Goal: Task Accomplishment & Management: Use online tool/utility

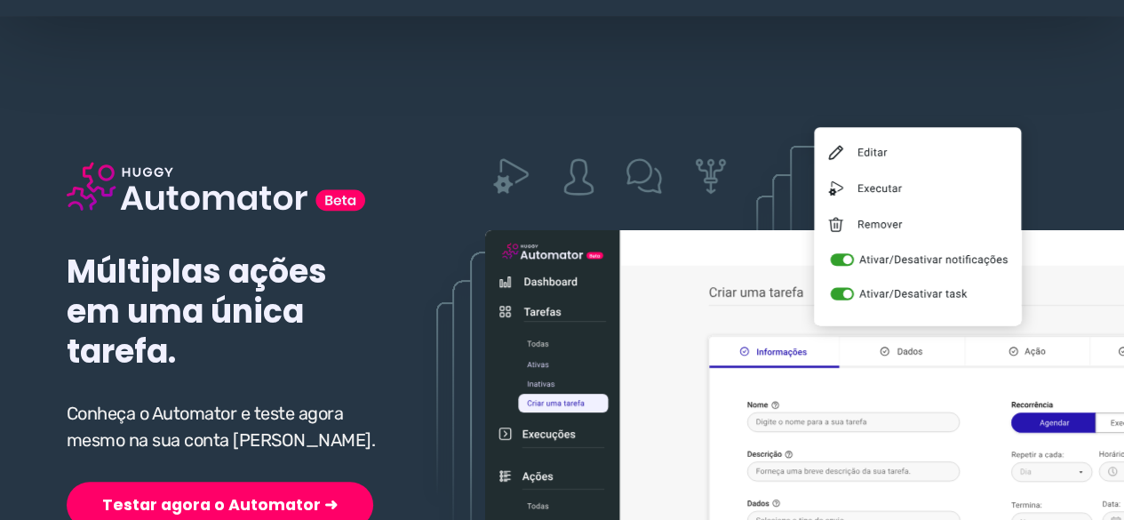
scroll to position [178, 0]
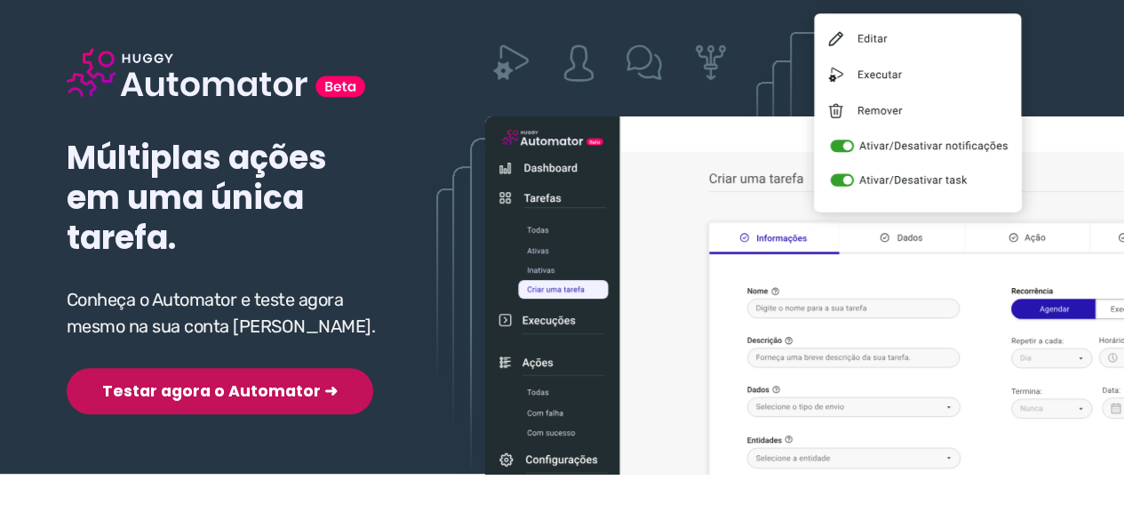
click at [189, 393] on button "Testar agora o Automator ➜" at bounding box center [220, 391] width 307 height 46
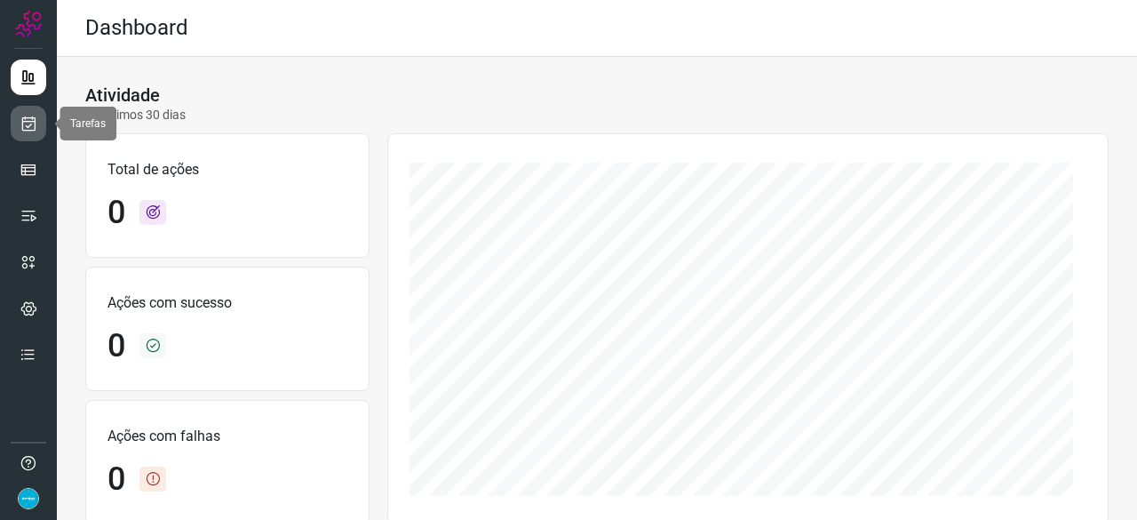
click at [21, 125] on icon at bounding box center [29, 124] width 19 height 18
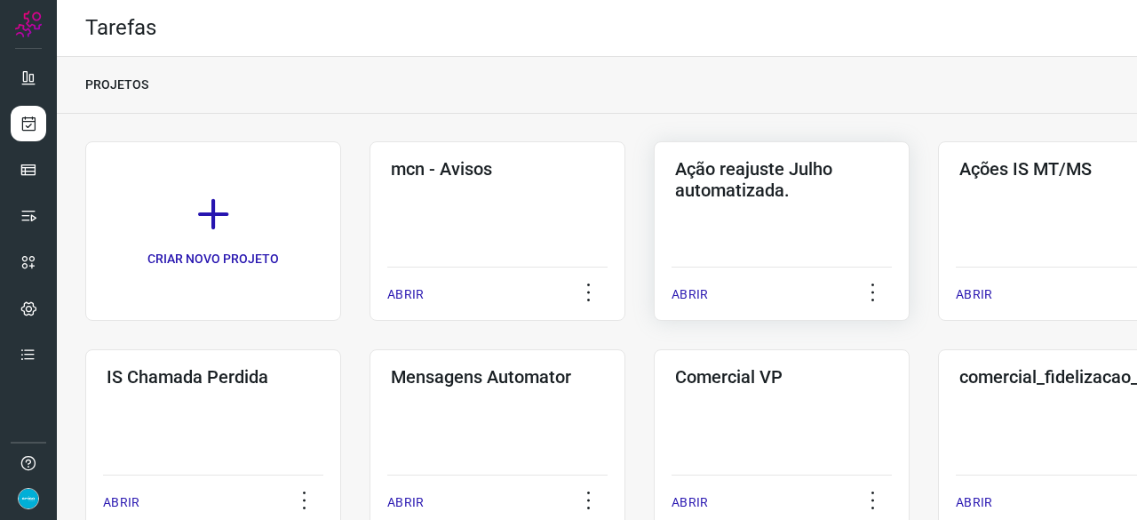
click at [698, 294] on p "ABRIR" at bounding box center [690, 294] width 36 height 19
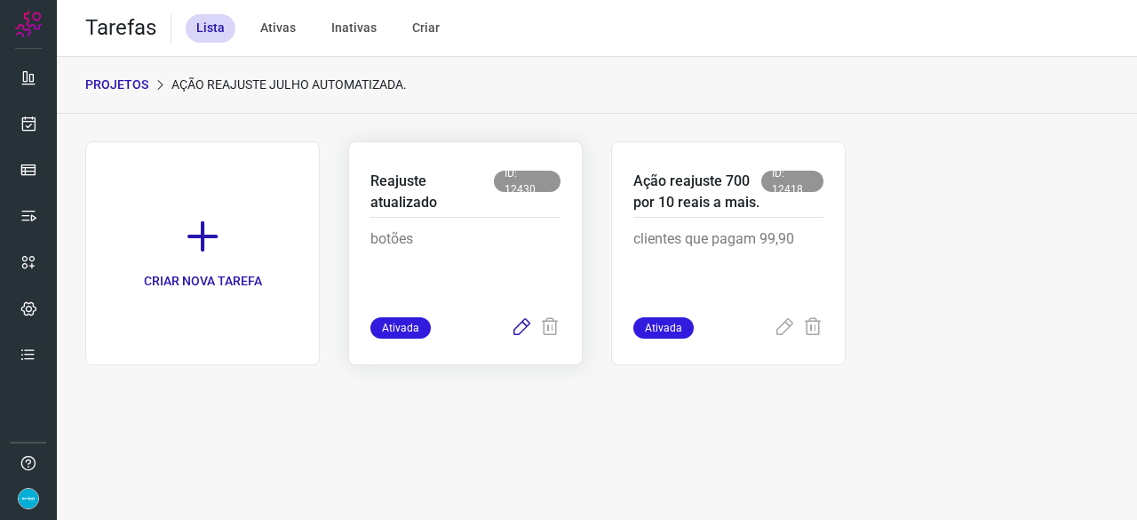
click at [523, 328] on icon at bounding box center [521, 327] width 21 height 21
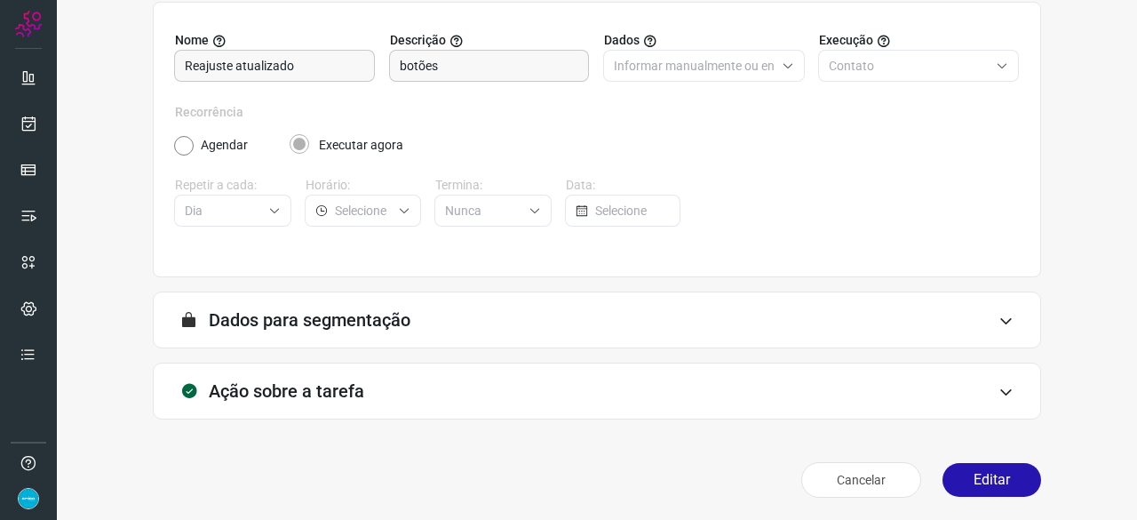
scroll to position [173, 0]
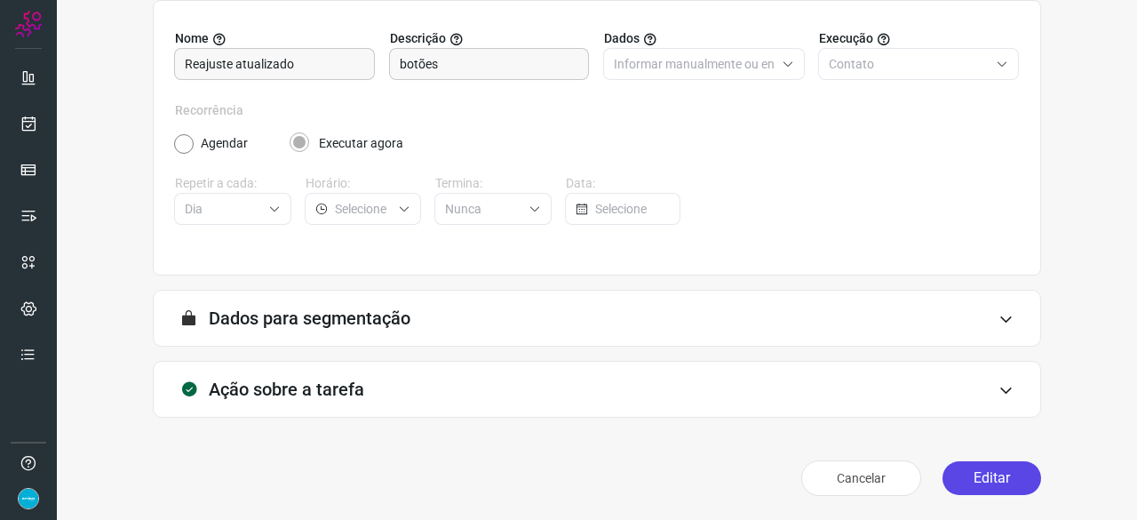
click at [965, 470] on button "Editar" at bounding box center [992, 478] width 99 height 34
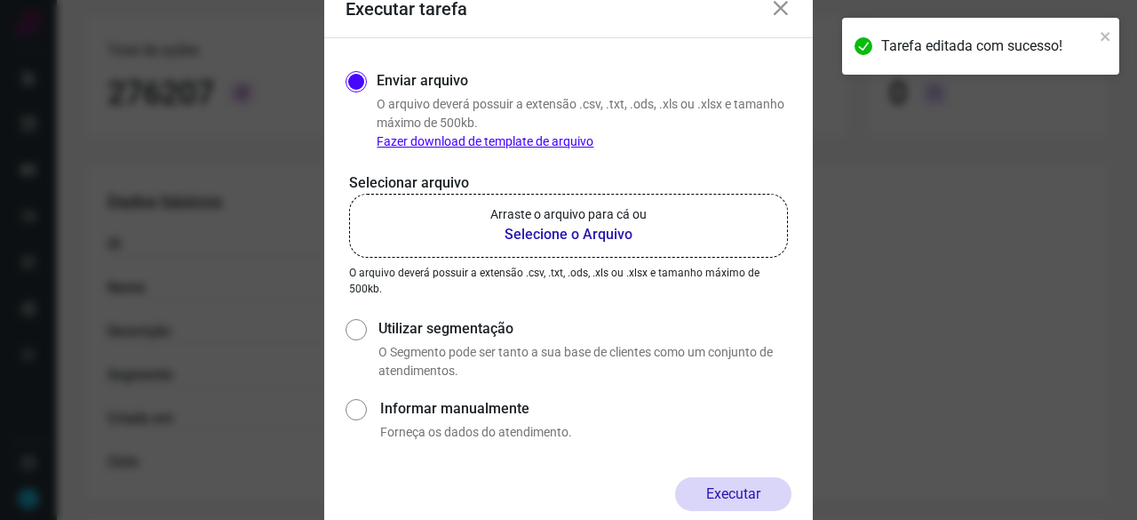
click at [526, 231] on b "Selecione o Arquivo" at bounding box center [569, 234] width 156 height 21
click at [0, 0] on input "Arraste o arquivo para cá ou Selecione o Arquivo" at bounding box center [0, 0] width 0 height 0
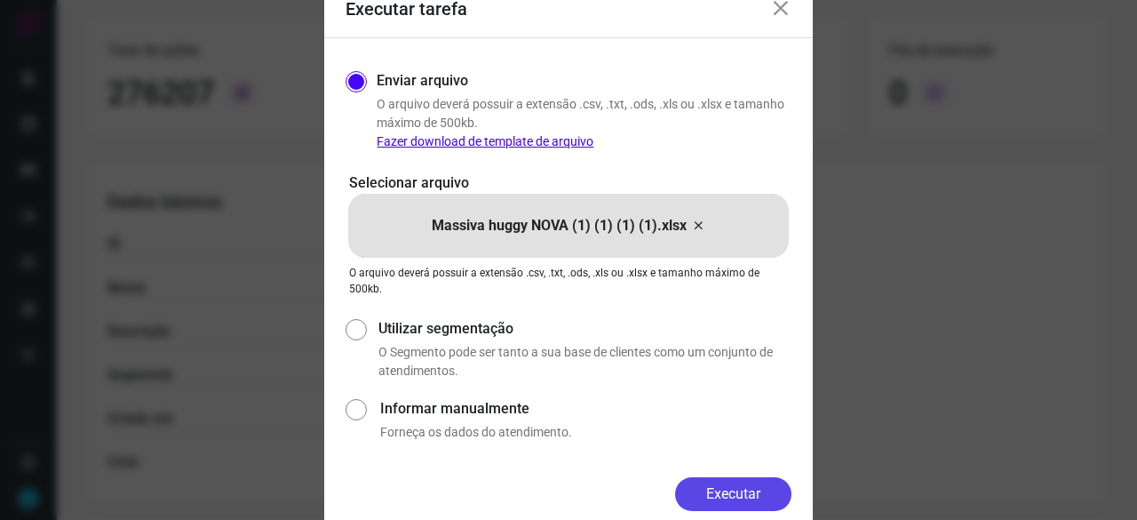
click at [716, 484] on button "Executar" at bounding box center [733, 494] width 116 height 34
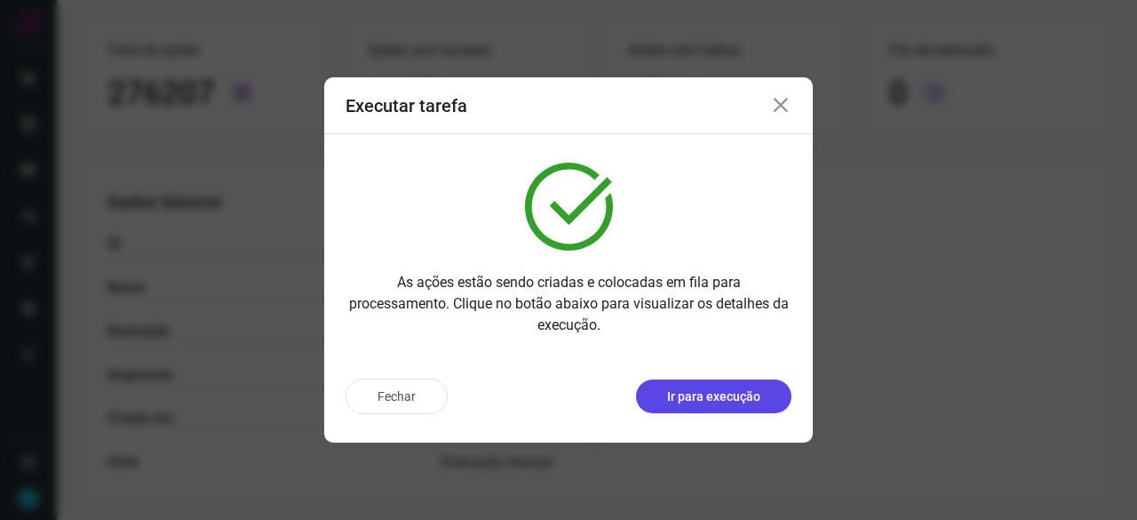
click at [724, 392] on p "Ir para execução" at bounding box center [713, 396] width 93 height 19
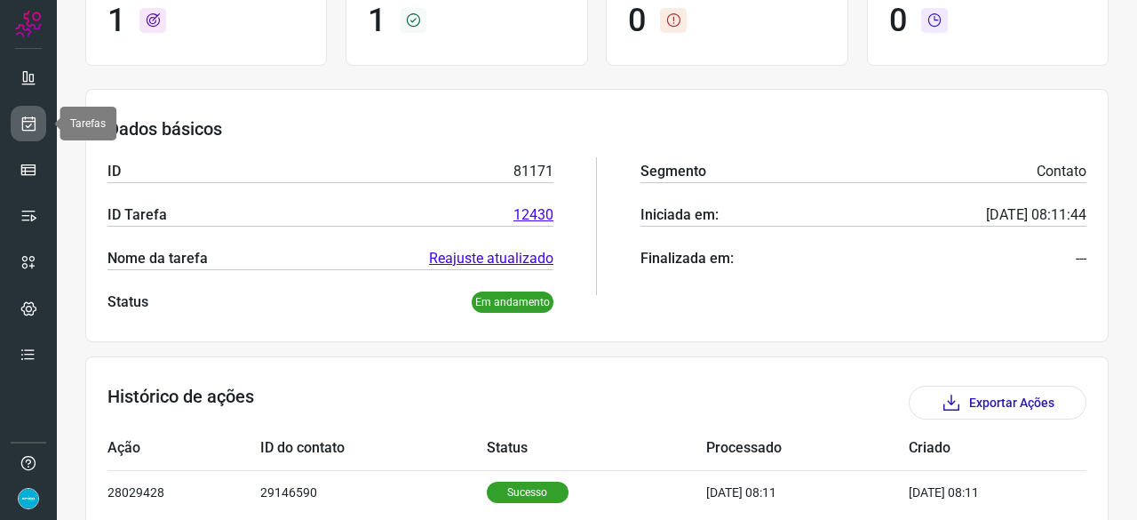
click at [38, 118] on link at bounding box center [29, 124] width 36 height 36
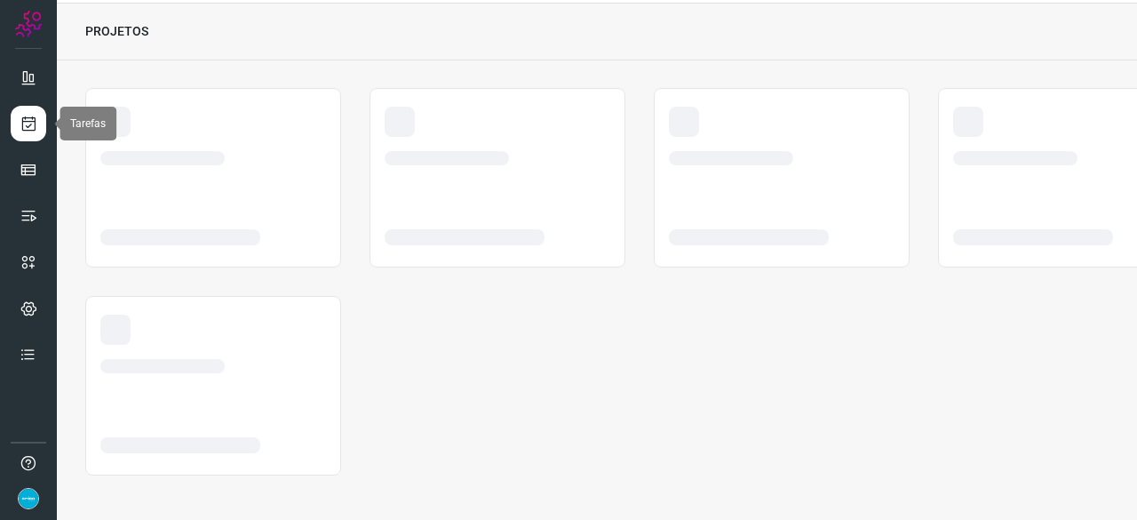
scroll to position [53, 0]
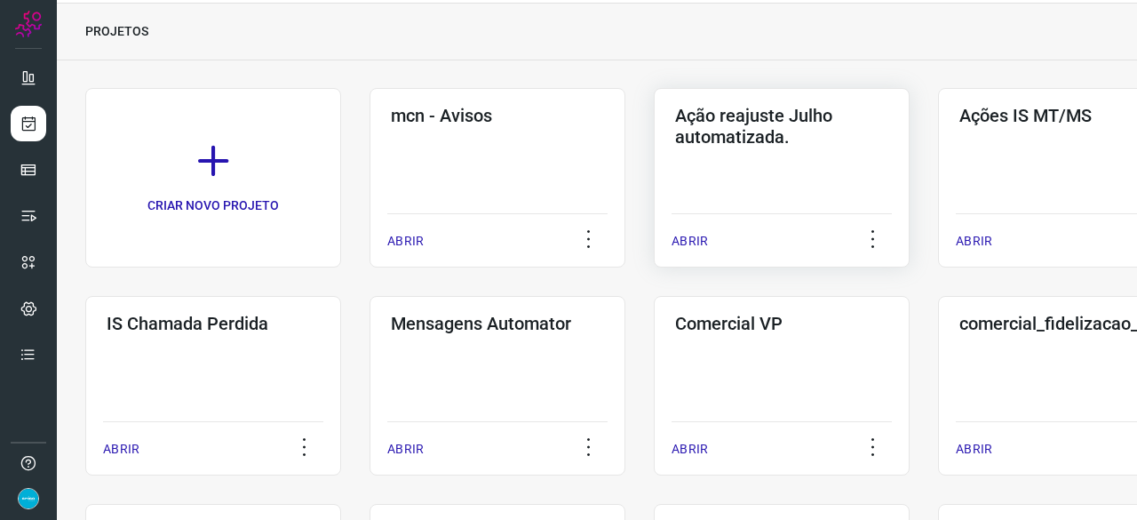
click at [699, 240] on p "ABRIR" at bounding box center [690, 241] width 36 height 19
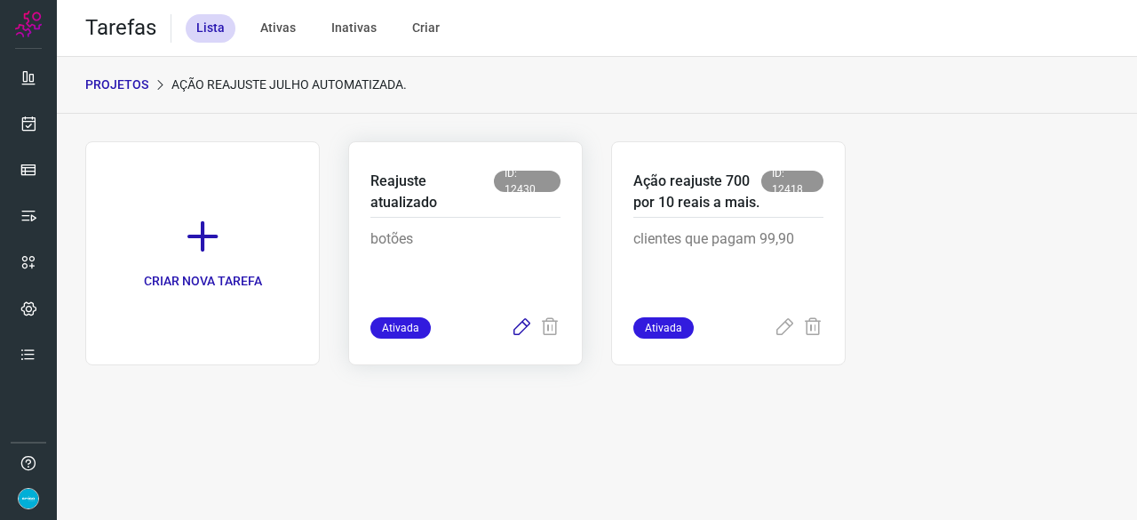
click at [521, 326] on icon at bounding box center [521, 327] width 21 height 21
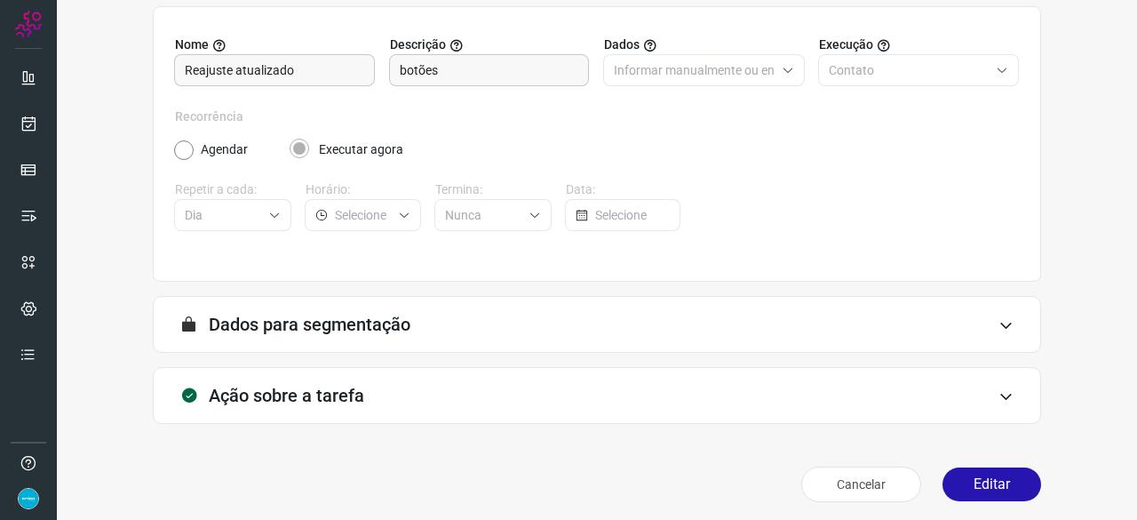
scroll to position [173, 0]
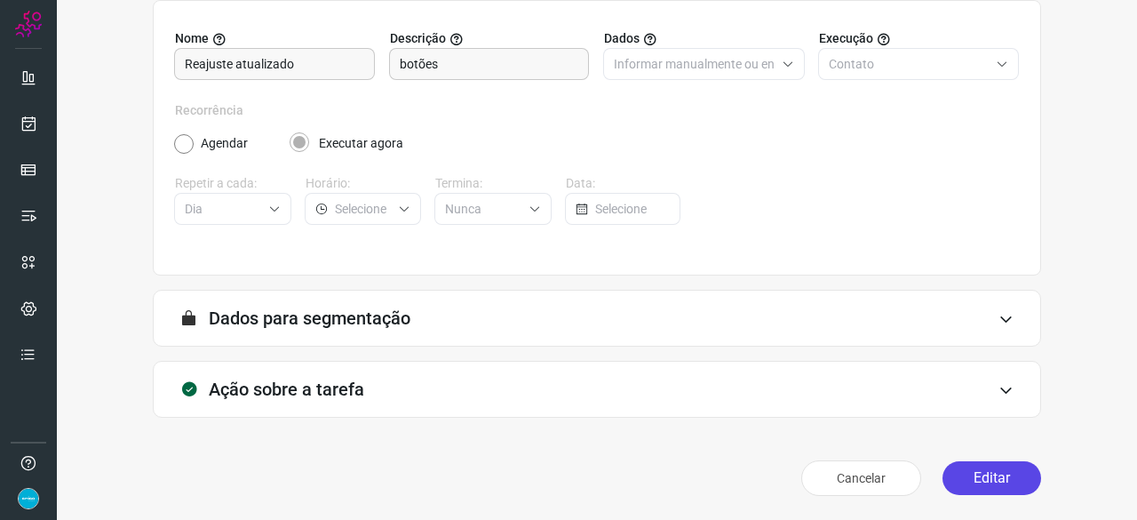
click at [965, 479] on button "Editar" at bounding box center [992, 478] width 99 height 34
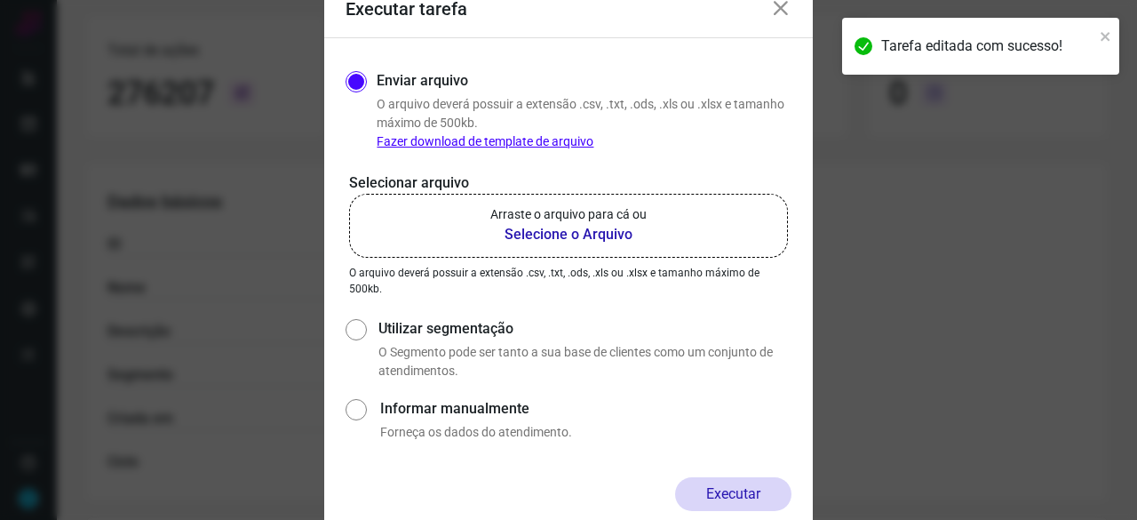
click at [541, 237] on b "Selecione o Arquivo" at bounding box center [569, 234] width 156 height 21
click at [0, 0] on input "Arraste o arquivo para cá ou Selecione o Arquivo" at bounding box center [0, 0] width 0 height 0
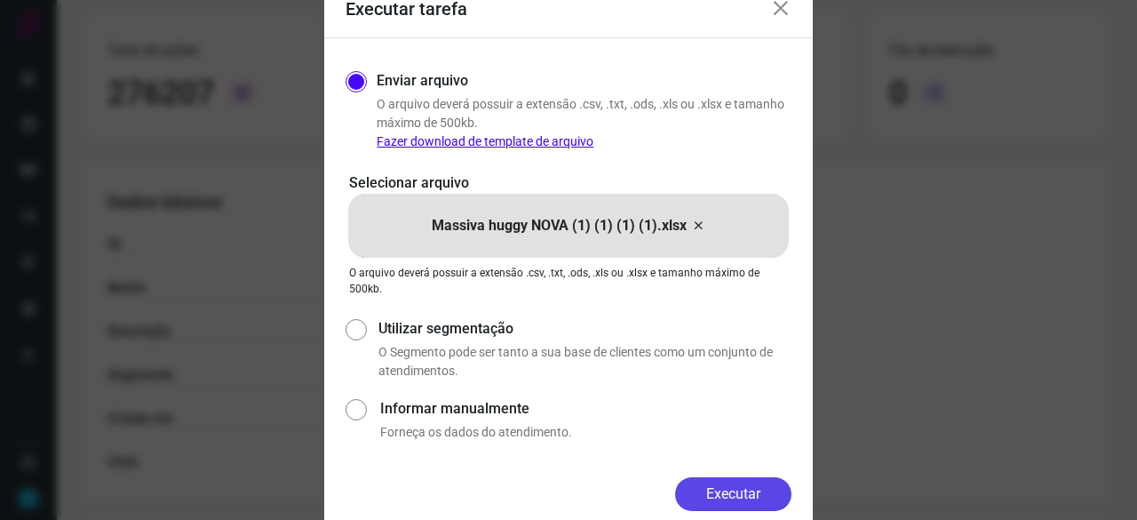
click at [754, 491] on button "Executar" at bounding box center [733, 494] width 116 height 34
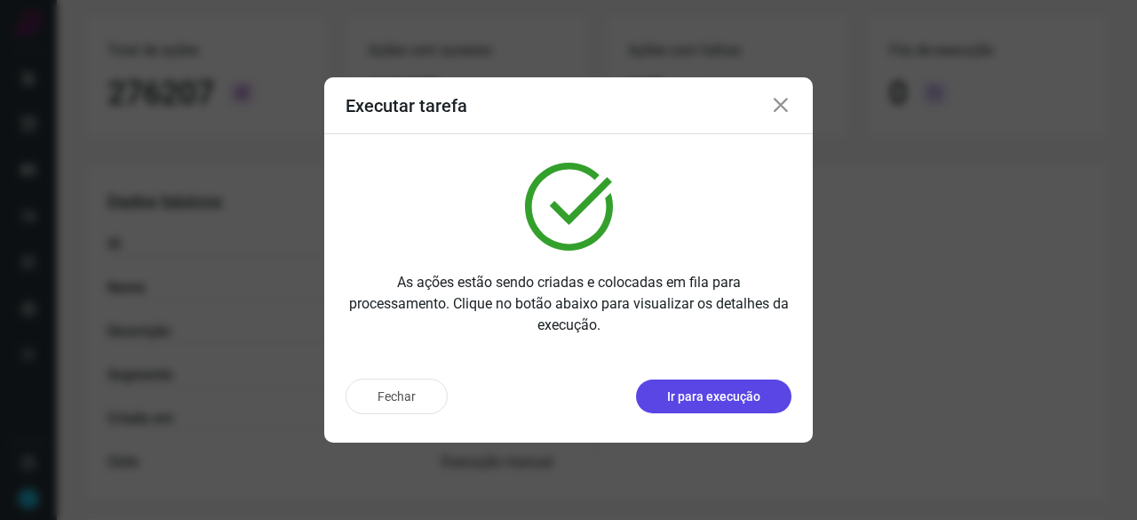
click at [783, 403] on button "Ir para execução" at bounding box center [714, 396] width 156 height 34
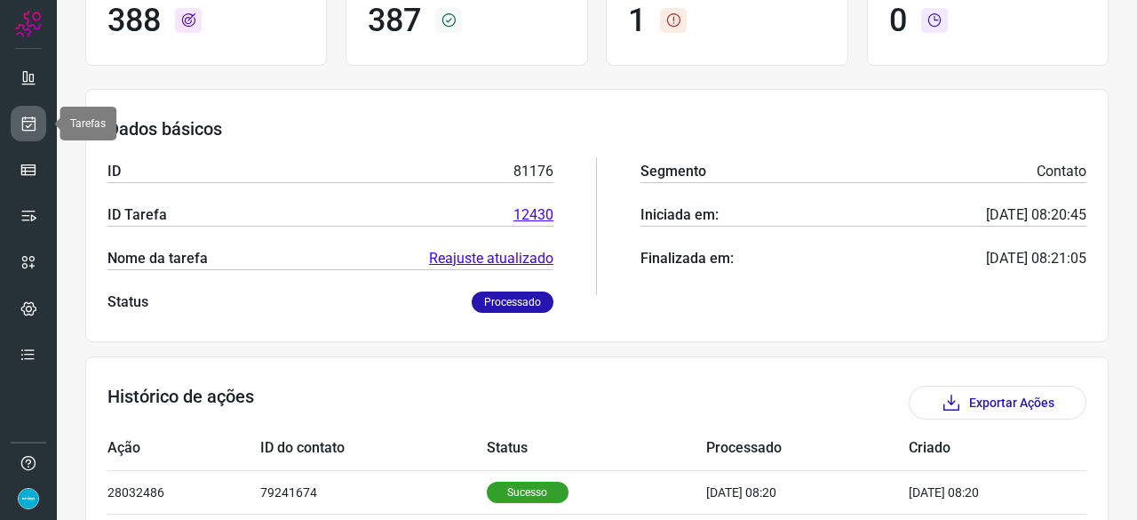
click at [28, 121] on icon at bounding box center [29, 124] width 19 height 18
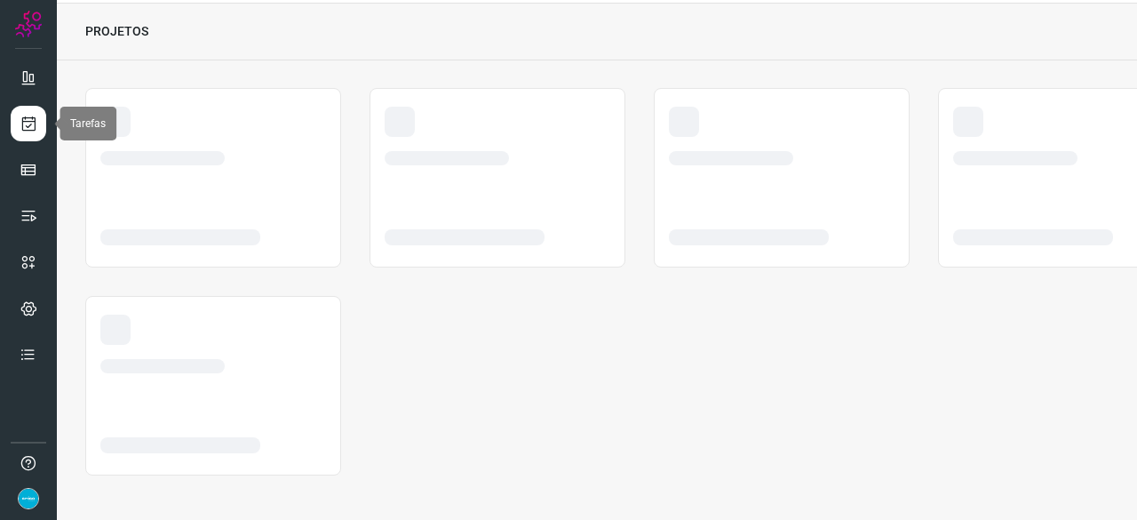
scroll to position [53, 0]
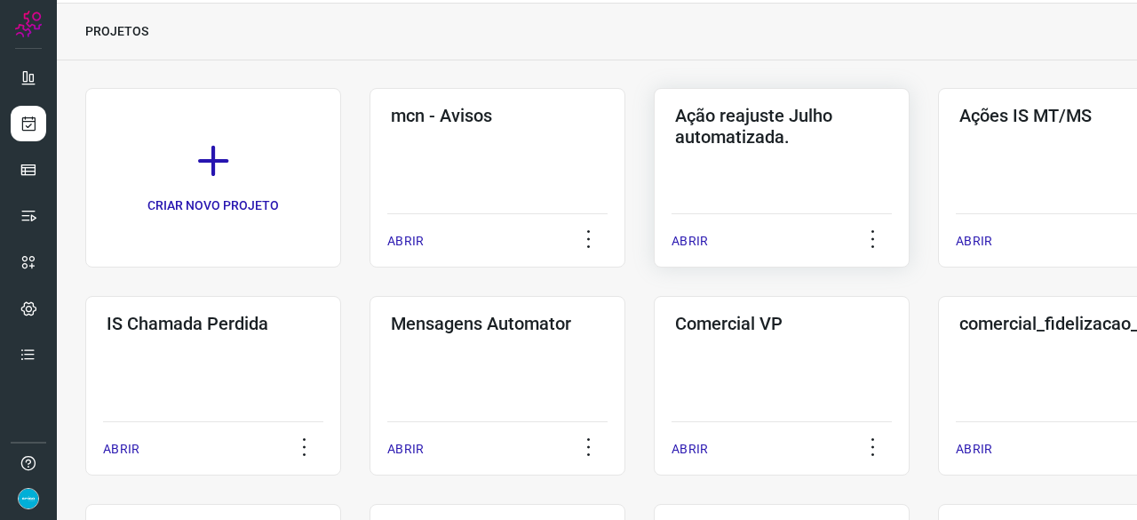
click at [682, 237] on p "ABRIR" at bounding box center [690, 241] width 36 height 19
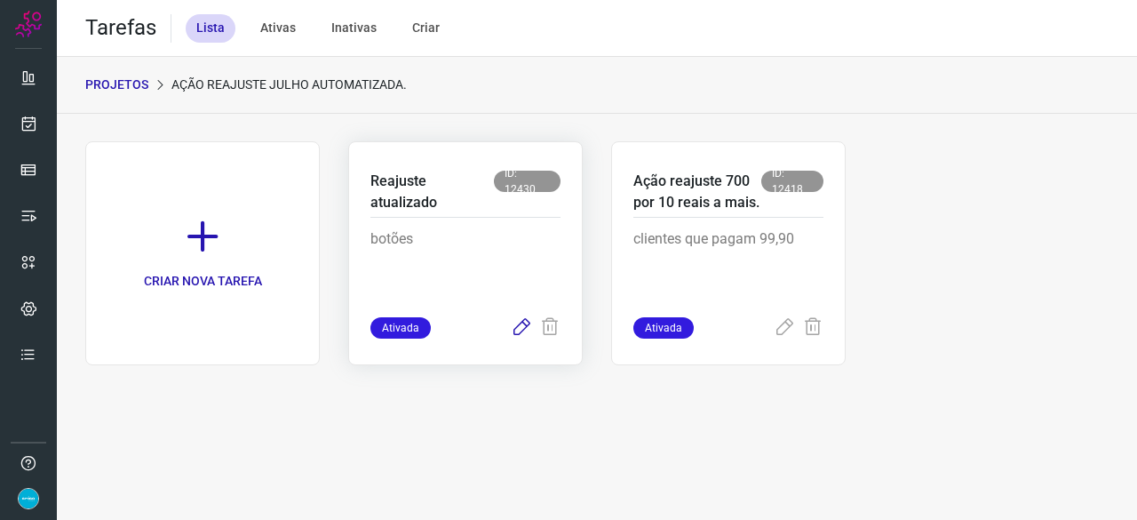
click at [519, 330] on icon at bounding box center [521, 327] width 21 height 21
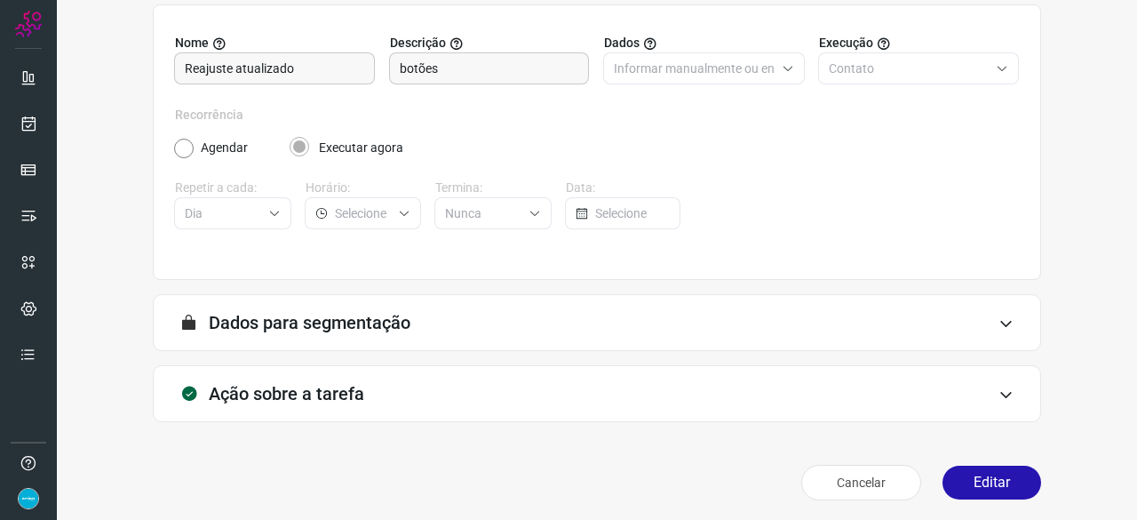
scroll to position [173, 0]
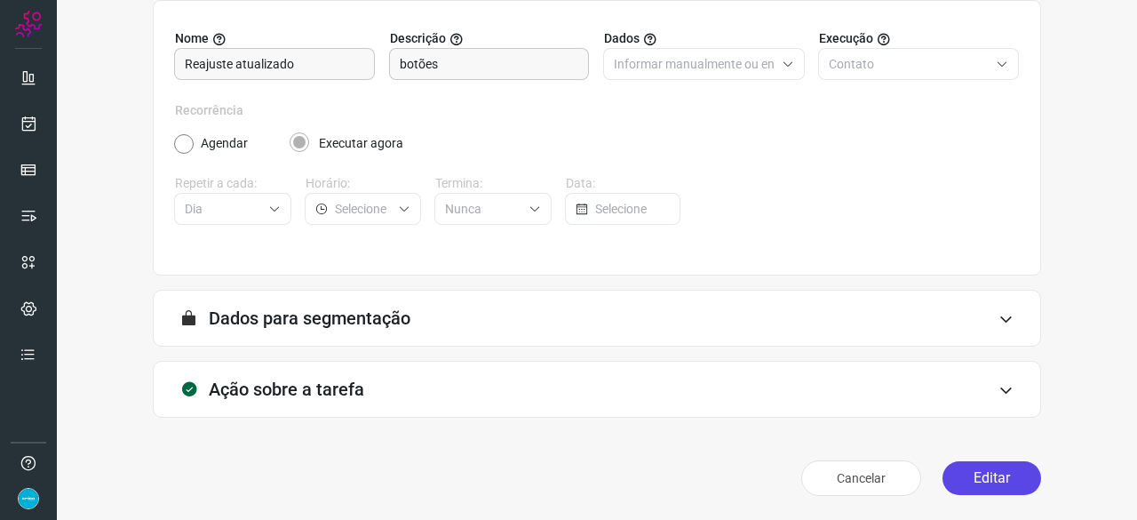
click at [981, 479] on button "Editar" at bounding box center [992, 478] width 99 height 34
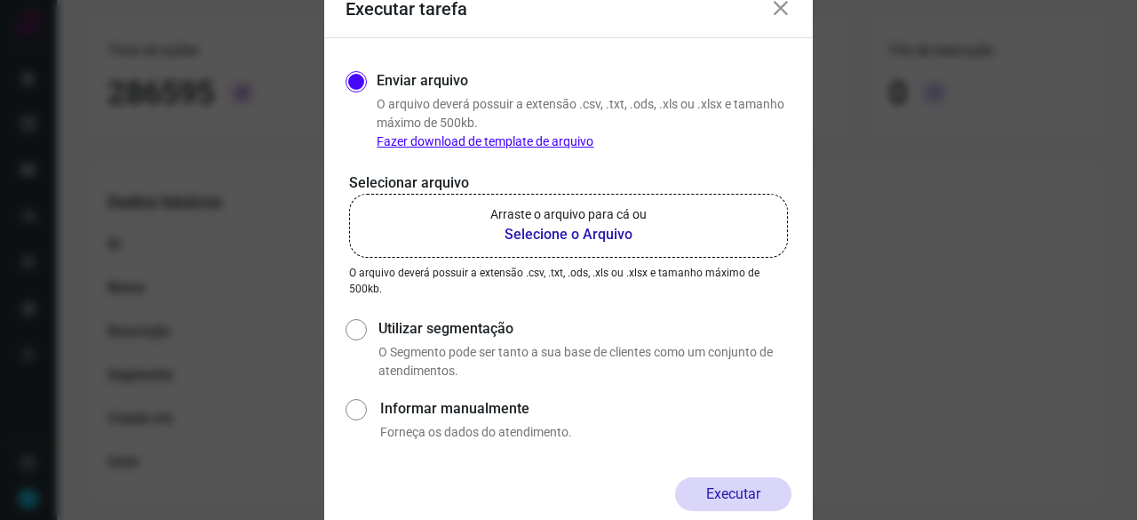
click at [551, 235] on b "Selecione o Arquivo" at bounding box center [569, 234] width 156 height 21
click at [0, 0] on input "Arraste o arquivo para cá ou Selecione o Arquivo" at bounding box center [0, 0] width 0 height 0
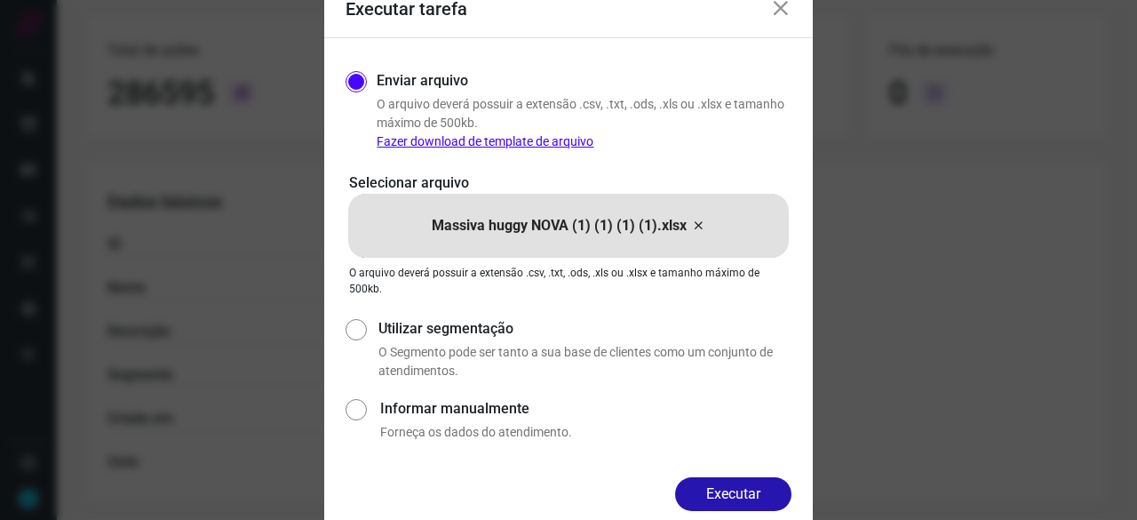
drag, startPoint x: 749, startPoint y: 486, endPoint x: 757, endPoint y: 482, distance: 9.1
click at [749, 488] on button "Executar" at bounding box center [733, 494] width 116 height 34
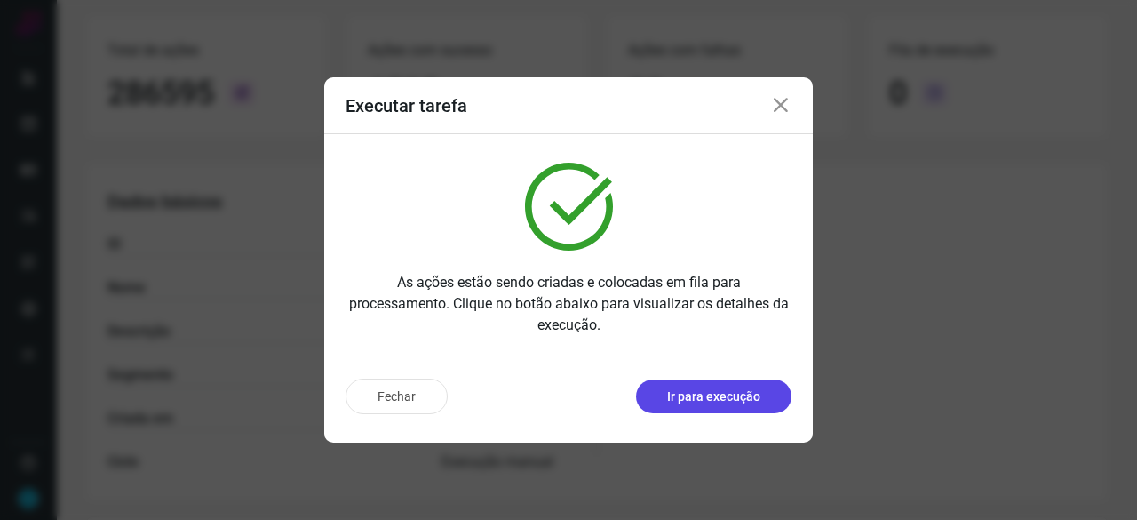
click at [688, 395] on p "Ir para execução" at bounding box center [713, 396] width 93 height 19
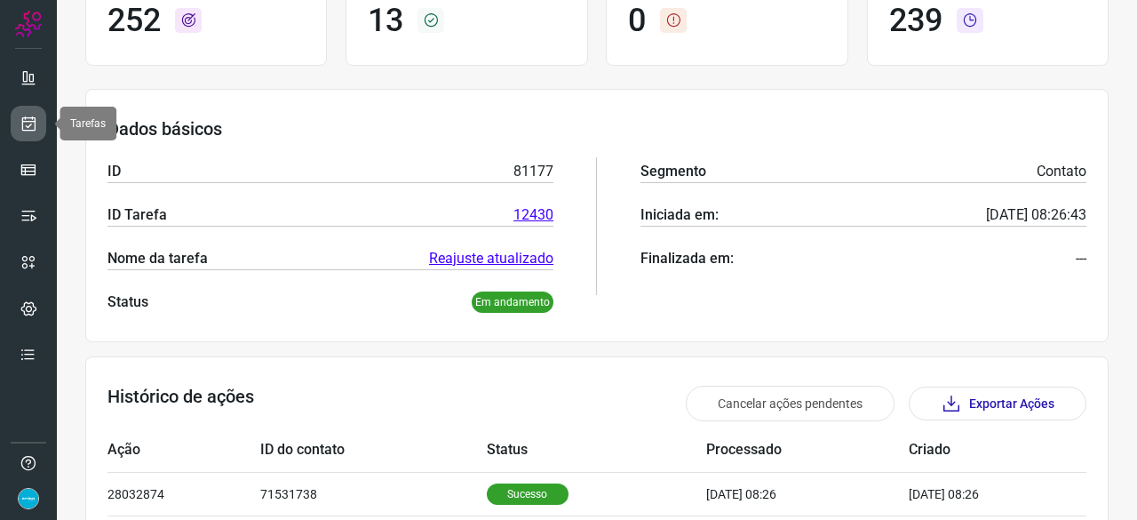
click at [28, 121] on icon at bounding box center [29, 124] width 19 height 18
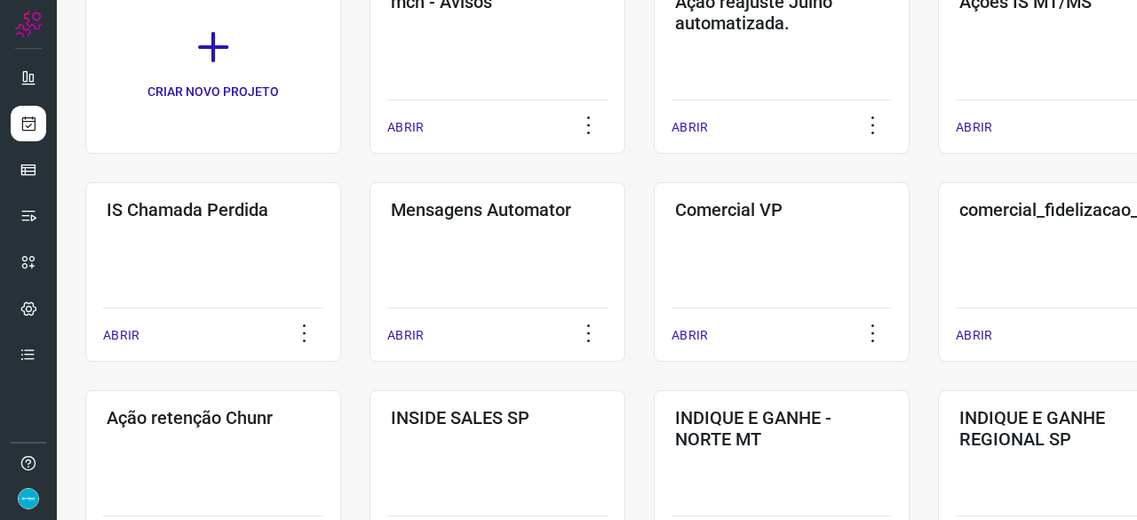
scroll to position [142, 0]
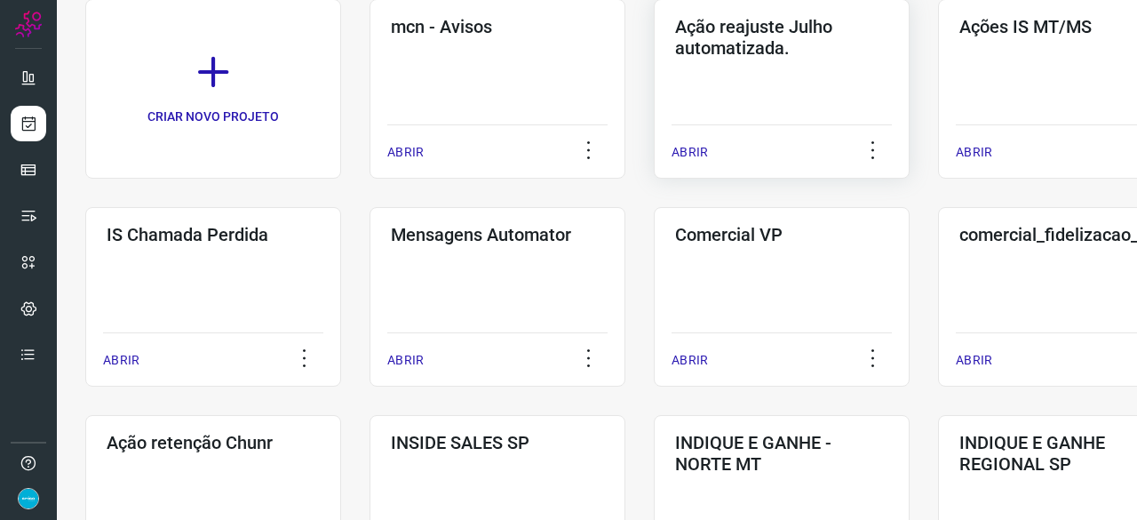
click at [704, 143] on p "ABRIR" at bounding box center [690, 152] width 36 height 19
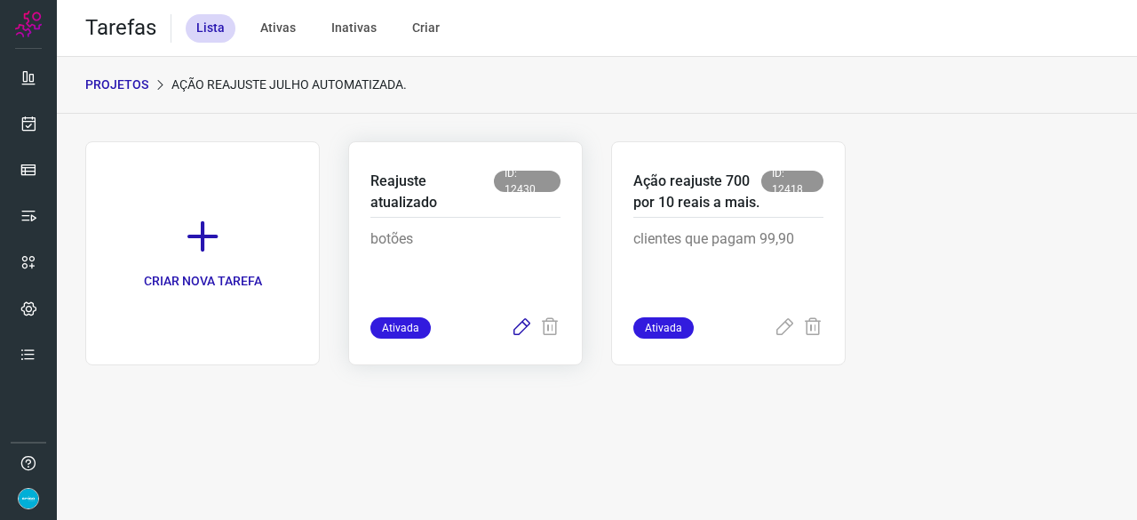
click at [517, 328] on icon at bounding box center [521, 327] width 21 height 21
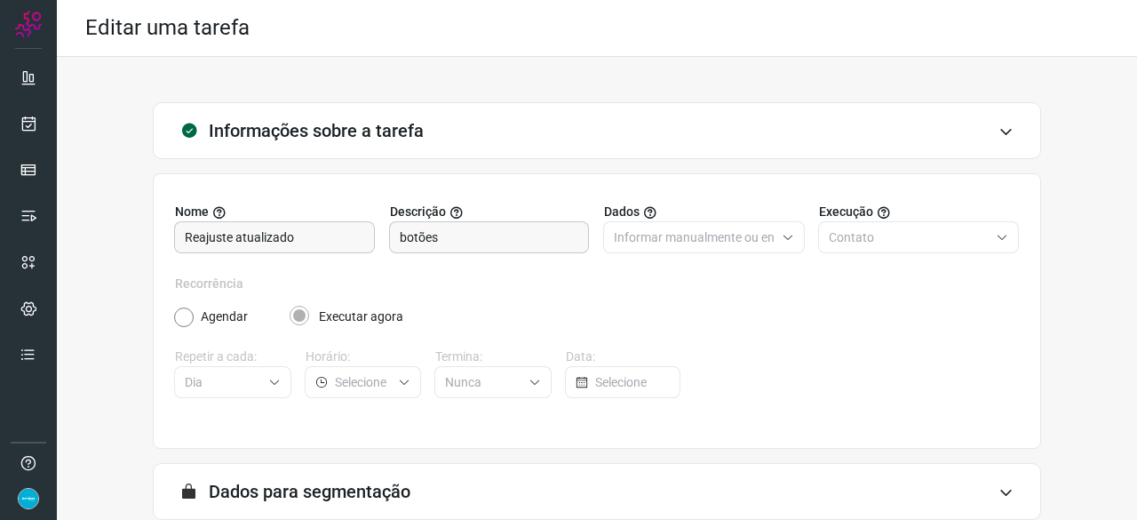
scroll to position [173, 0]
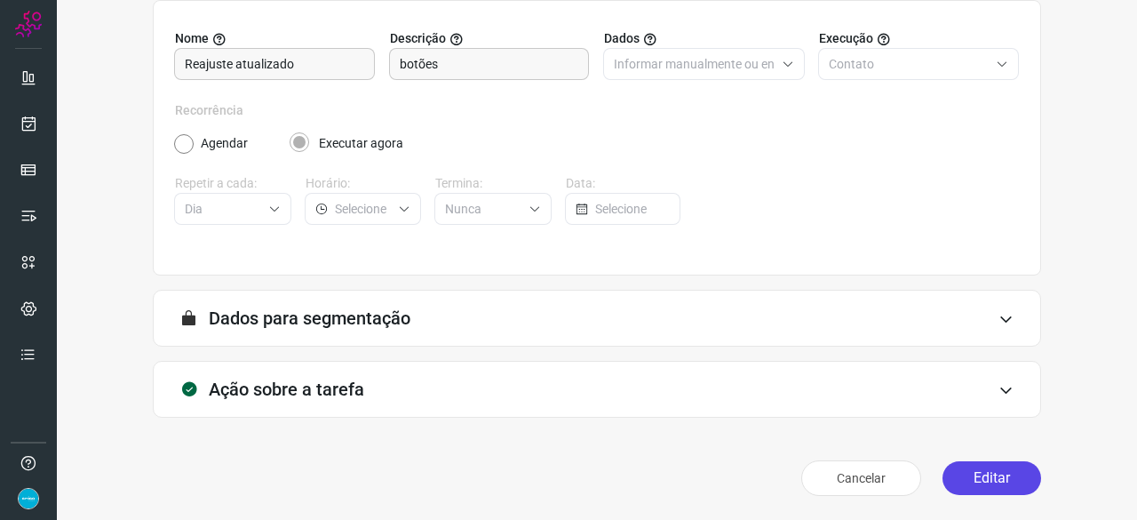
click at [975, 475] on button "Editar" at bounding box center [992, 478] width 99 height 34
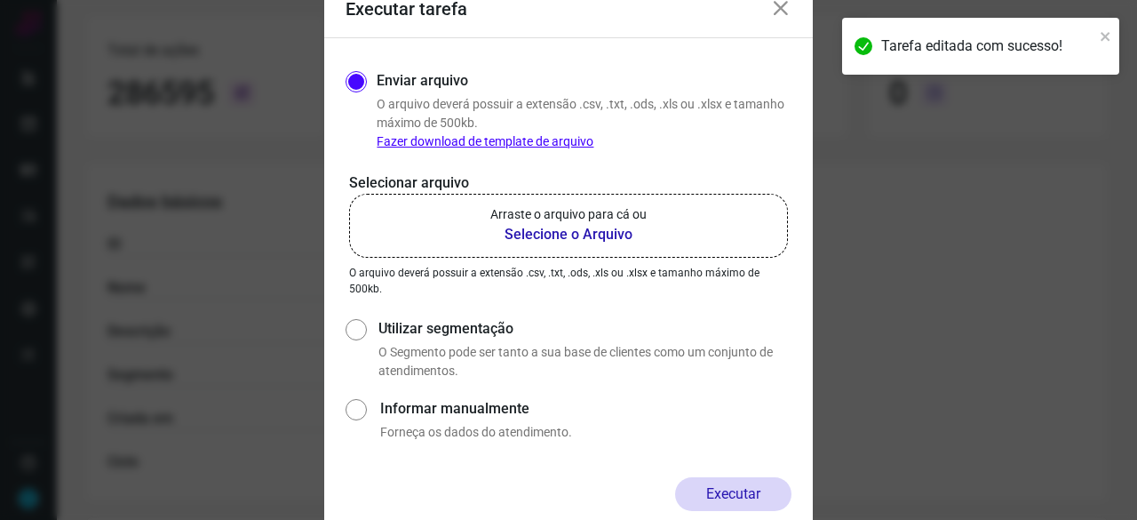
click at [522, 235] on b "Selecione o Arquivo" at bounding box center [569, 234] width 156 height 21
click at [0, 0] on input "Arraste o arquivo para cá ou Selecione o Arquivo" at bounding box center [0, 0] width 0 height 0
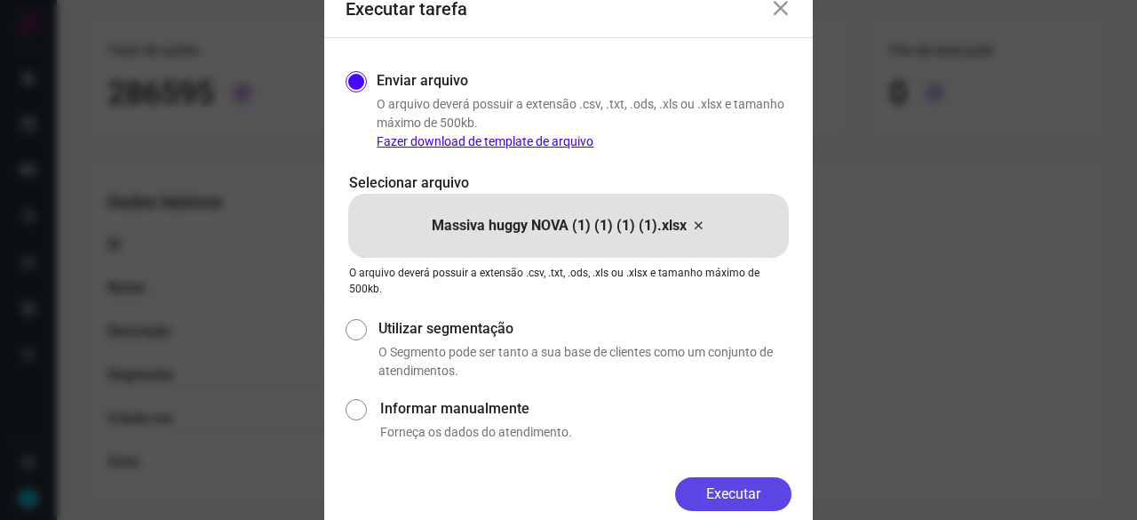
click at [753, 491] on button "Executar" at bounding box center [733, 494] width 116 height 34
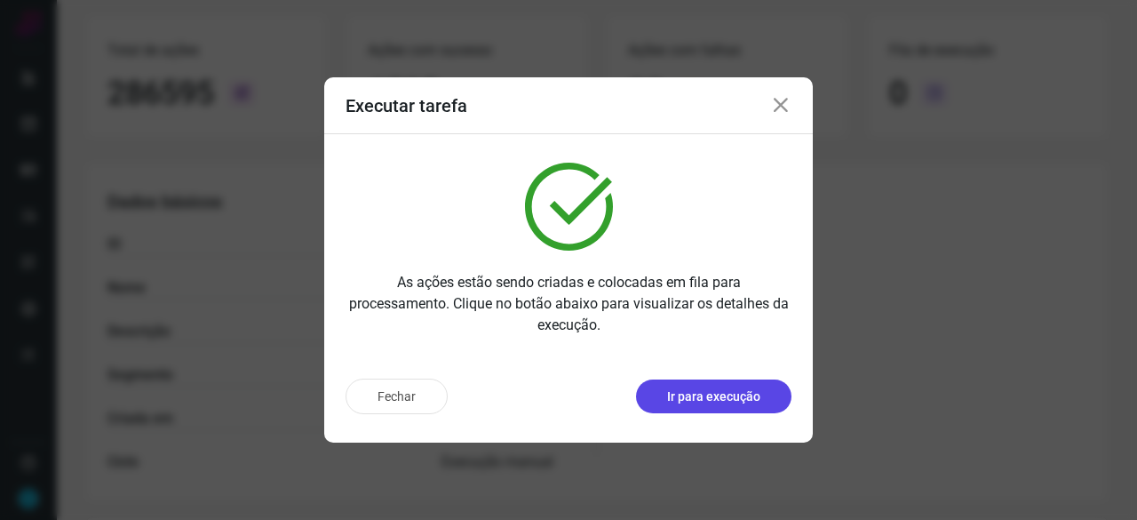
click at [688, 394] on p "Ir para execução" at bounding box center [713, 396] width 93 height 19
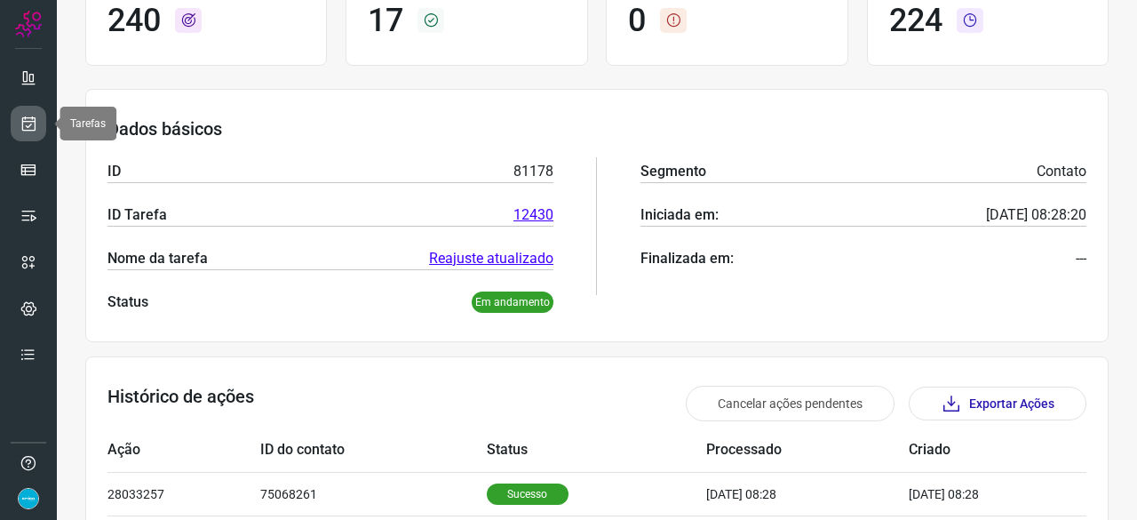
click at [33, 120] on icon at bounding box center [29, 124] width 19 height 18
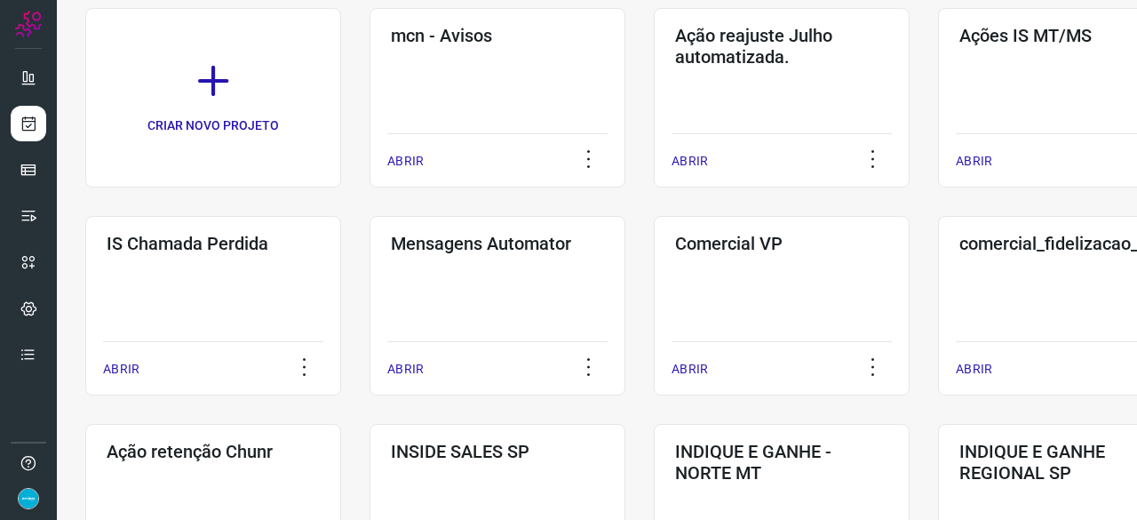
scroll to position [53, 0]
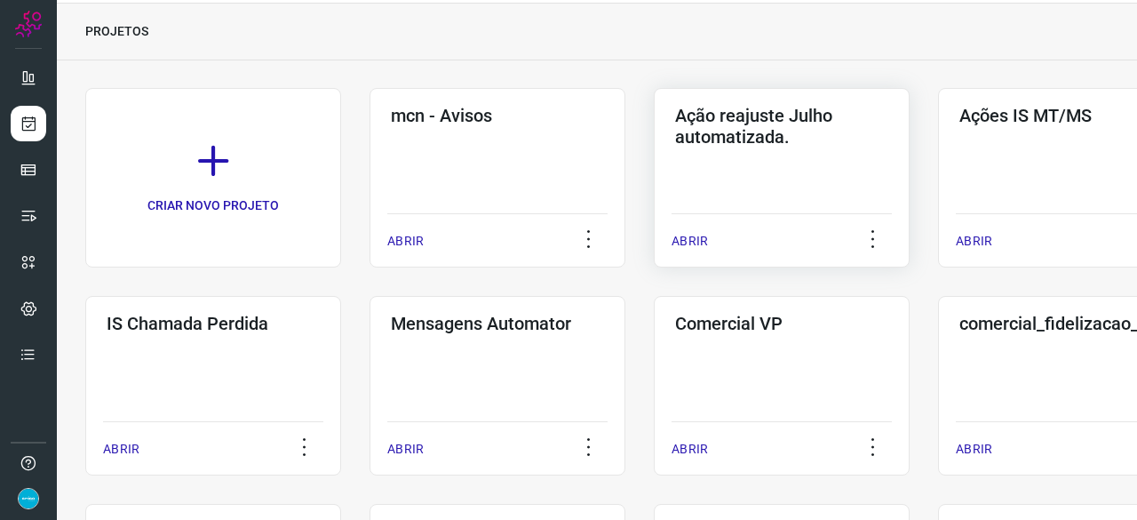
click at [696, 245] on p "ABRIR" at bounding box center [690, 241] width 36 height 19
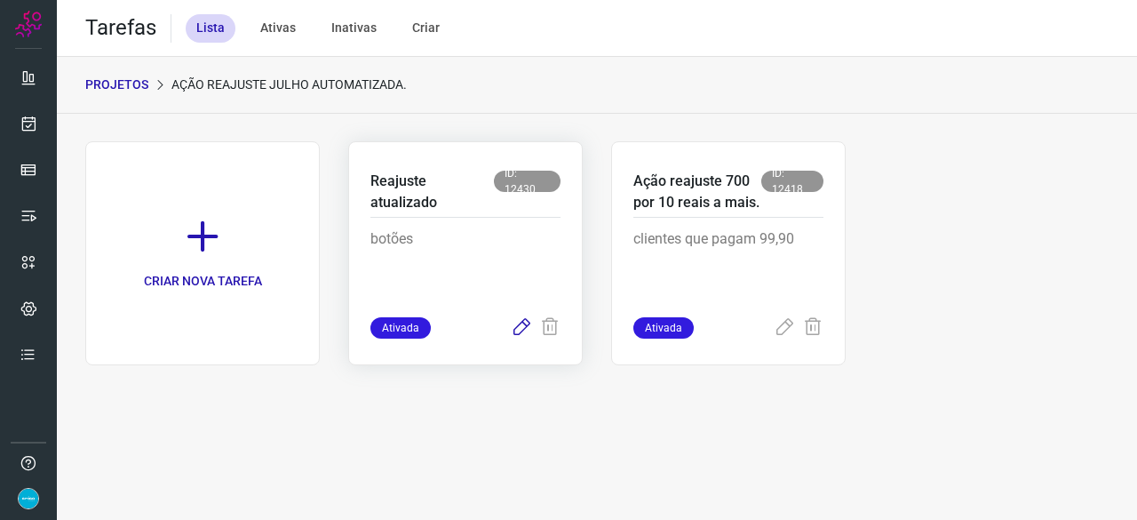
click at [519, 324] on icon at bounding box center [521, 327] width 21 height 21
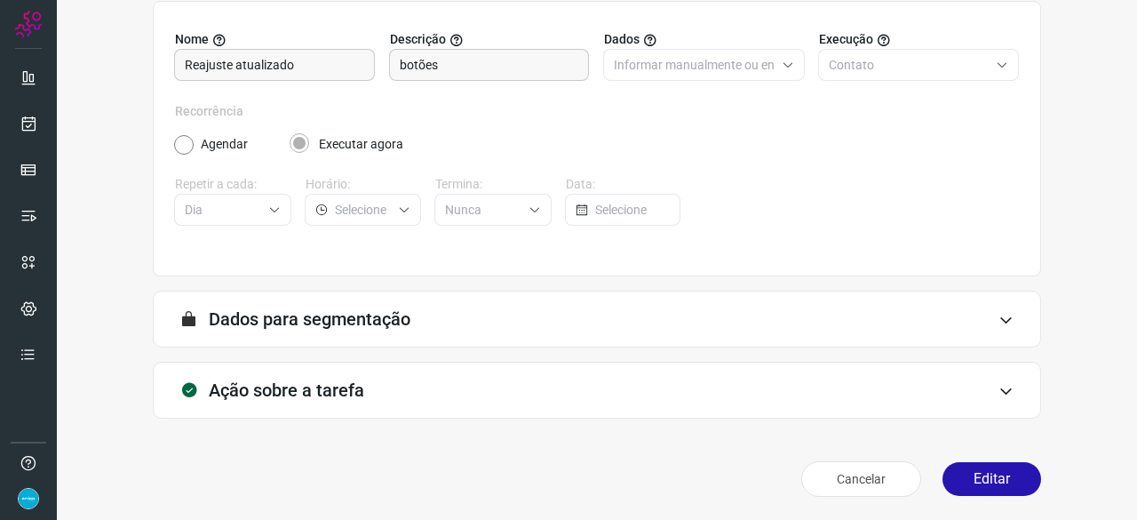
scroll to position [173, 0]
click at [953, 483] on button "Editar" at bounding box center [992, 478] width 99 height 34
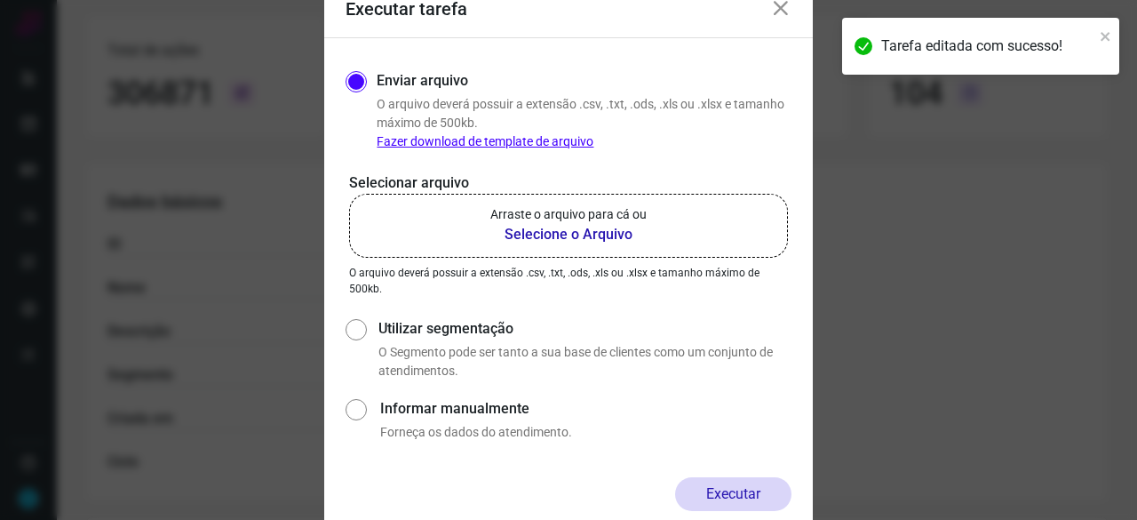
click at [529, 237] on b "Selecione o Arquivo" at bounding box center [569, 234] width 156 height 21
click at [0, 0] on input "Arraste o arquivo para cá ou Selecione o Arquivo" at bounding box center [0, 0] width 0 height 0
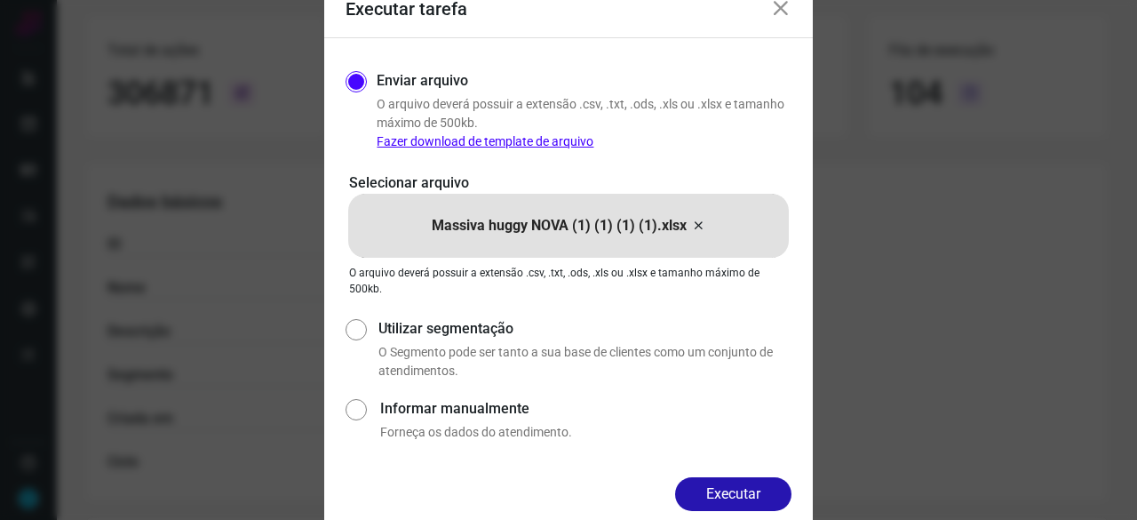
click at [738, 491] on button "Executar" at bounding box center [733, 494] width 116 height 34
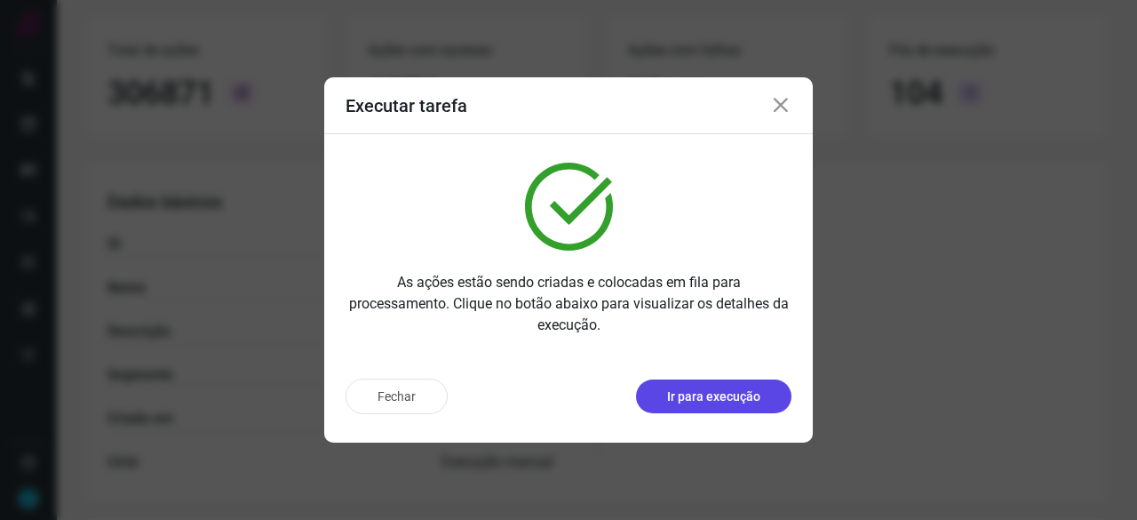
click at [691, 397] on p "Ir para execução" at bounding box center [713, 396] width 93 height 19
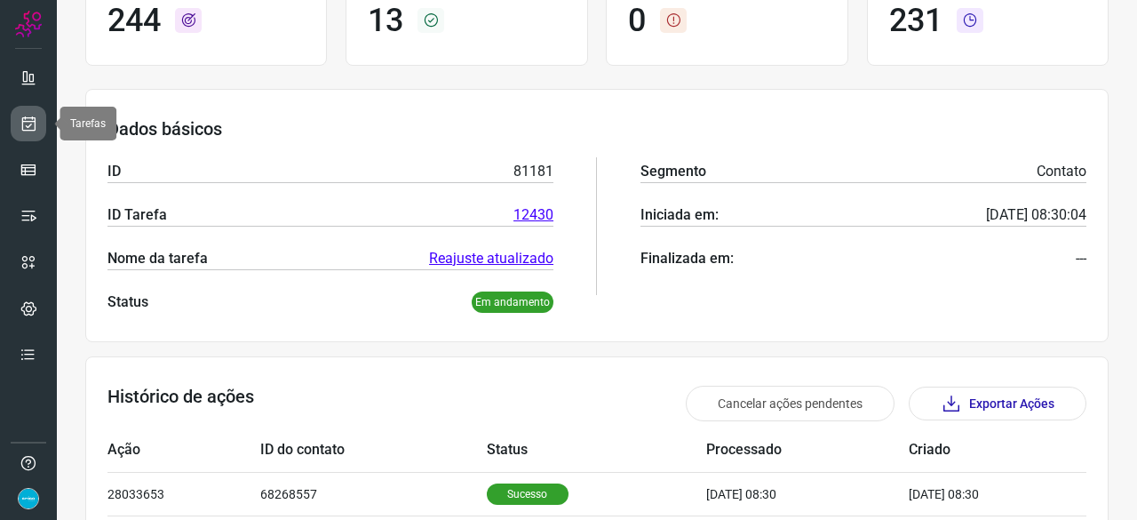
click at [33, 116] on icon at bounding box center [29, 124] width 19 height 18
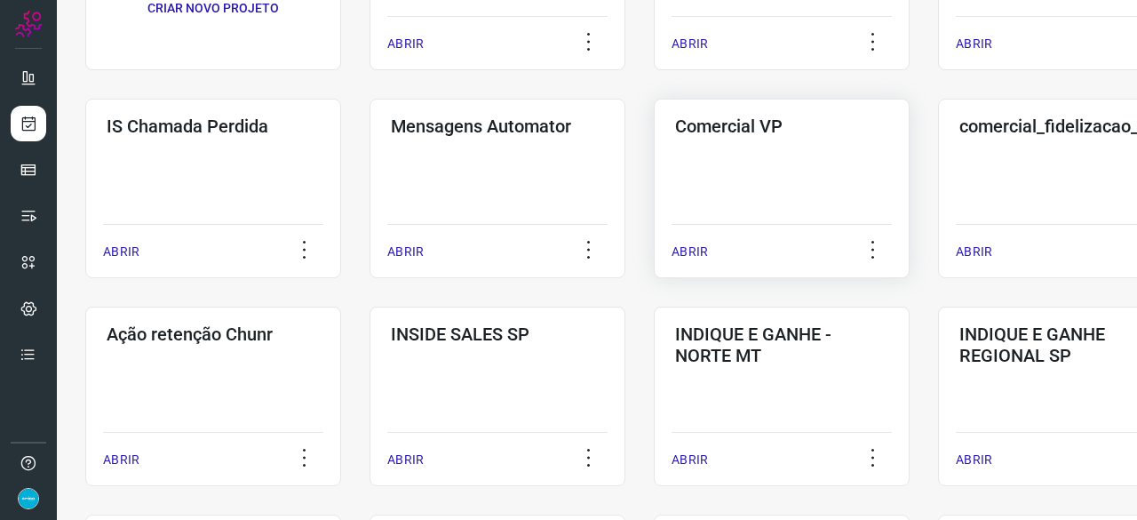
scroll to position [53, 0]
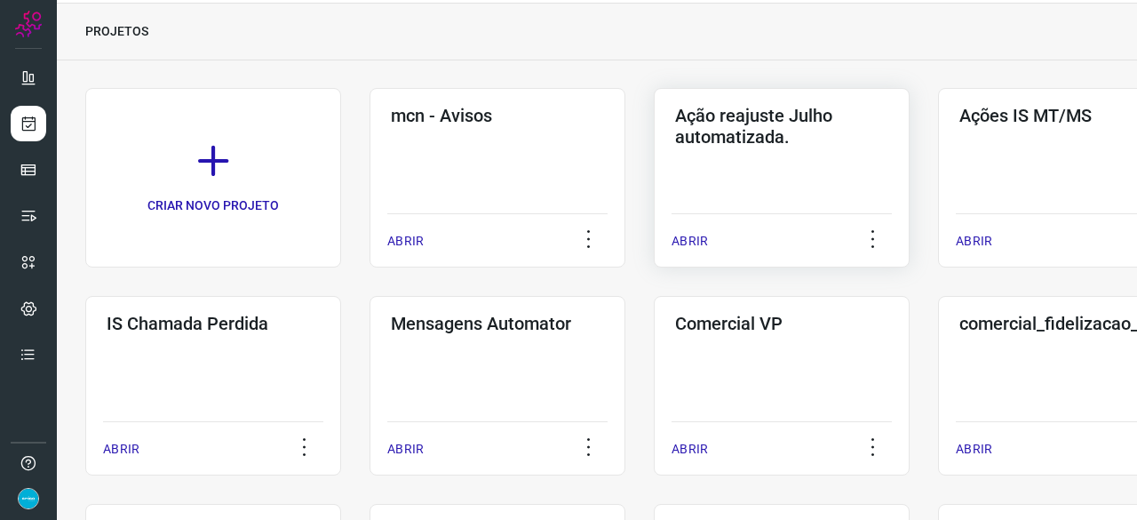
click at [692, 239] on p "ABRIR" at bounding box center [690, 241] width 36 height 19
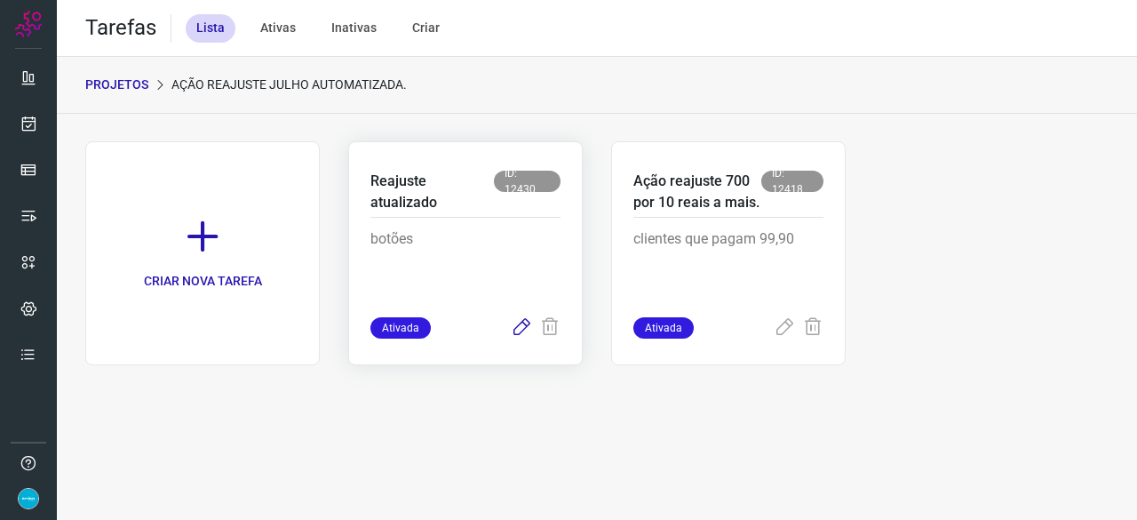
click at [528, 323] on icon at bounding box center [521, 327] width 21 height 21
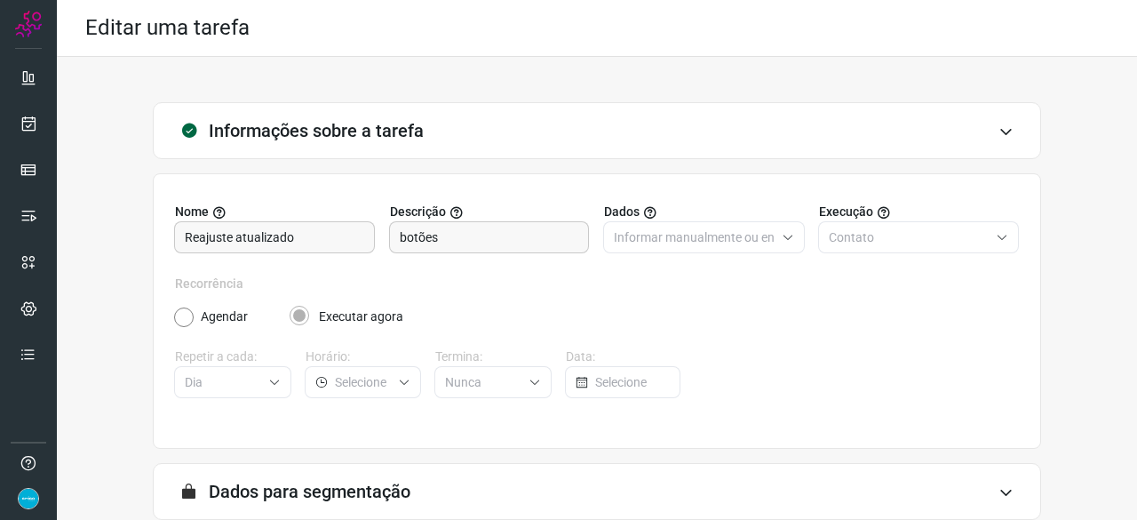
scroll to position [173, 0]
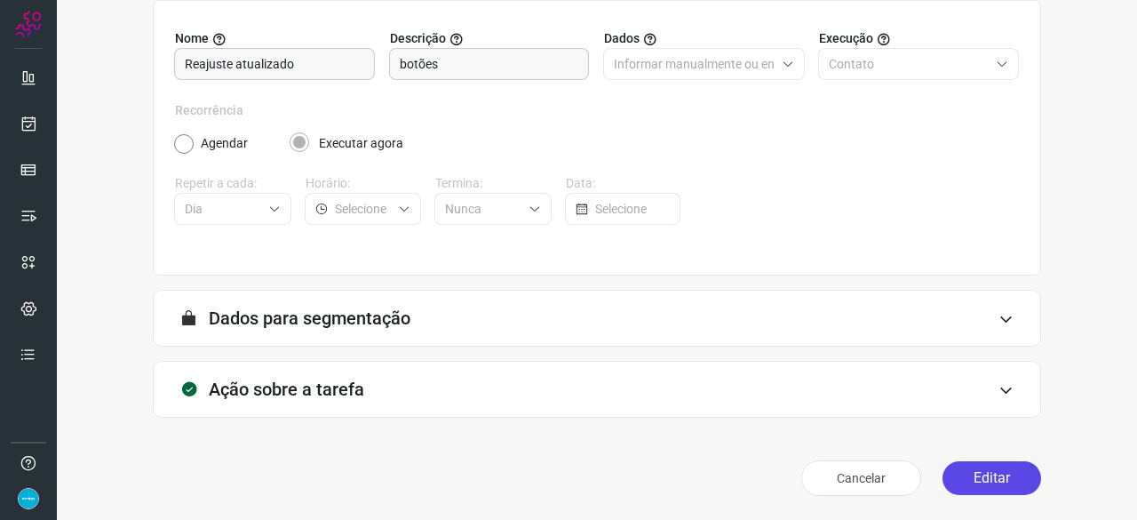
click at [976, 467] on button "Editar" at bounding box center [992, 478] width 99 height 34
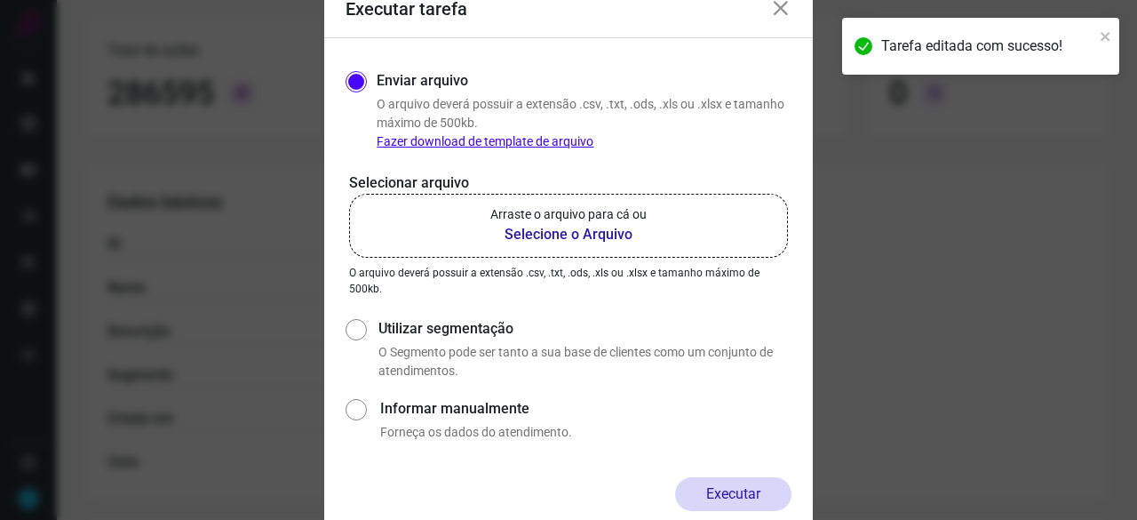
click at [576, 234] on b "Selecione o Arquivo" at bounding box center [569, 234] width 156 height 21
click at [0, 0] on input "Arraste o arquivo para cá ou Selecione o Arquivo" at bounding box center [0, 0] width 0 height 0
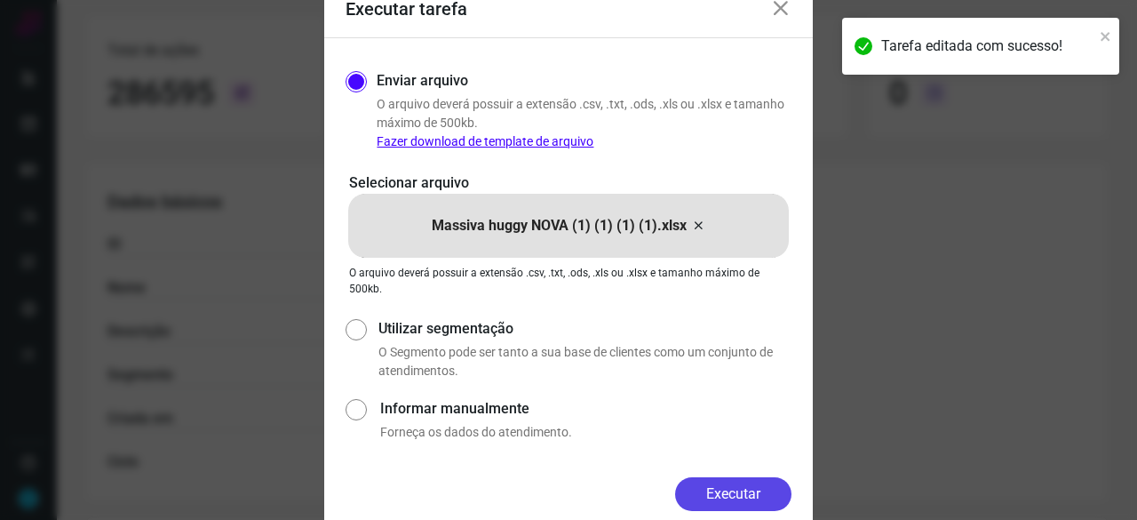
click at [755, 491] on button "Executar" at bounding box center [733, 494] width 116 height 34
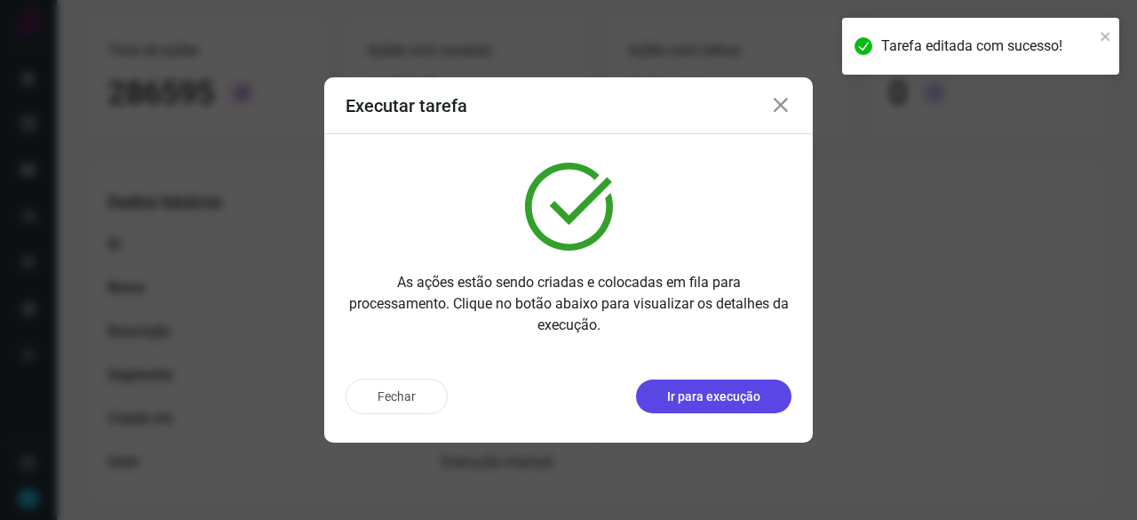
click at [746, 392] on p "Ir para execução" at bounding box center [713, 396] width 93 height 19
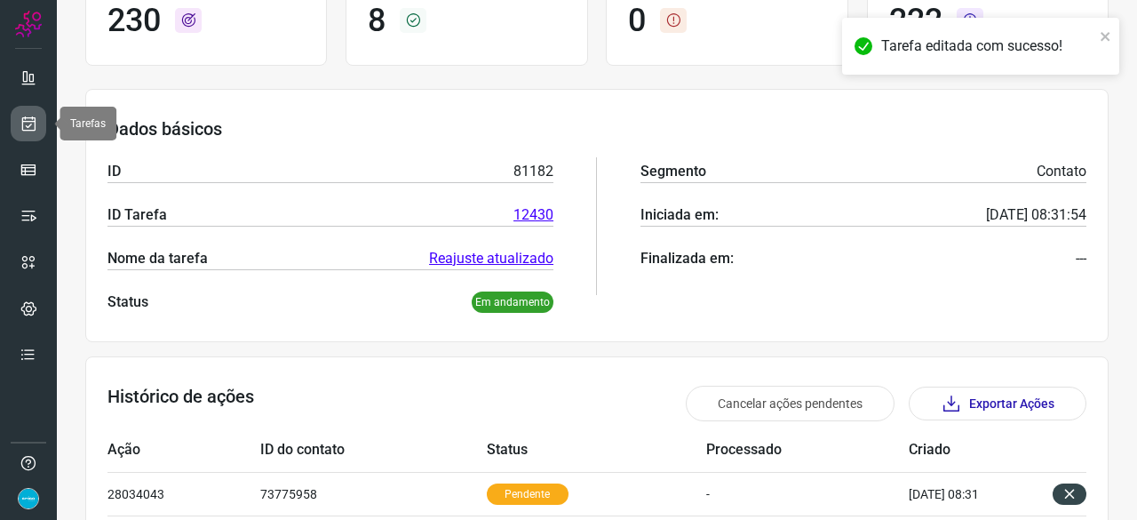
click at [36, 113] on link at bounding box center [29, 124] width 36 height 36
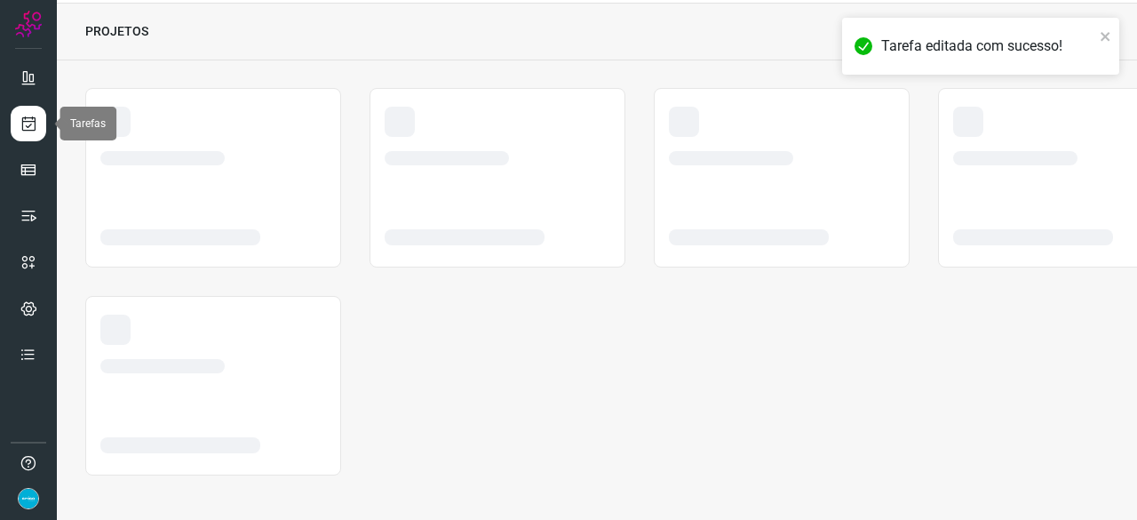
scroll to position [53, 0]
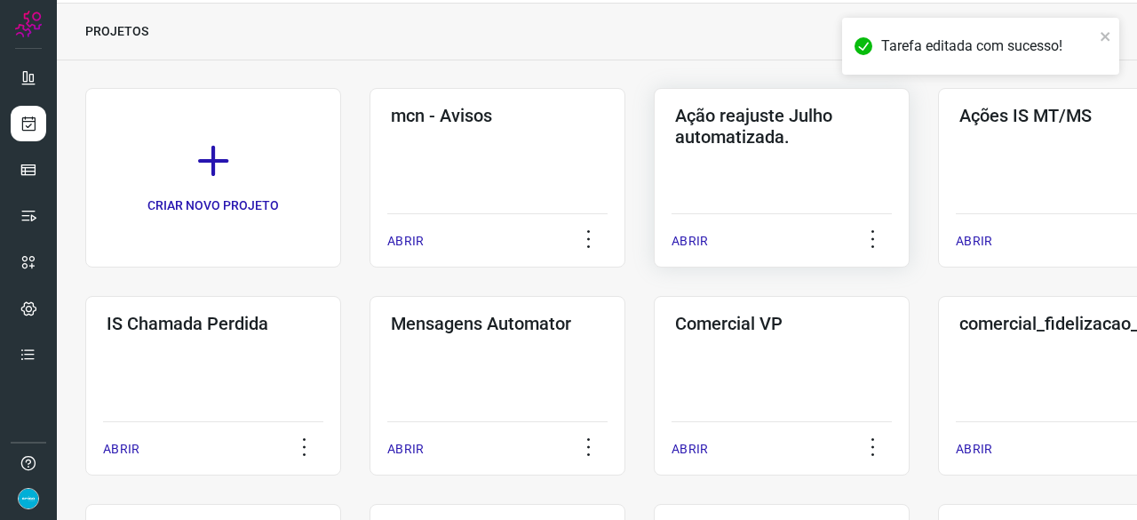
click at [684, 233] on p "ABRIR" at bounding box center [690, 241] width 36 height 19
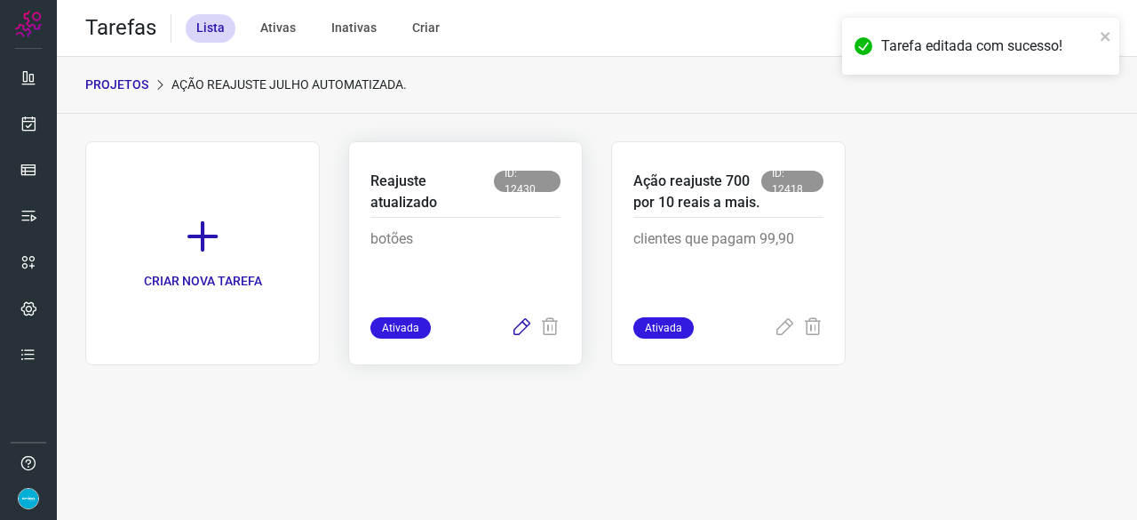
click at [519, 325] on icon at bounding box center [521, 327] width 21 height 21
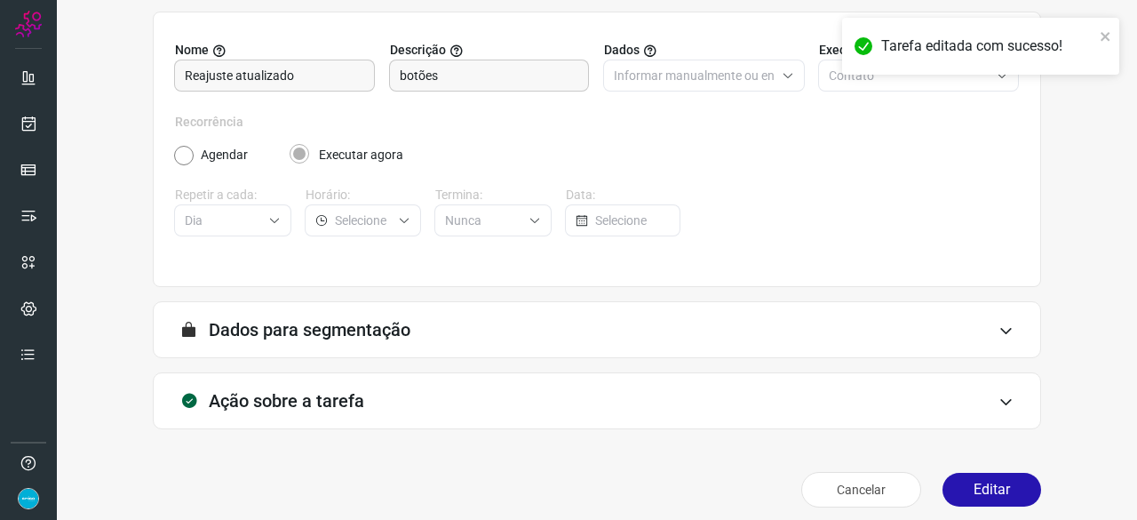
scroll to position [173, 0]
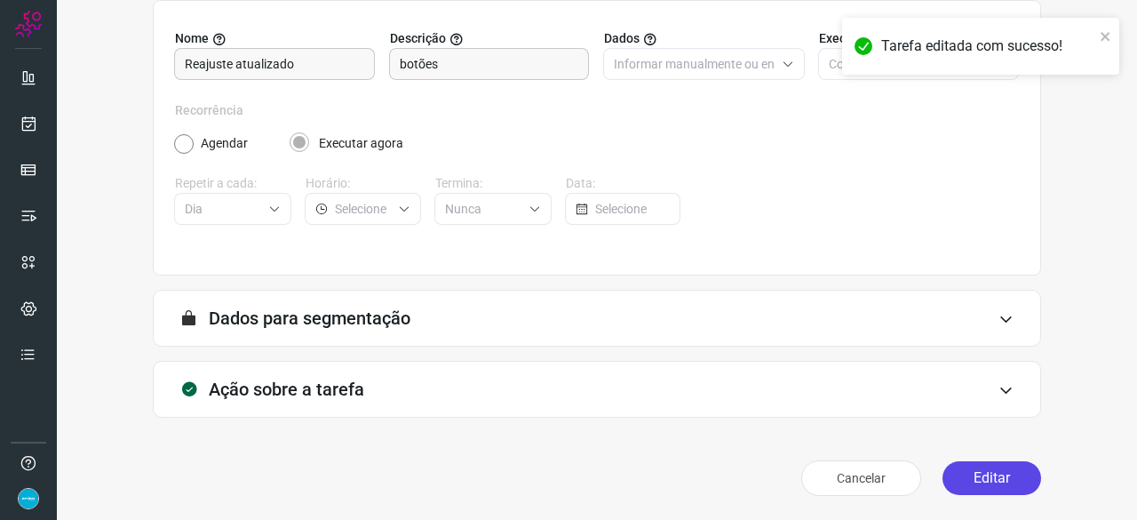
click at [971, 479] on button "Editar" at bounding box center [992, 478] width 99 height 34
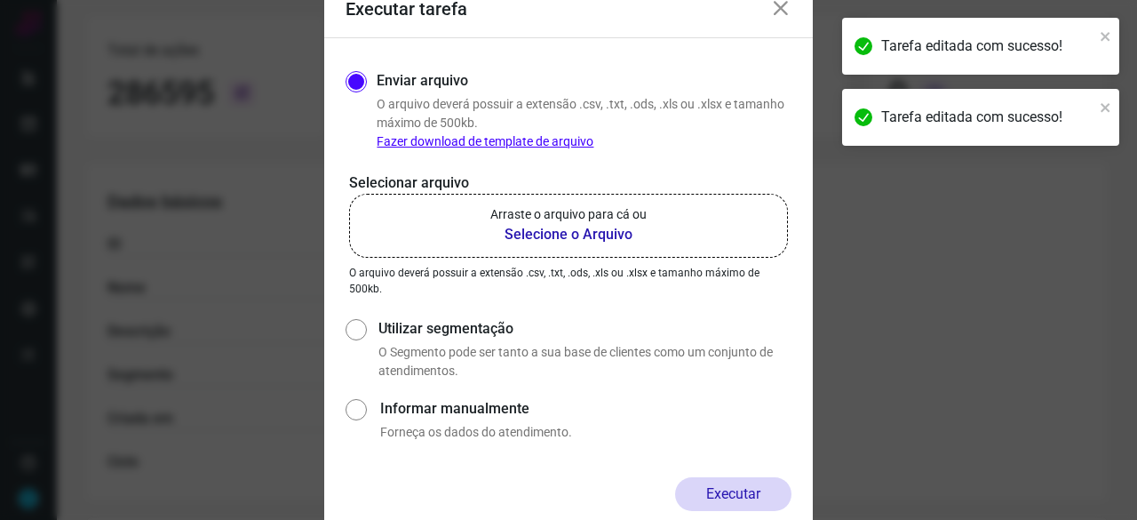
click at [575, 232] on b "Selecione o Arquivo" at bounding box center [569, 234] width 156 height 21
click at [0, 0] on input "Arraste o arquivo para cá ou Selecione o Arquivo" at bounding box center [0, 0] width 0 height 0
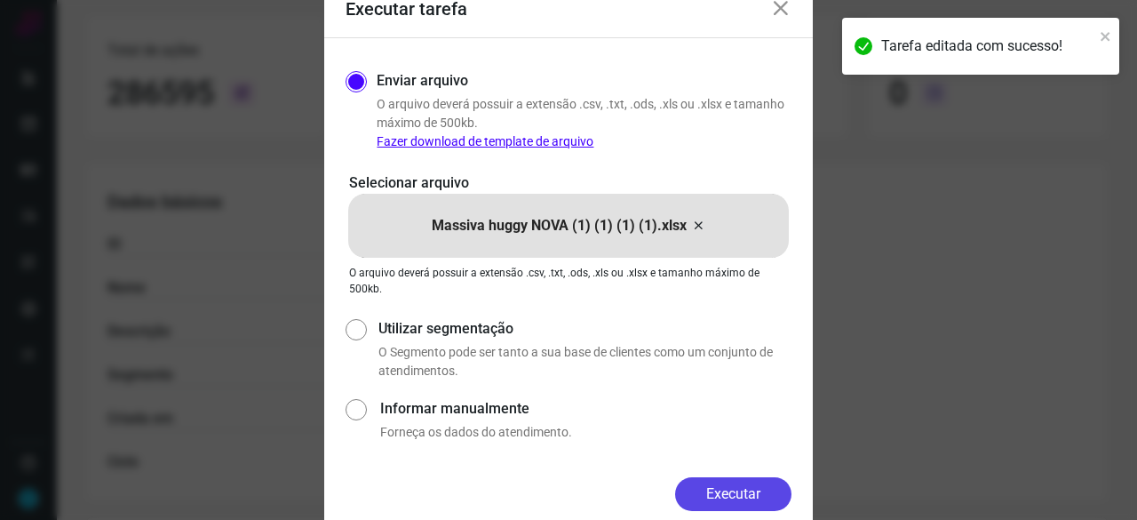
click at [743, 489] on button "Executar" at bounding box center [733, 494] width 116 height 34
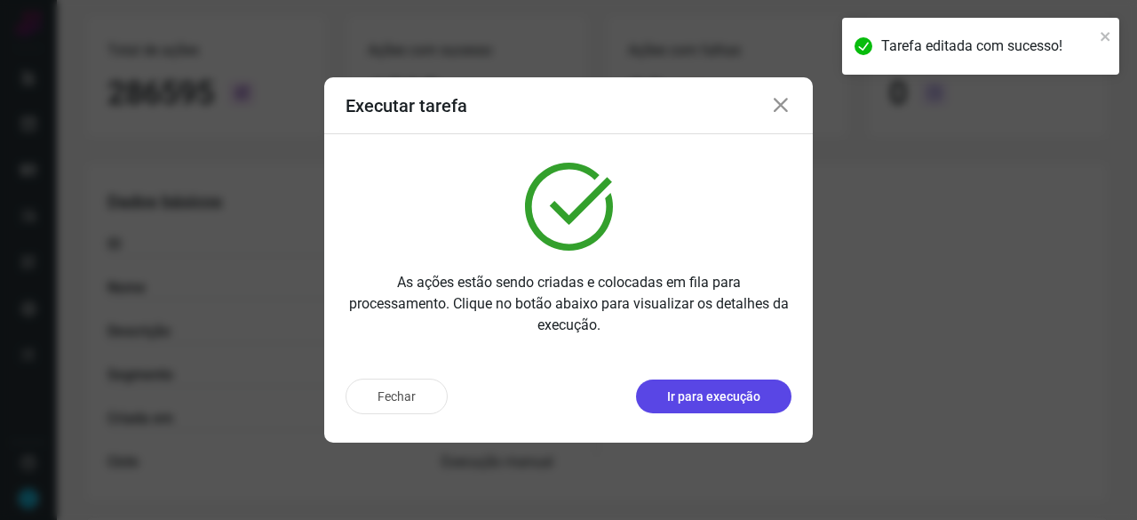
click at [743, 397] on p "Ir para execução" at bounding box center [713, 396] width 93 height 19
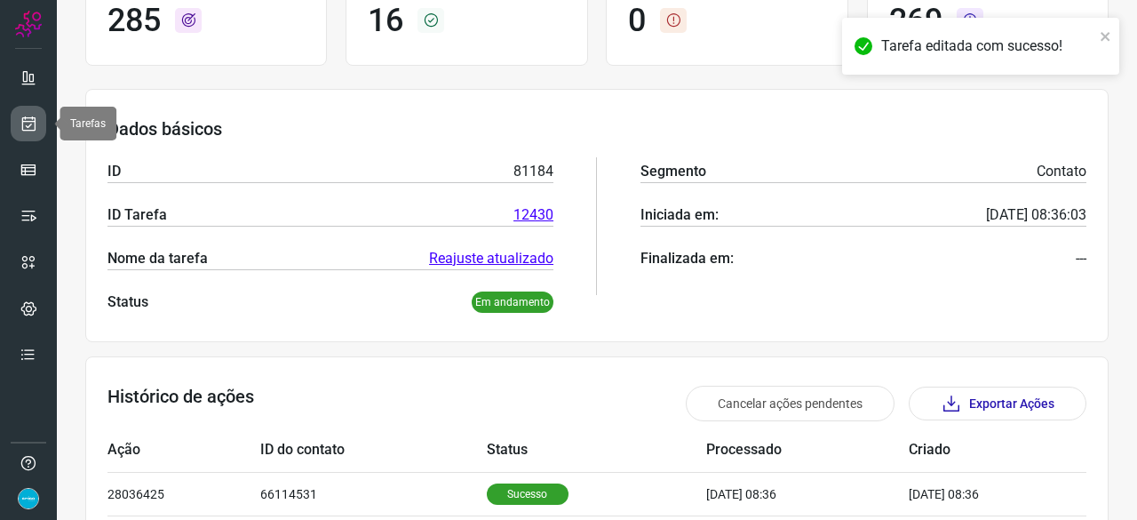
click at [38, 122] on link at bounding box center [29, 124] width 36 height 36
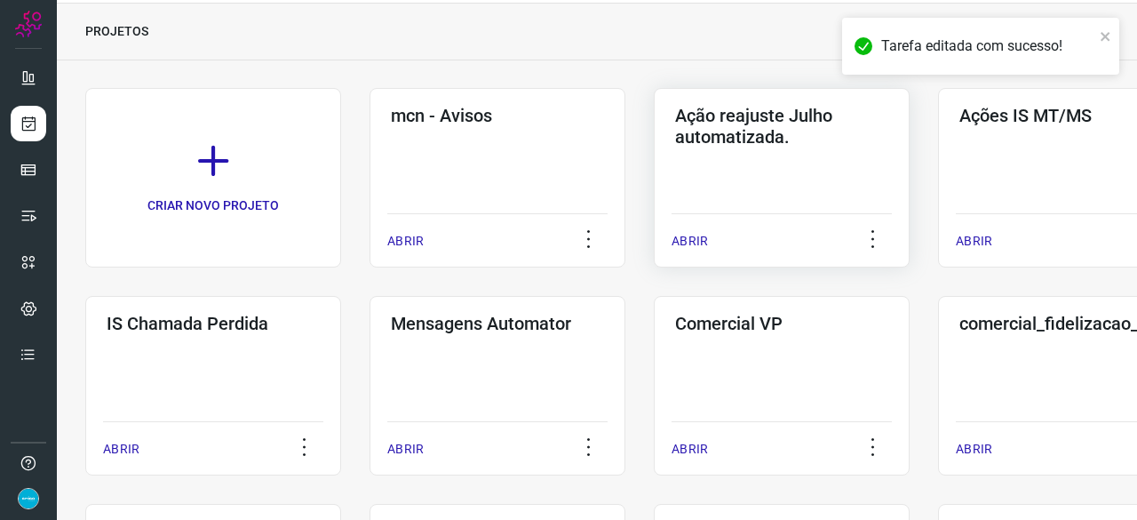
click at [700, 240] on p "ABRIR" at bounding box center [690, 241] width 36 height 19
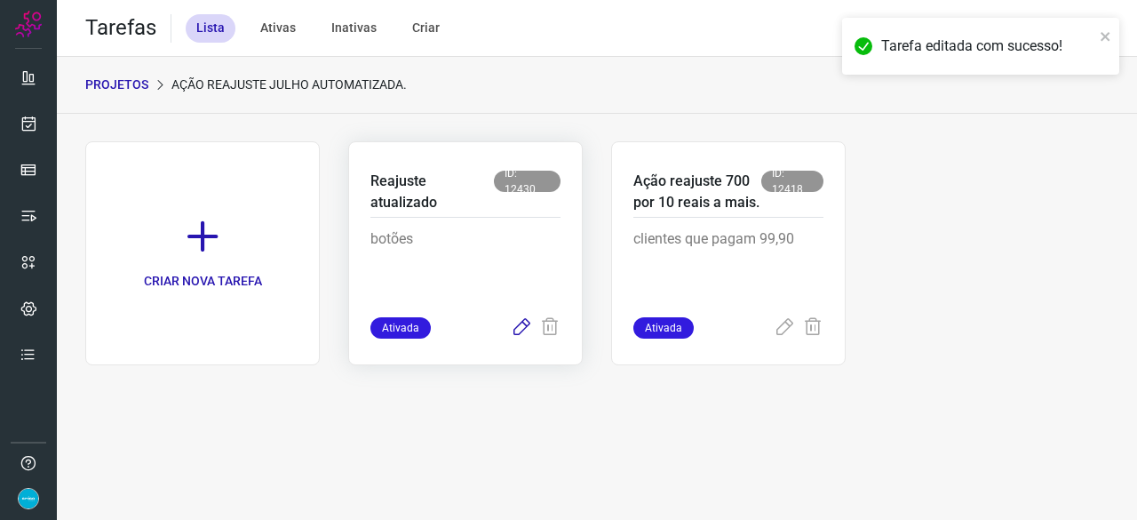
click at [523, 323] on icon at bounding box center [521, 327] width 21 height 21
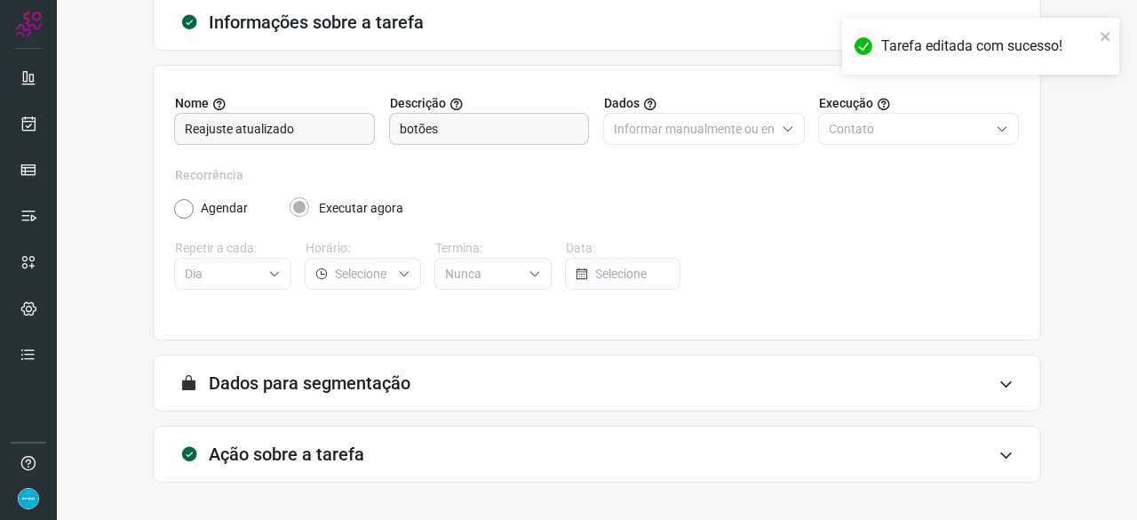
scroll to position [173, 0]
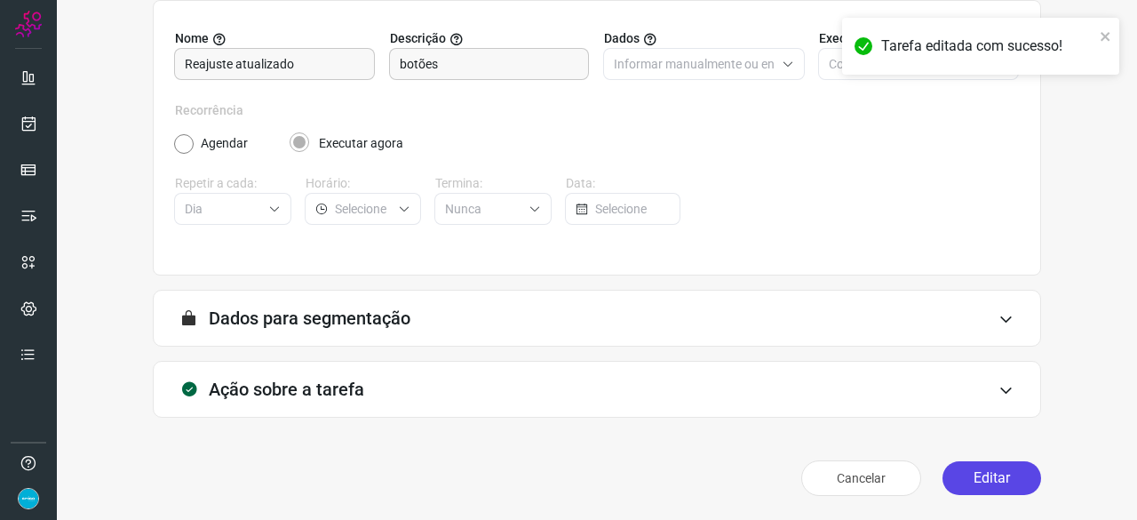
click at [976, 483] on button "Editar" at bounding box center [992, 478] width 99 height 34
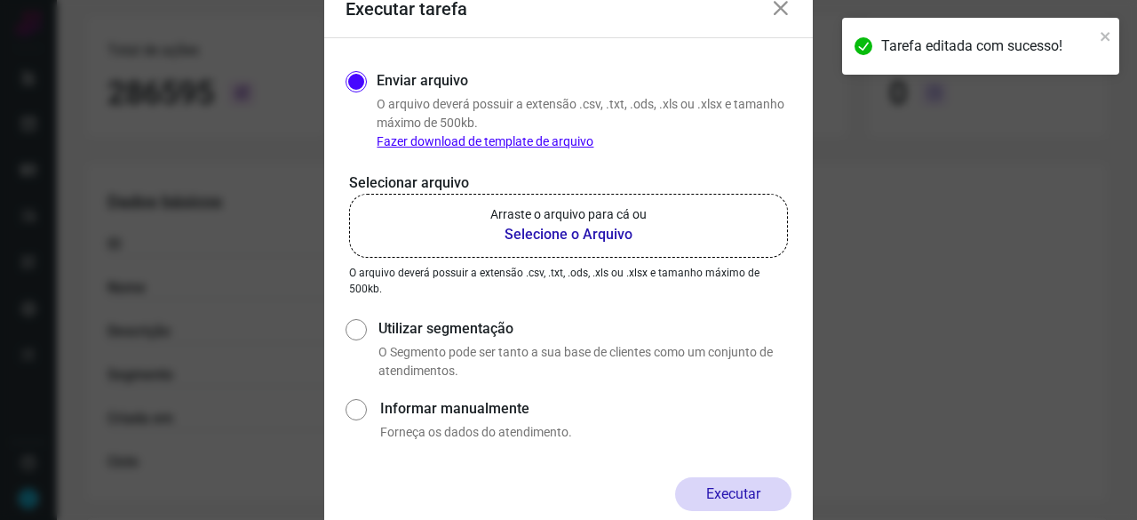
click at [577, 232] on b "Selecione o Arquivo" at bounding box center [569, 234] width 156 height 21
click at [0, 0] on input "Arraste o arquivo para cá ou Selecione o Arquivo" at bounding box center [0, 0] width 0 height 0
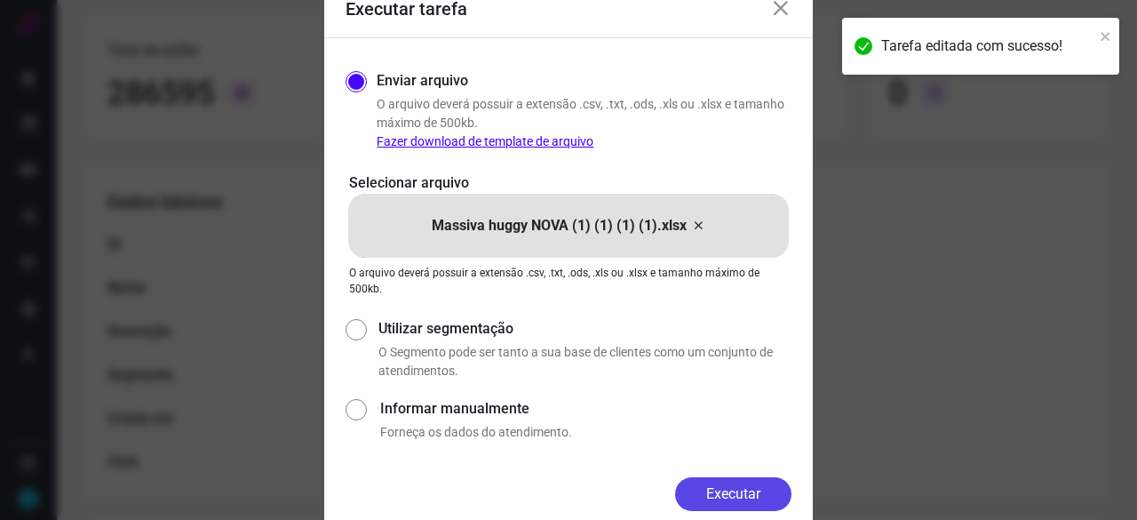
click at [738, 497] on button "Executar" at bounding box center [733, 494] width 116 height 34
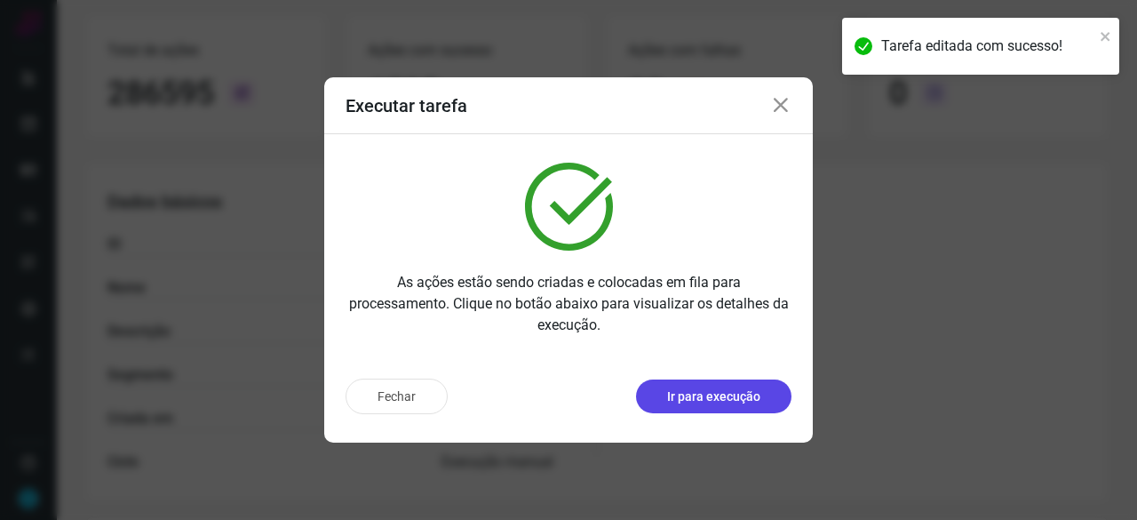
click at [729, 396] on p "Ir para execução" at bounding box center [713, 396] width 93 height 19
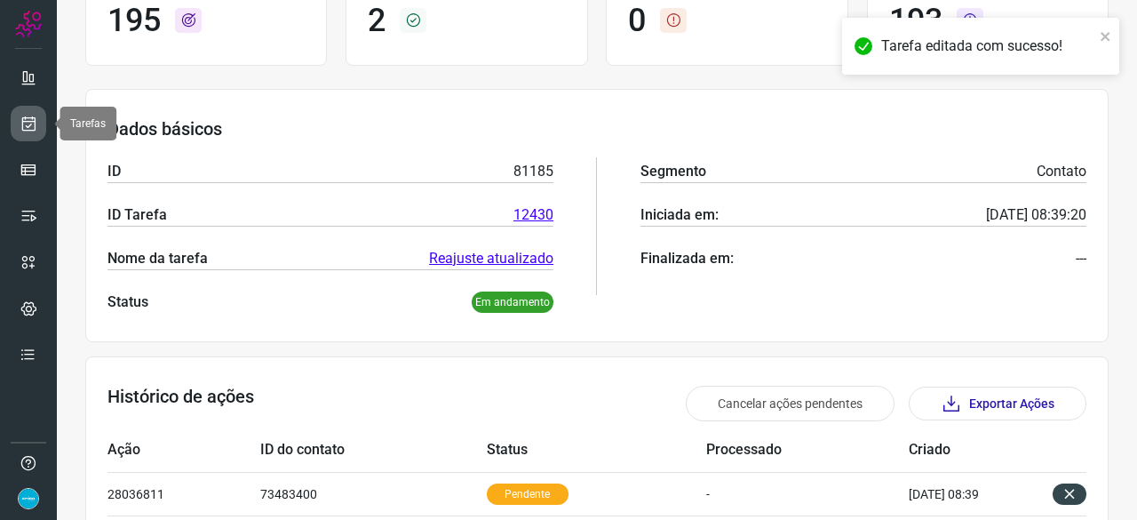
click at [31, 121] on icon at bounding box center [29, 124] width 19 height 18
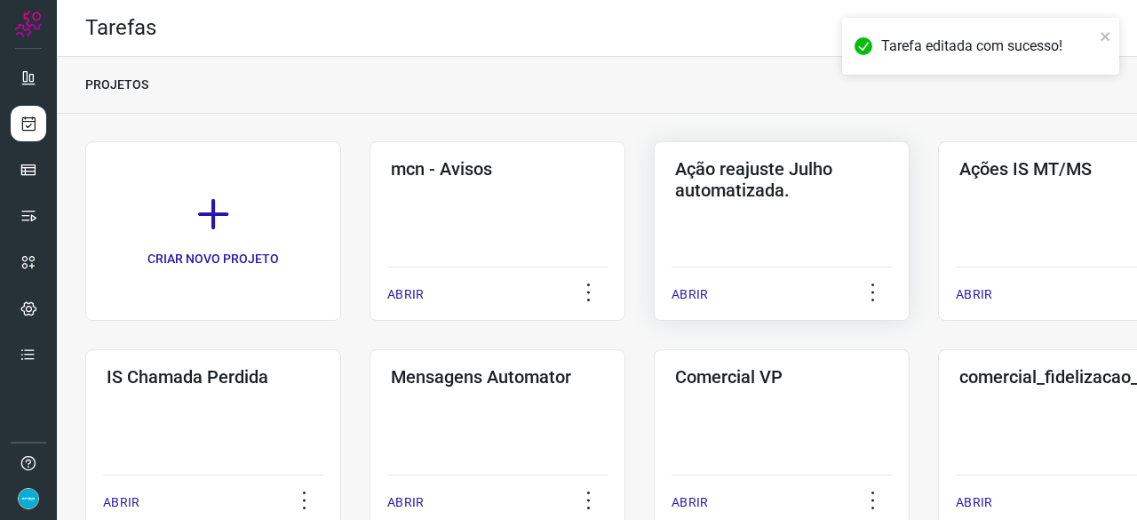
click at [685, 296] on p "ABRIR" at bounding box center [690, 294] width 36 height 19
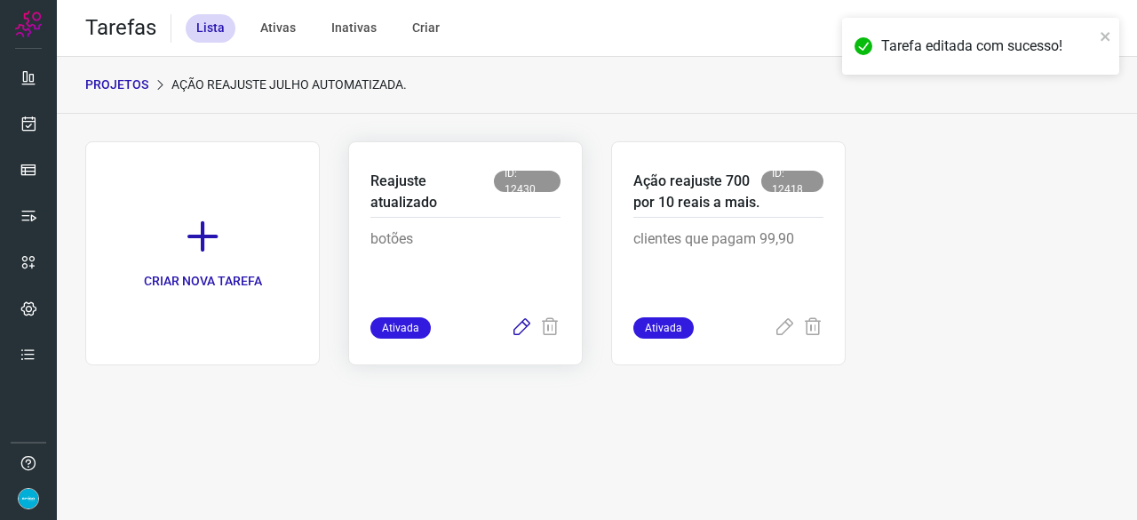
click at [528, 324] on icon at bounding box center [521, 327] width 21 height 21
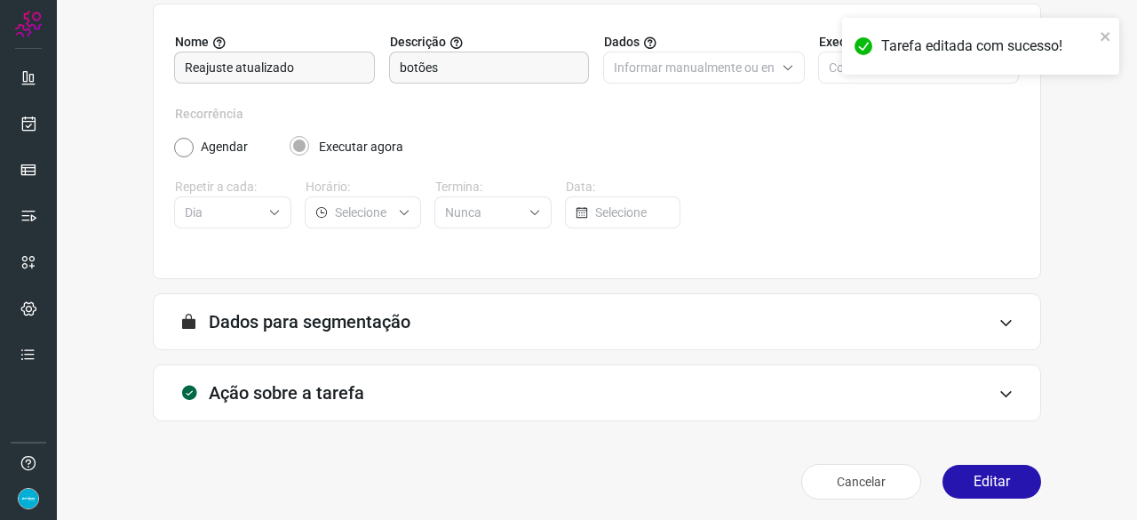
scroll to position [173, 0]
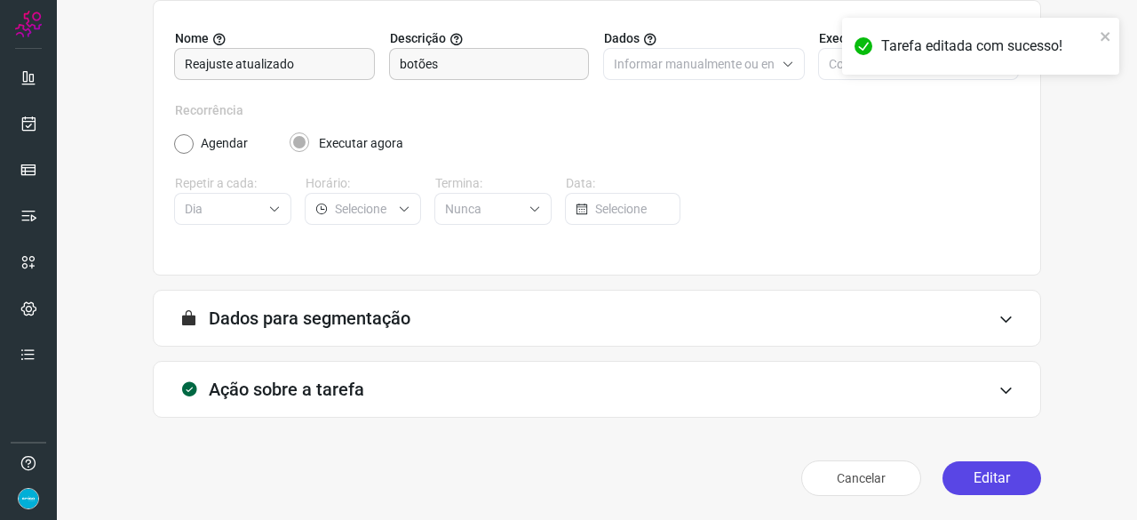
click at [967, 472] on button "Editar" at bounding box center [992, 478] width 99 height 34
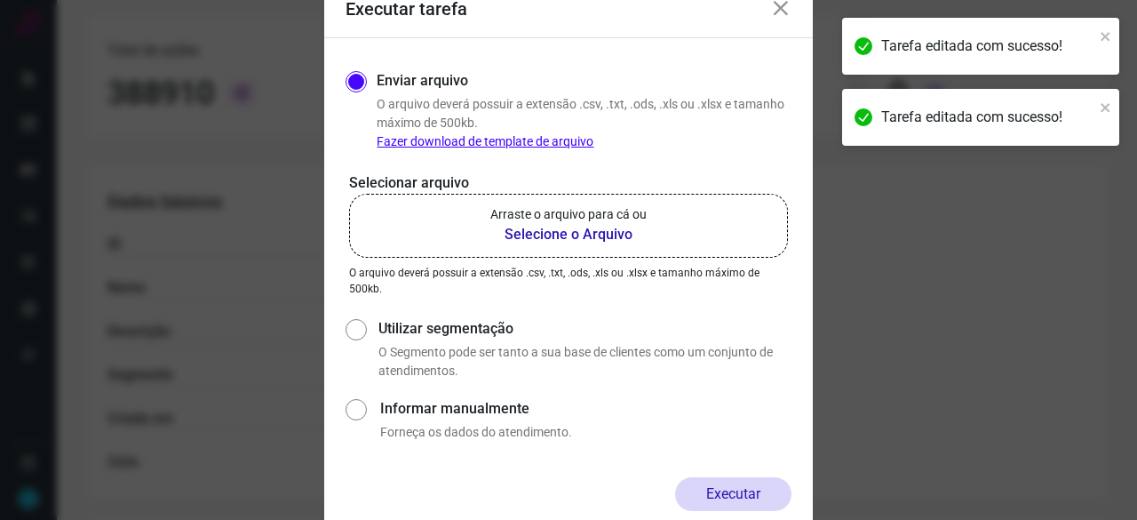
click at [533, 228] on b "Selecione o Arquivo" at bounding box center [569, 234] width 156 height 21
click at [0, 0] on input "Arraste o arquivo para cá ou Selecione o Arquivo" at bounding box center [0, 0] width 0 height 0
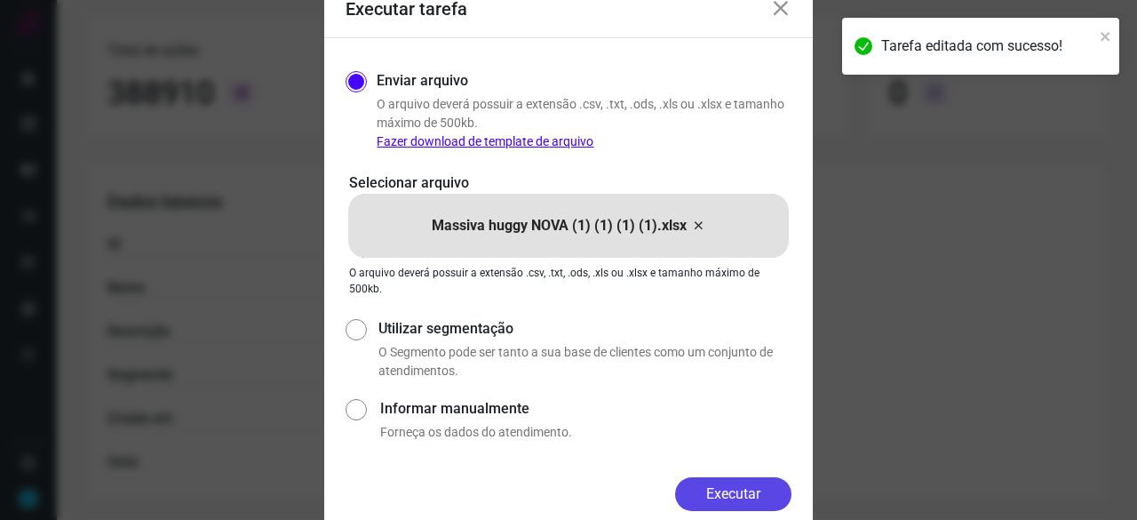
click at [729, 500] on button "Executar" at bounding box center [733, 494] width 116 height 34
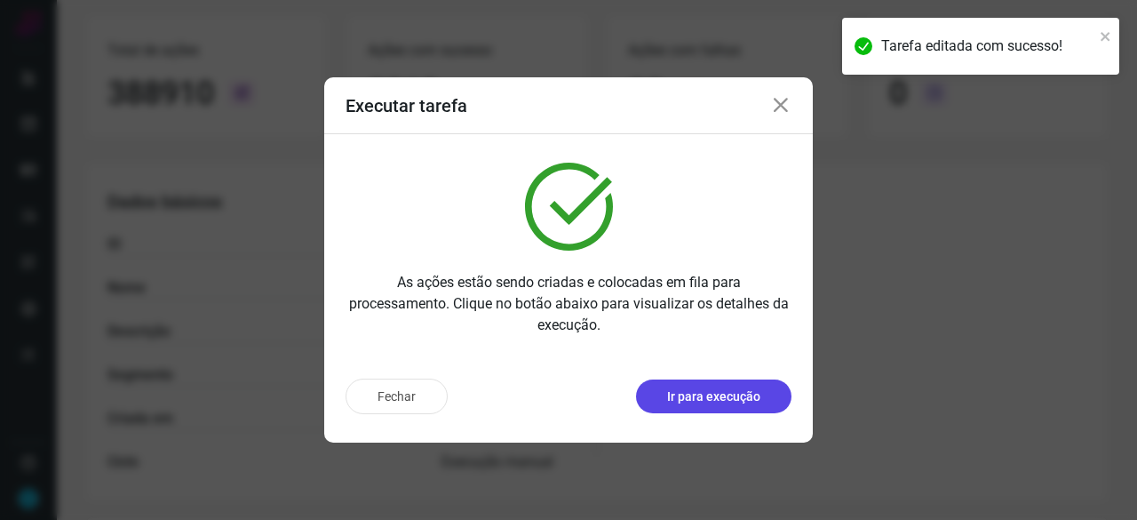
click at [727, 390] on p "Ir para execução" at bounding box center [713, 396] width 93 height 19
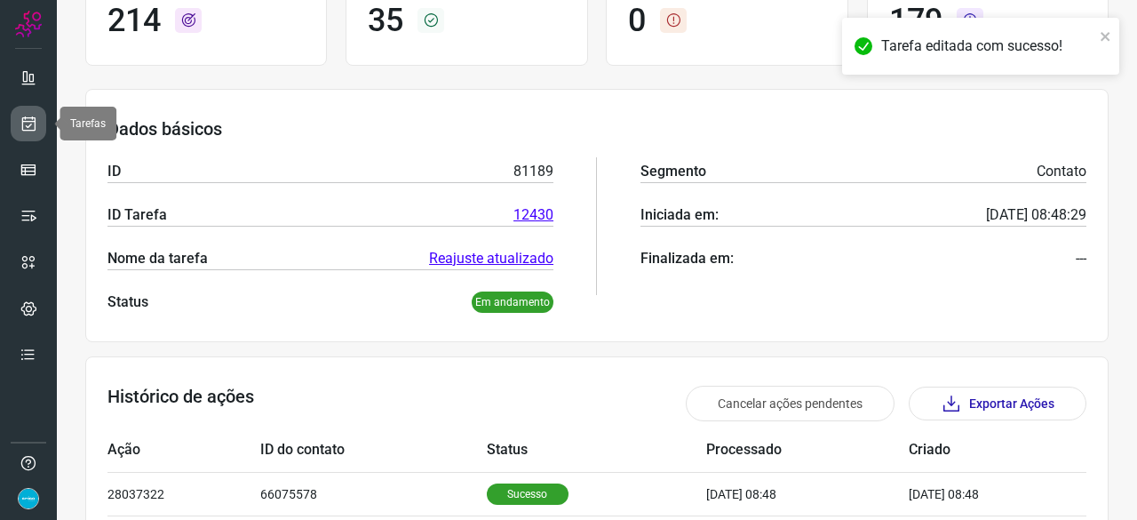
click at [28, 117] on icon at bounding box center [29, 124] width 19 height 18
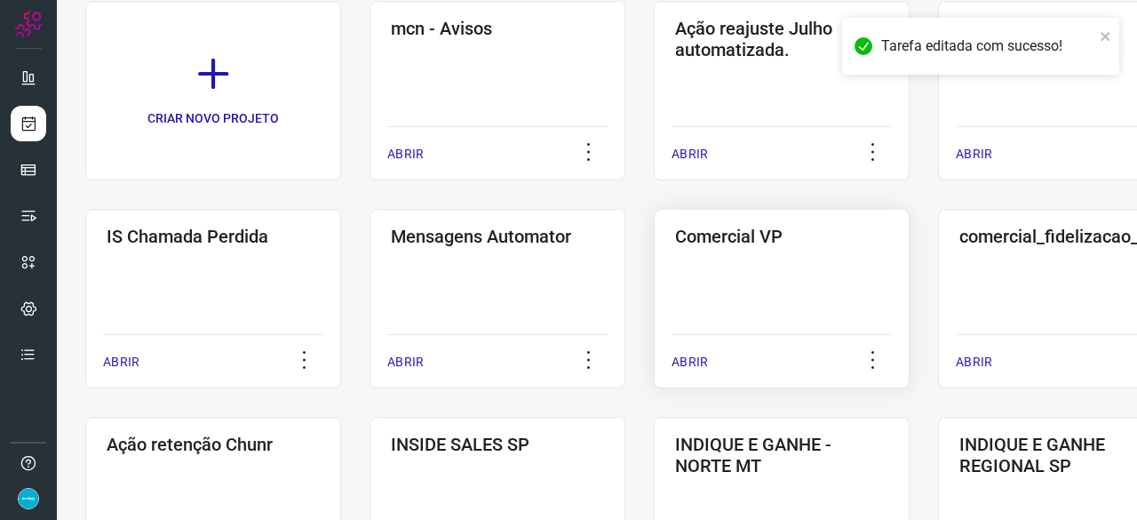
scroll to position [53, 0]
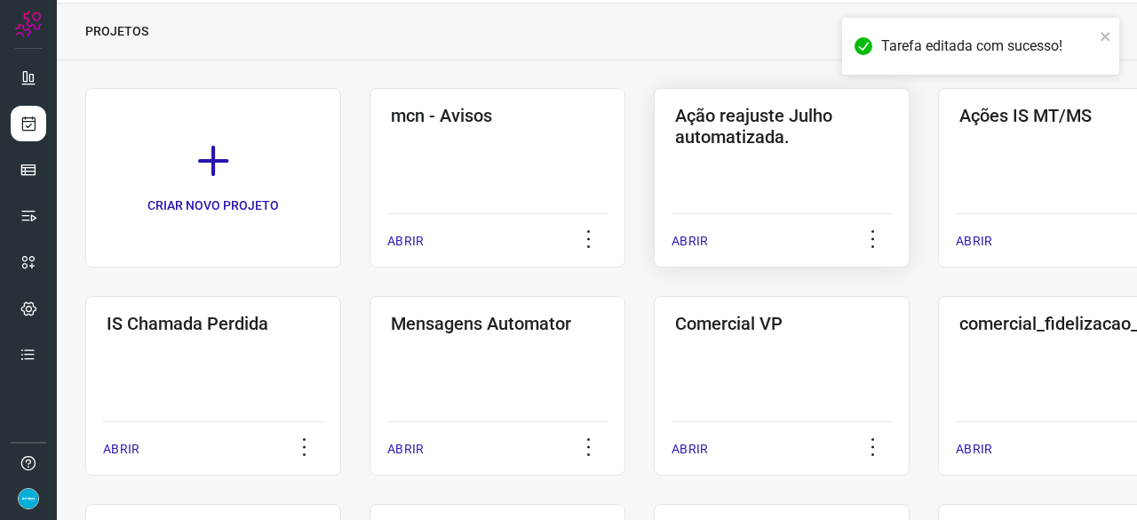
click at [680, 245] on p "ABRIR" at bounding box center [690, 241] width 36 height 19
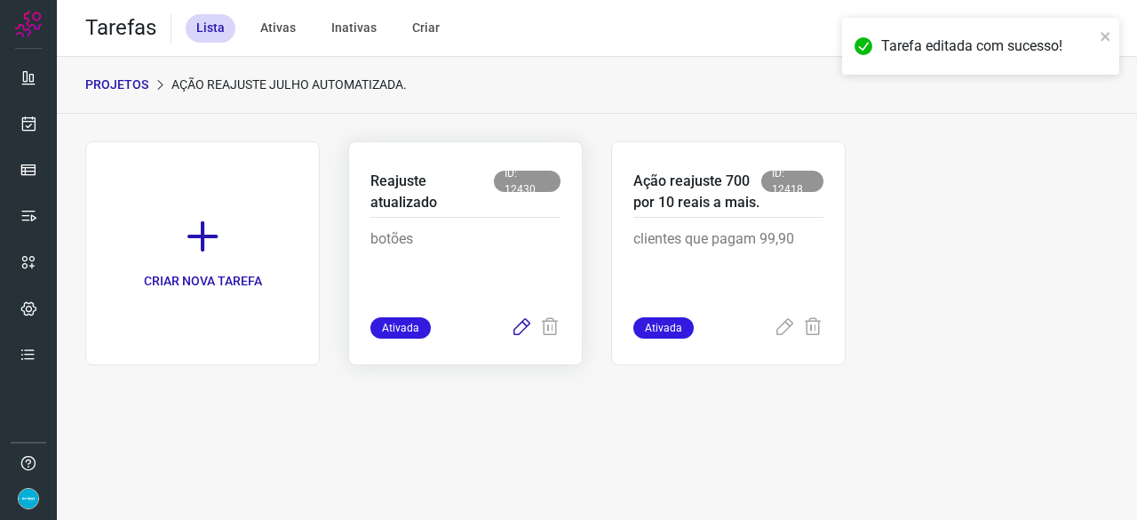
click at [519, 323] on icon at bounding box center [521, 327] width 21 height 21
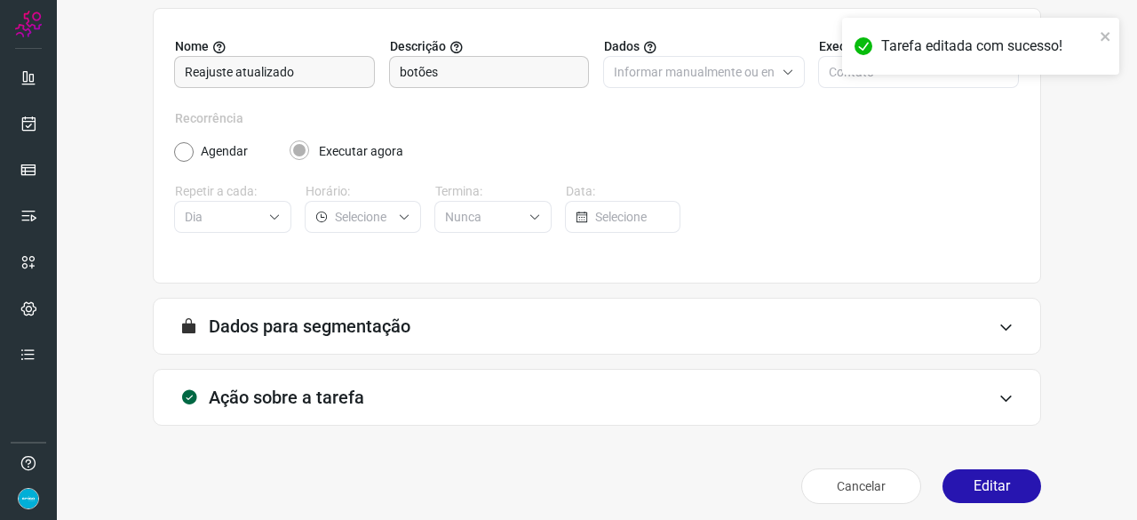
scroll to position [173, 0]
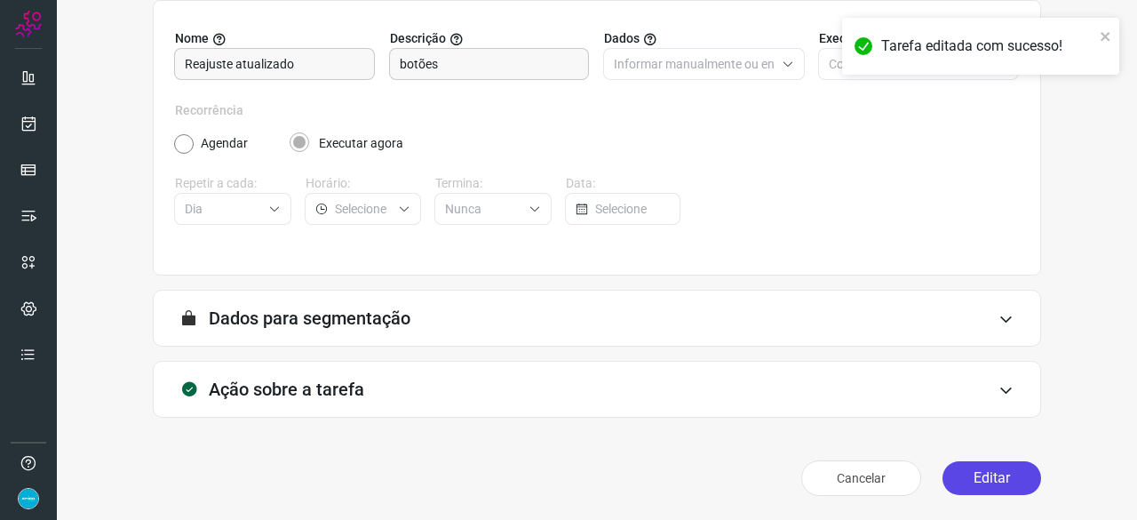
click at [984, 469] on button "Editar" at bounding box center [992, 478] width 99 height 34
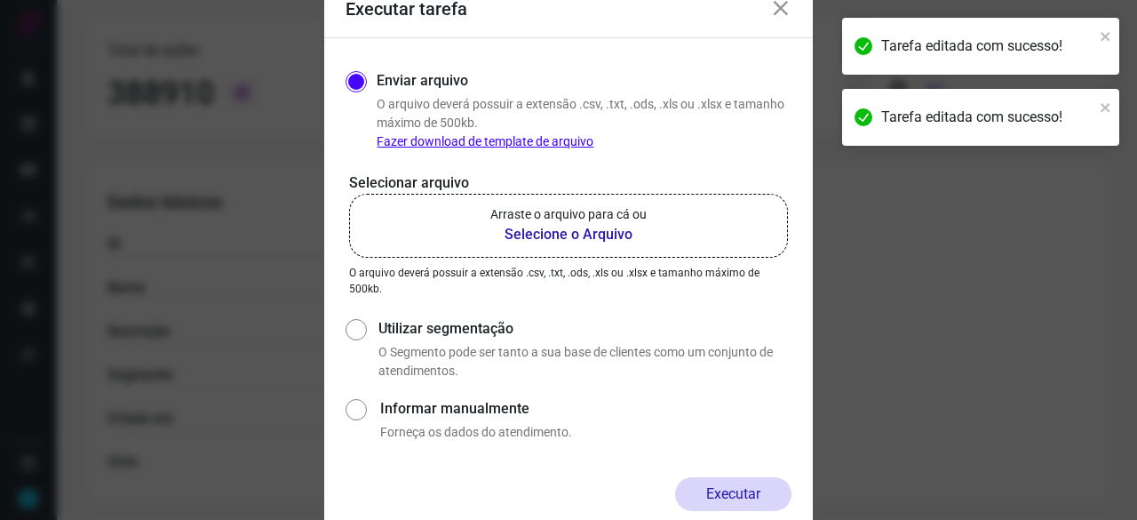
click at [524, 234] on b "Selecione o Arquivo" at bounding box center [569, 234] width 156 height 21
click at [0, 0] on input "Arraste o arquivo para cá ou Selecione o Arquivo" at bounding box center [0, 0] width 0 height 0
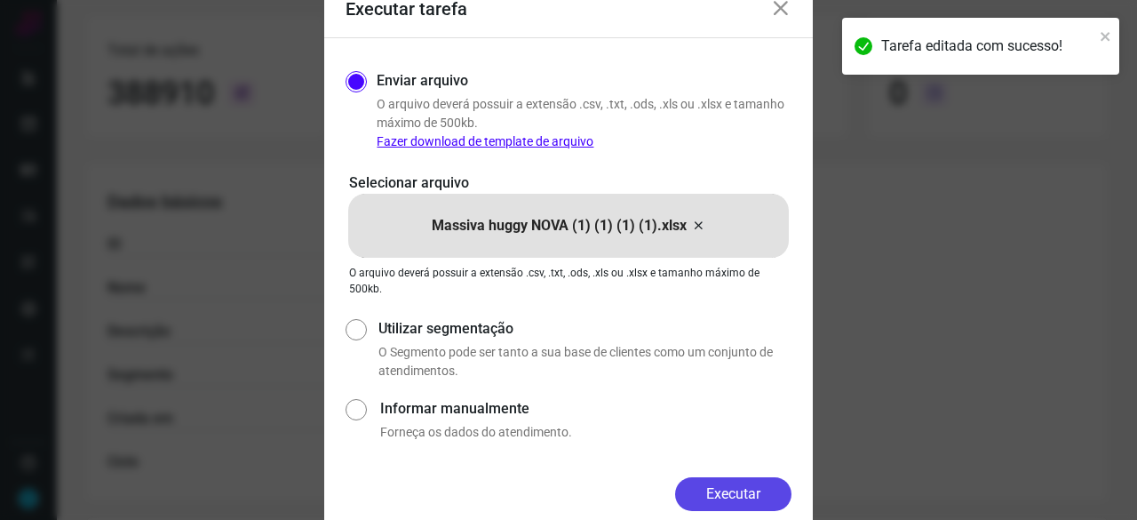
click at [770, 483] on button "Executar" at bounding box center [733, 494] width 116 height 34
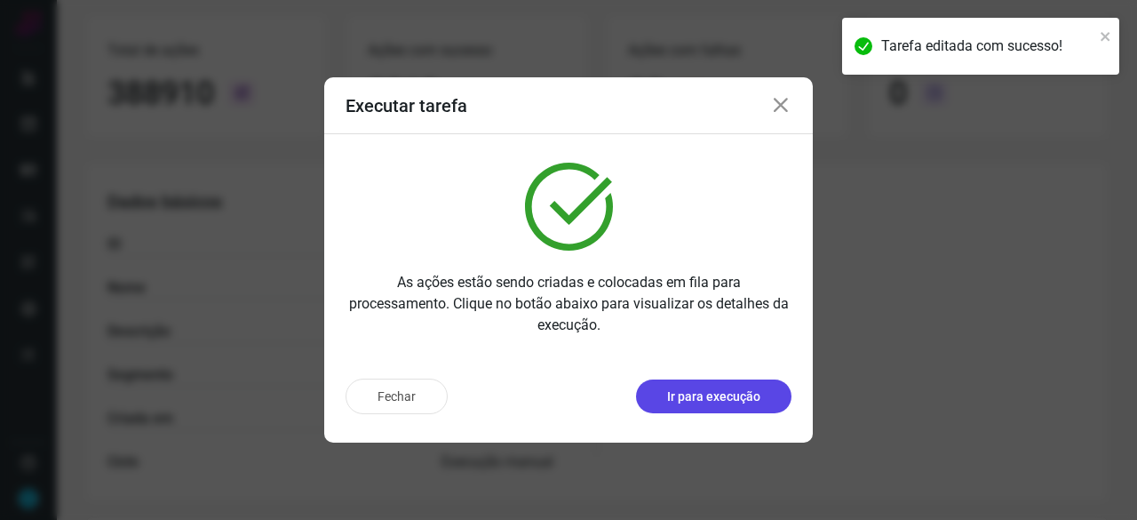
click at [711, 401] on p "Ir para execução" at bounding box center [713, 396] width 93 height 19
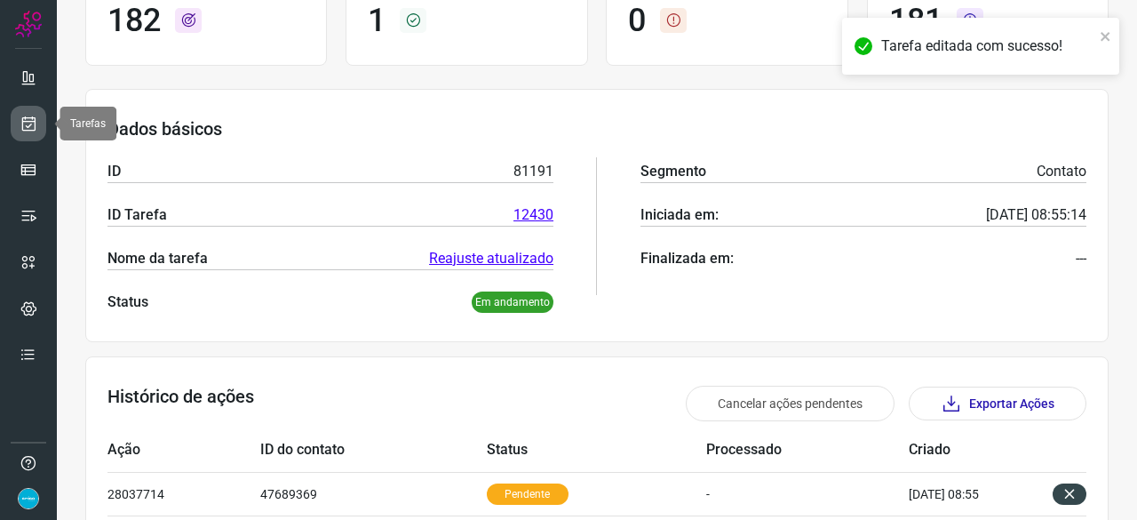
click at [29, 125] on icon at bounding box center [29, 124] width 19 height 18
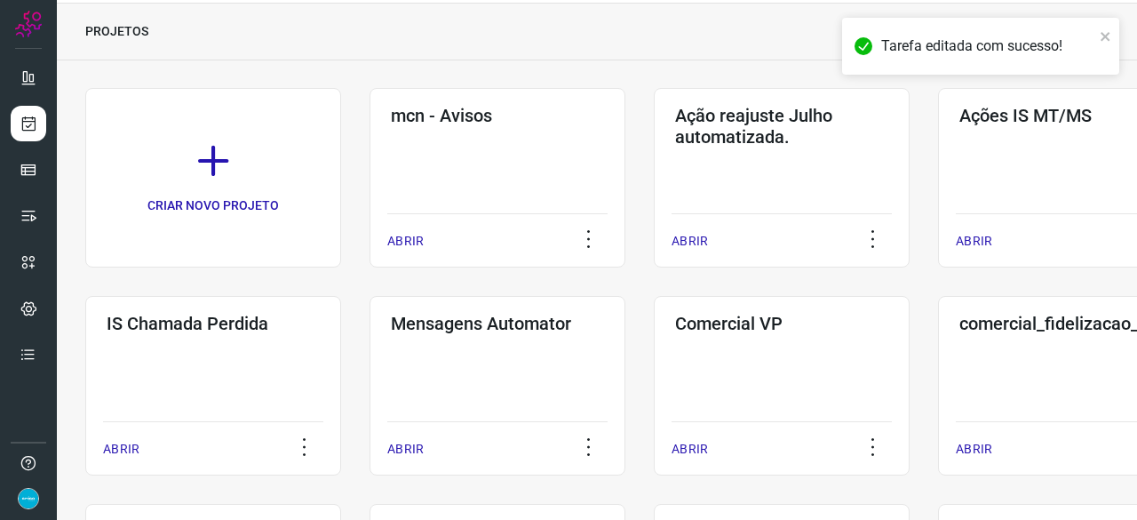
scroll to position [142, 0]
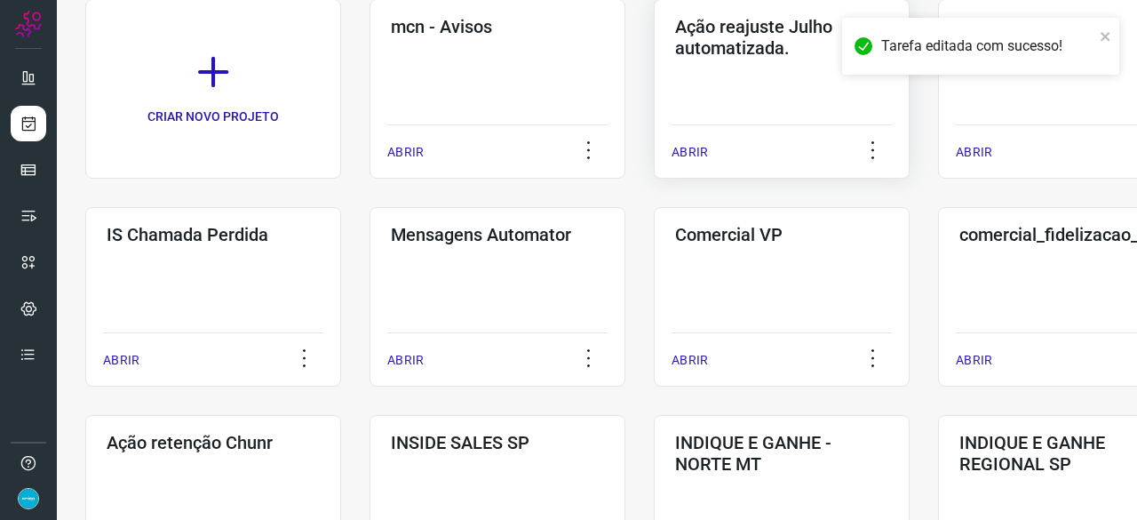
click at [696, 141] on div "ABRIR" at bounding box center [782, 146] width 220 height 44
click at [695, 151] on p "ABRIR" at bounding box center [690, 152] width 36 height 19
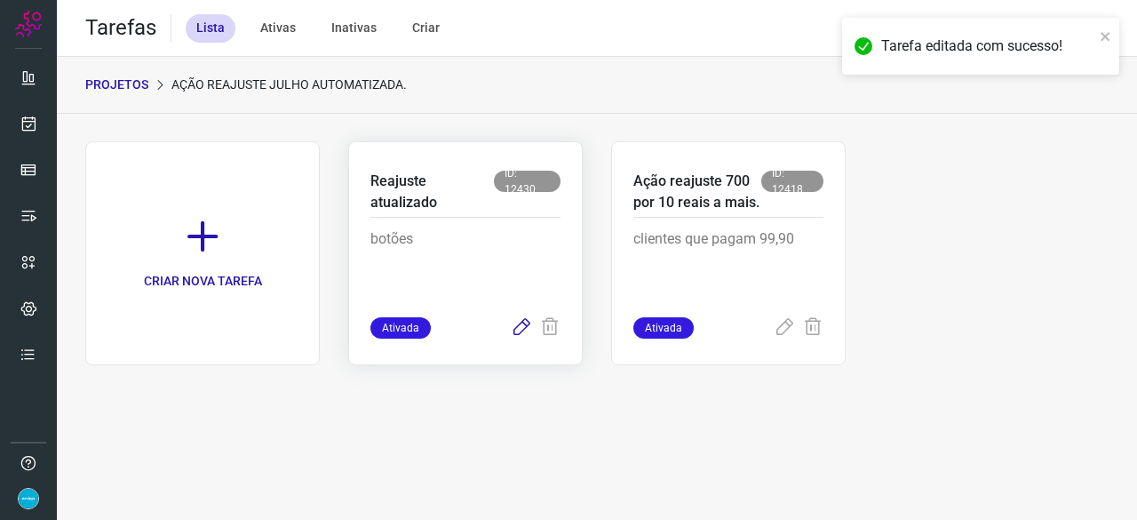
click at [521, 320] on icon at bounding box center [521, 327] width 21 height 21
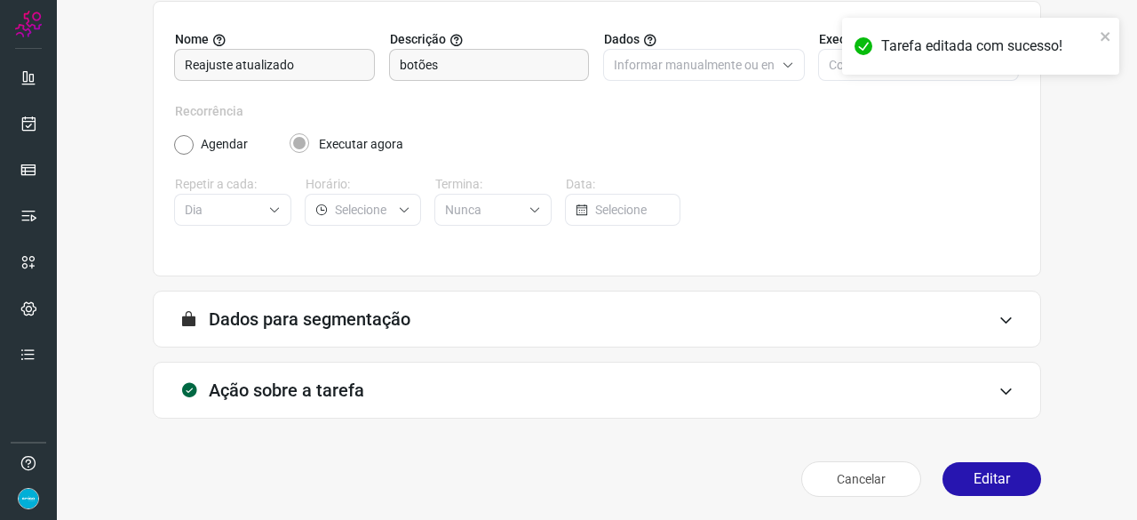
scroll to position [173, 0]
click at [981, 467] on button "Editar" at bounding box center [992, 478] width 99 height 34
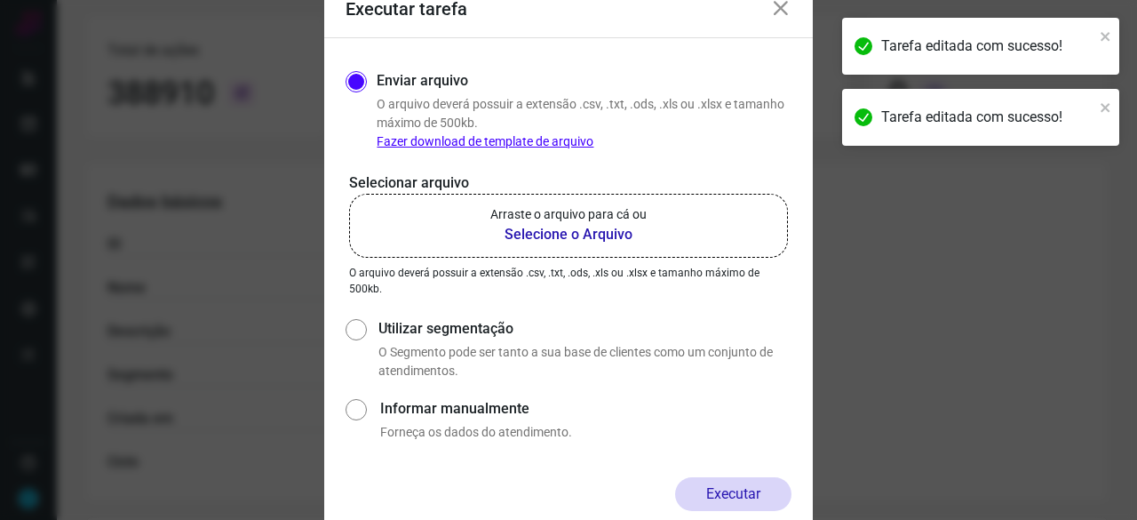
click at [579, 230] on b "Selecione o Arquivo" at bounding box center [569, 234] width 156 height 21
click at [0, 0] on input "Arraste o arquivo para cá ou Selecione o Arquivo" at bounding box center [0, 0] width 0 height 0
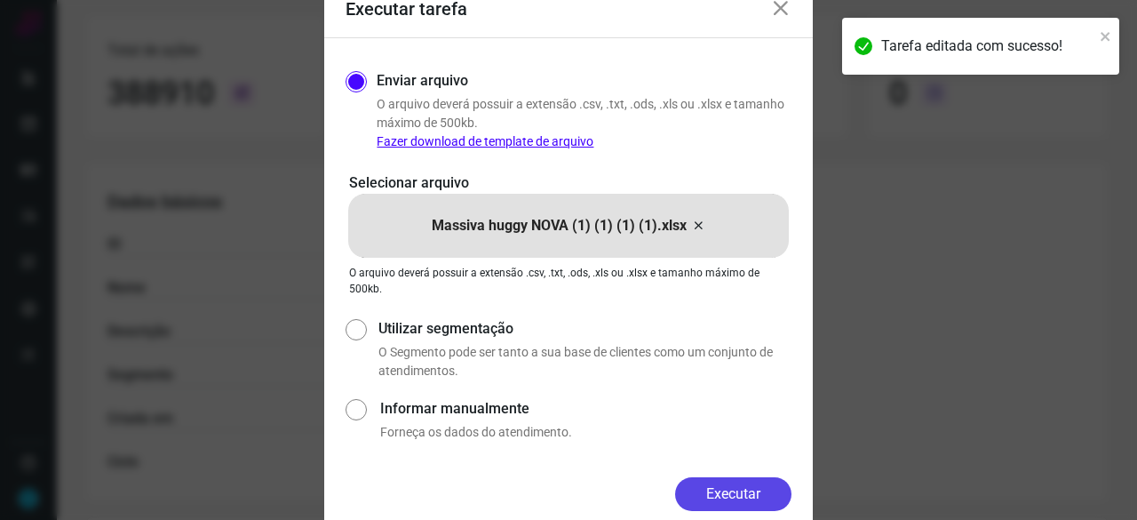
click at [737, 487] on button "Executar" at bounding box center [733, 494] width 116 height 34
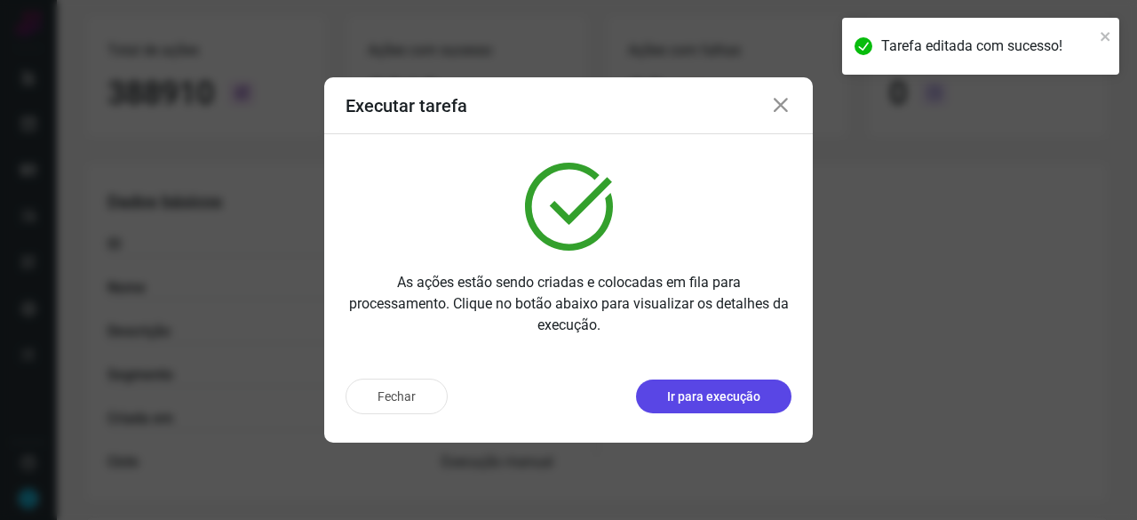
click at [700, 397] on p "Ir para execução" at bounding box center [713, 396] width 93 height 19
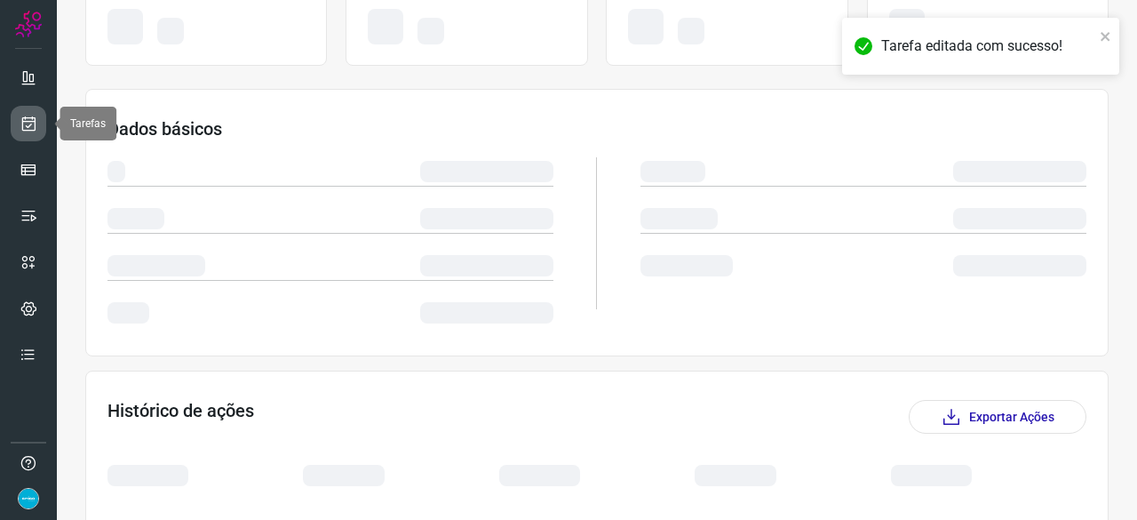
click at [34, 124] on icon at bounding box center [29, 124] width 19 height 18
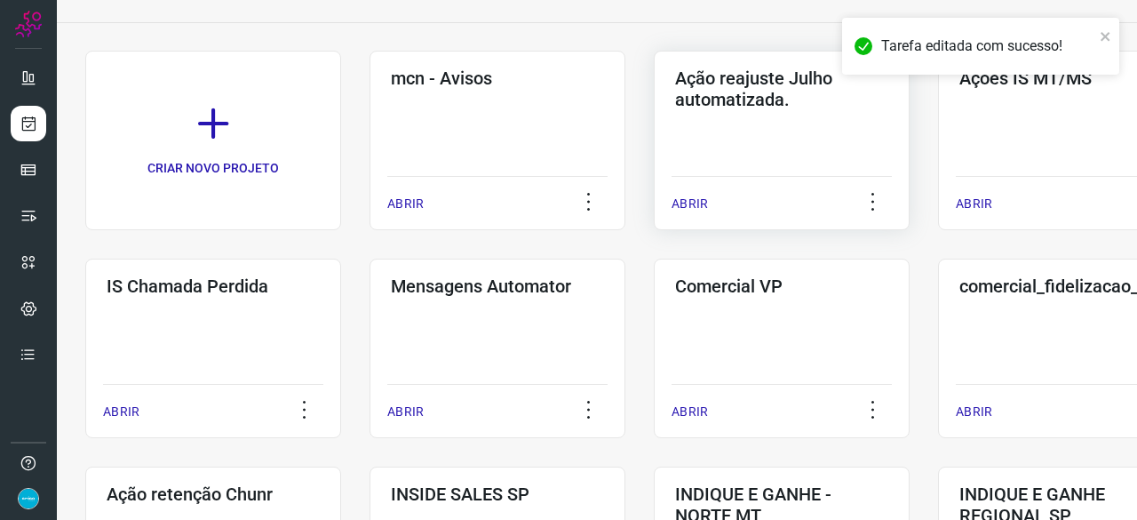
scroll to position [53, 0]
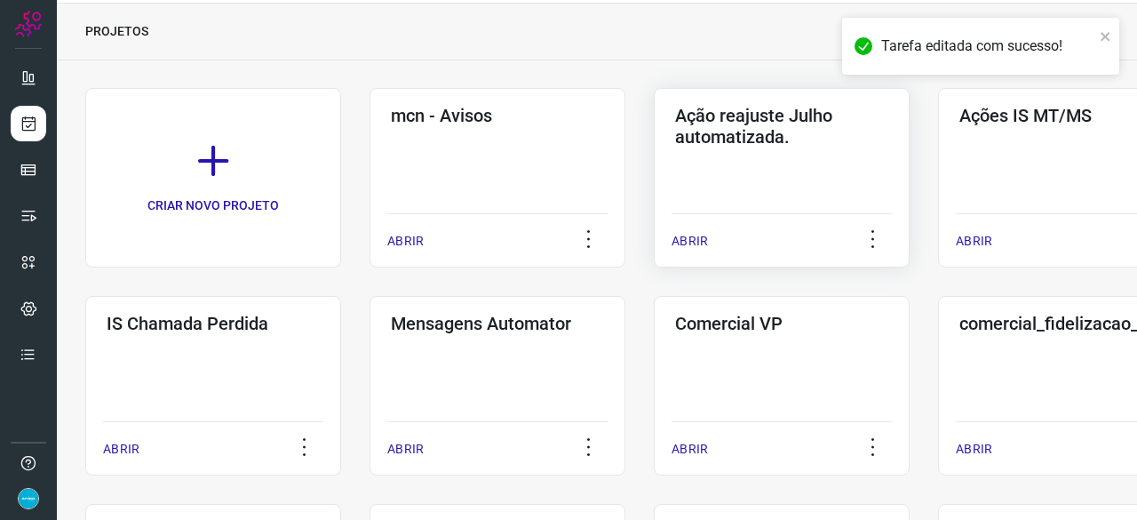
click at [693, 241] on p "ABRIR" at bounding box center [690, 241] width 36 height 19
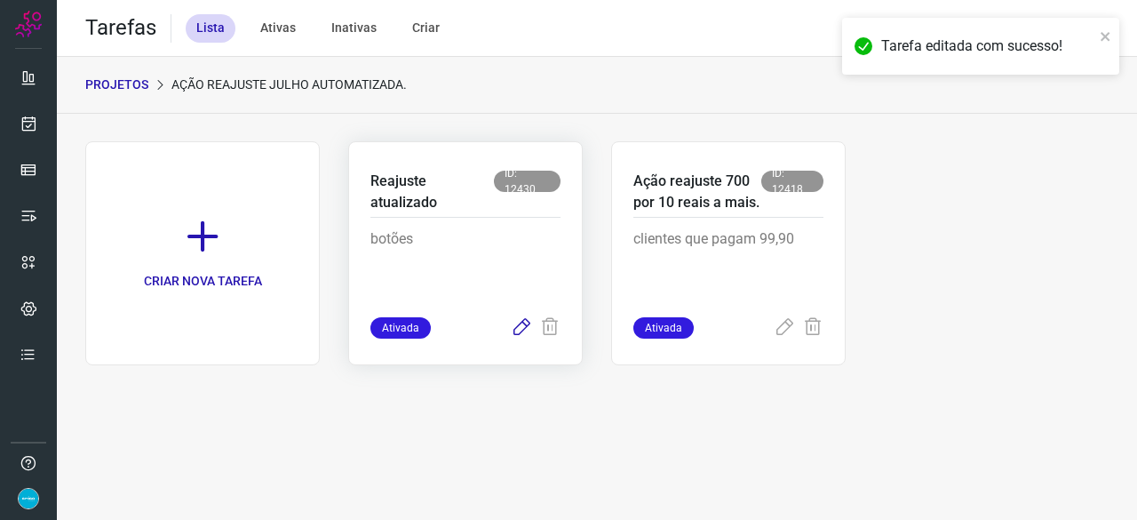
click at [520, 323] on icon at bounding box center [521, 327] width 21 height 21
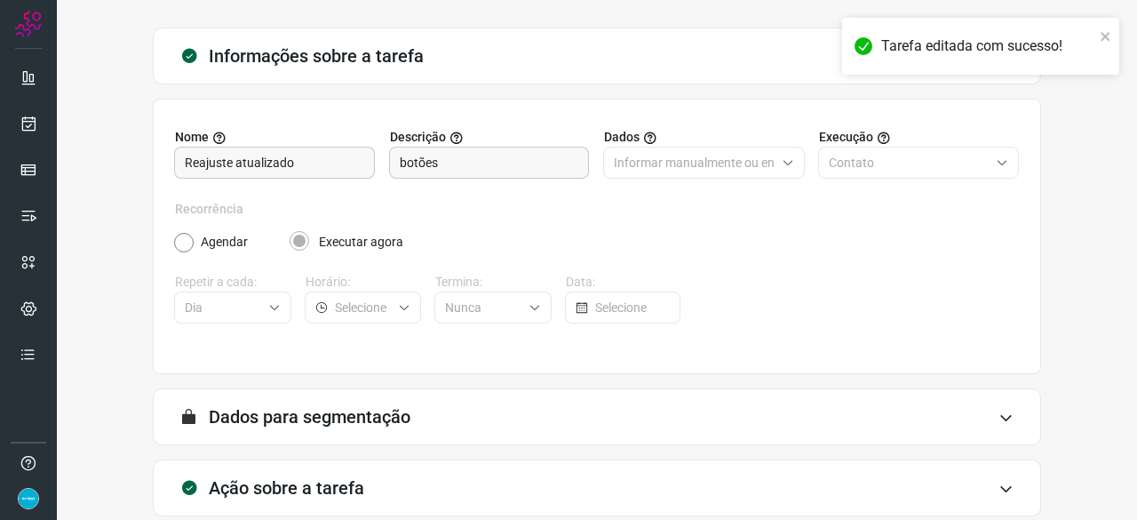
scroll to position [173, 0]
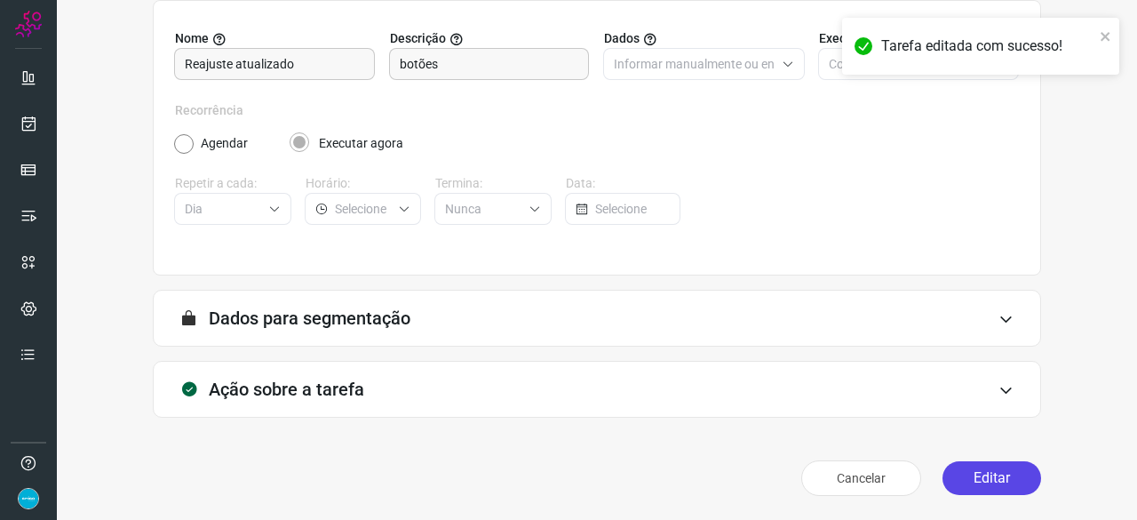
click at [967, 472] on button "Editar" at bounding box center [992, 478] width 99 height 34
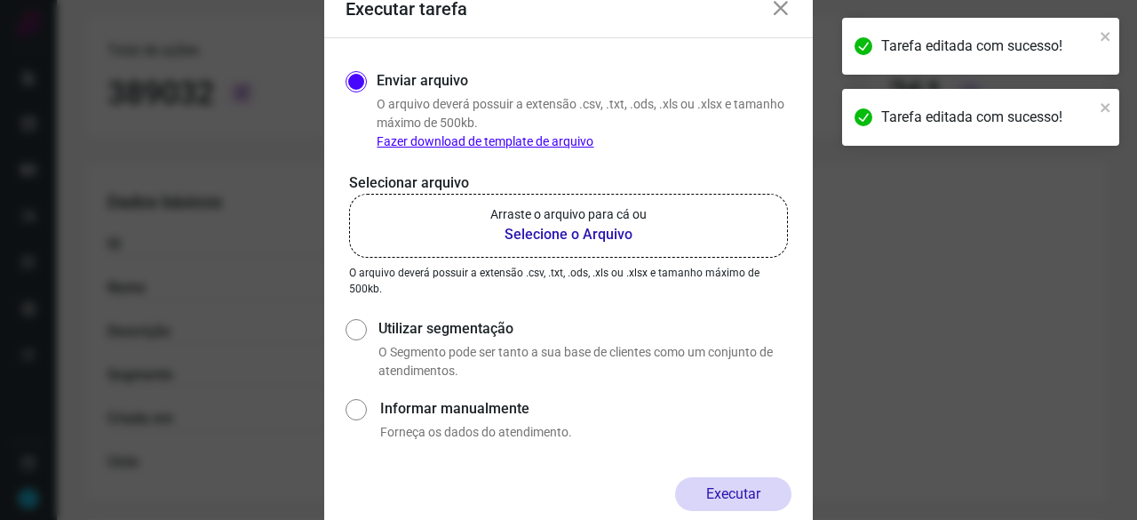
click at [539, 239] on b "Selecione o Arquivo" at bounding box center [569, 234] width 156 height 21
click at [0, 0] on input "Arraste o arquivo para cá ou Selecione o Arquivo" at bounding box center [0, 0] width 0 height 0
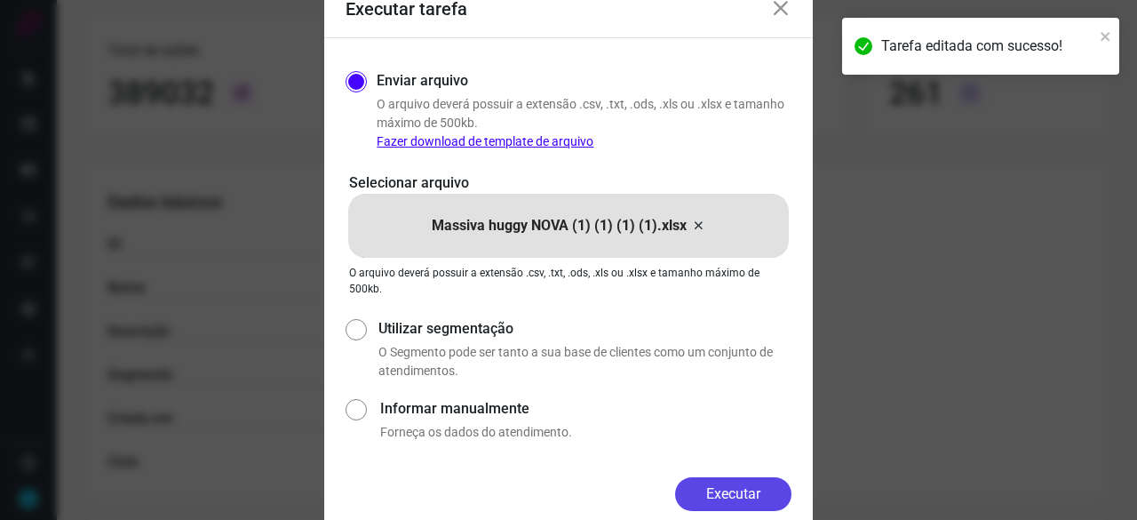
click at [777, 488] on button "Executar" at bounding box center [733, 494] width 116 height 34
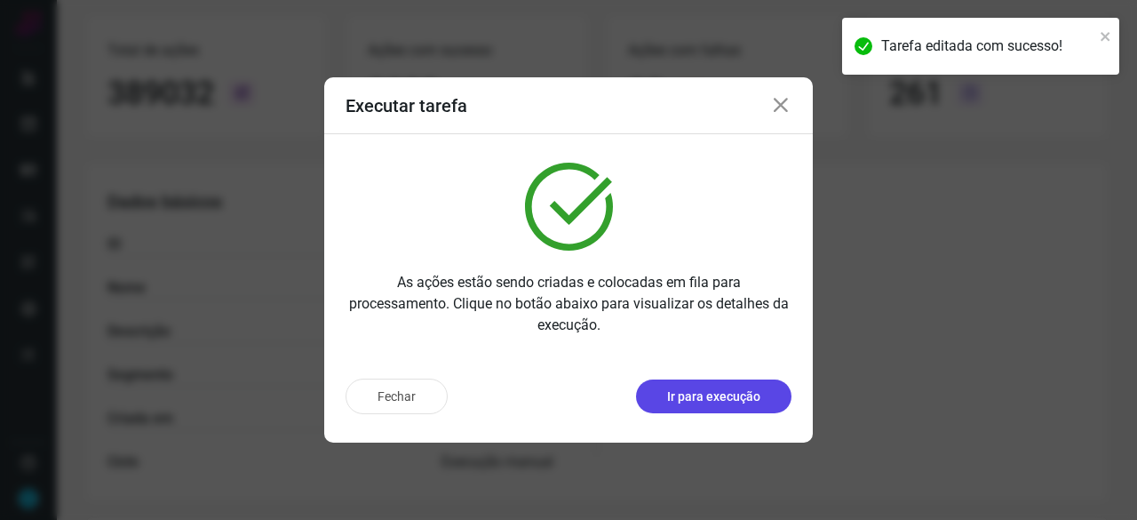
click at [673, 395] on p "Ir para execução" at bounding box center [713, 396] width 93 height 19
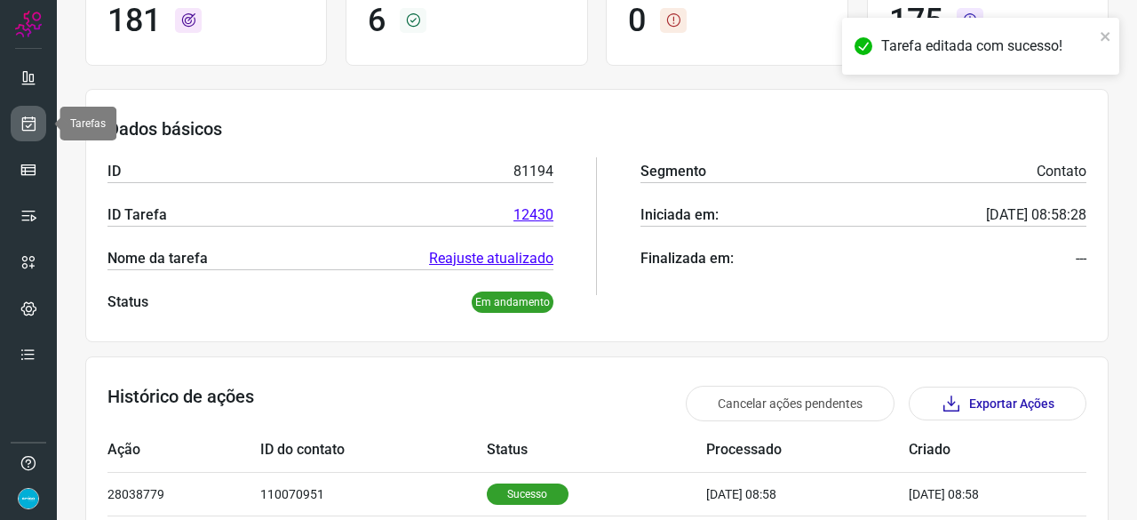
click at [33, 118] on icon at bounding box center [29, 124] width 19 height 18
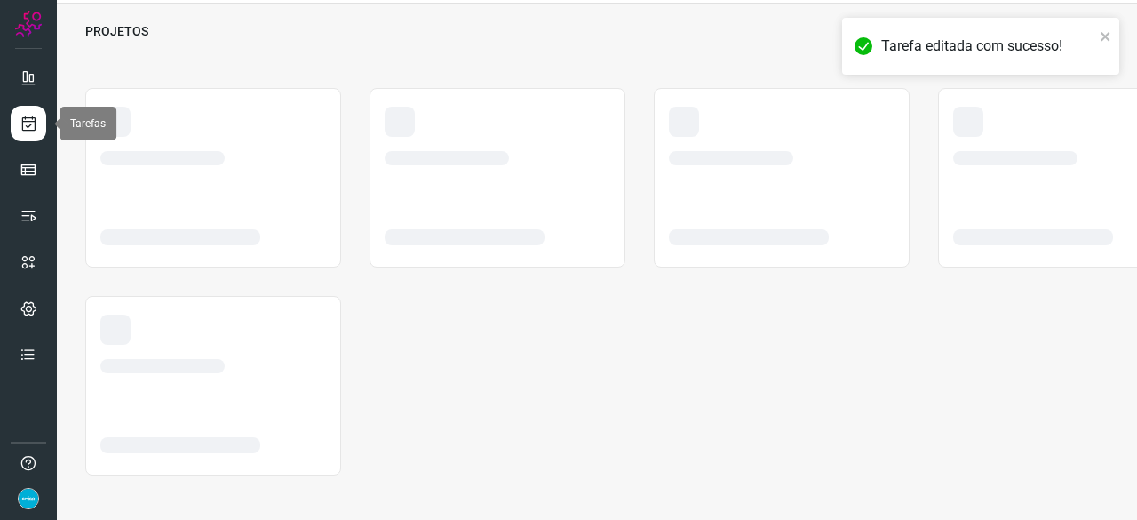
scroll to position [53, 0]
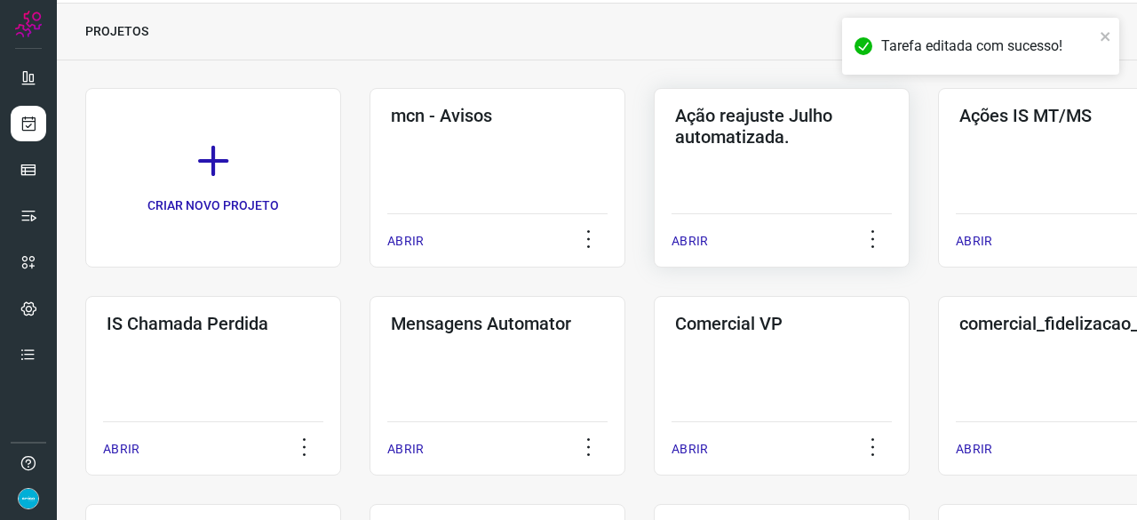
click at [694, 243] on p "ABRIR" at bounding box center [690, 241] width 36 height 19
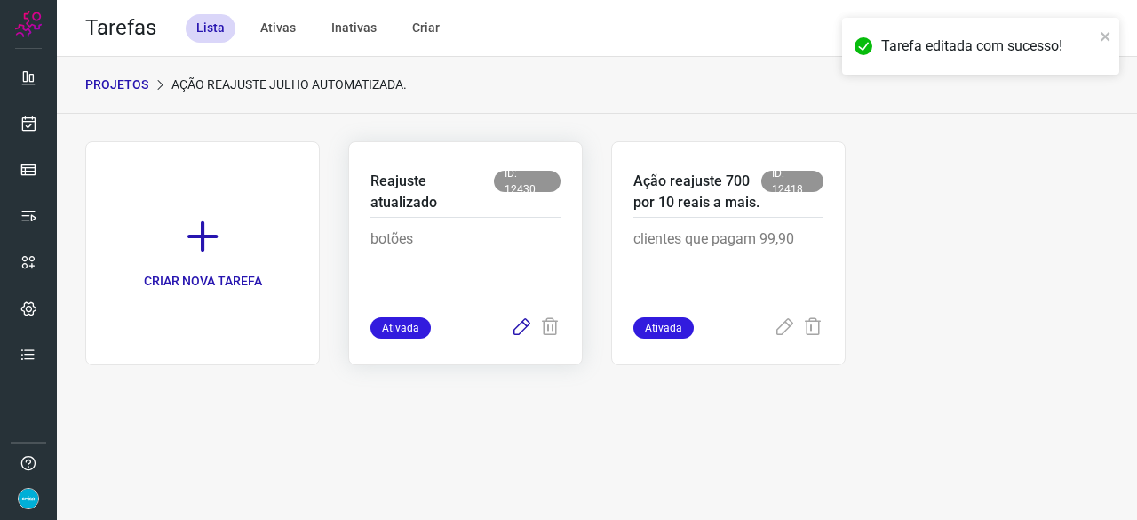
click at [523, 328] on icon at bounding box center [521, 327] width 21 height 21
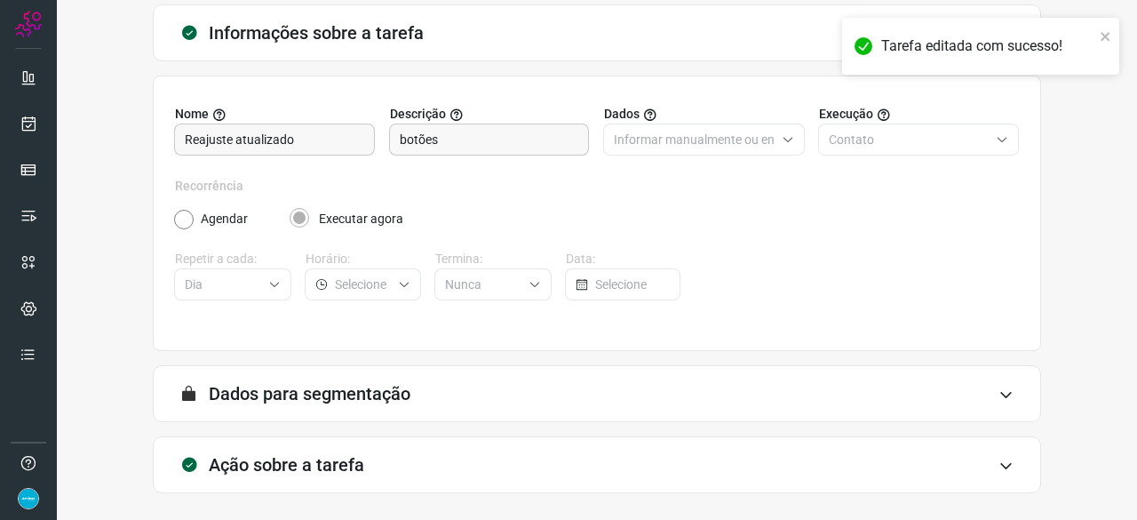
scroll to position [173, 0]
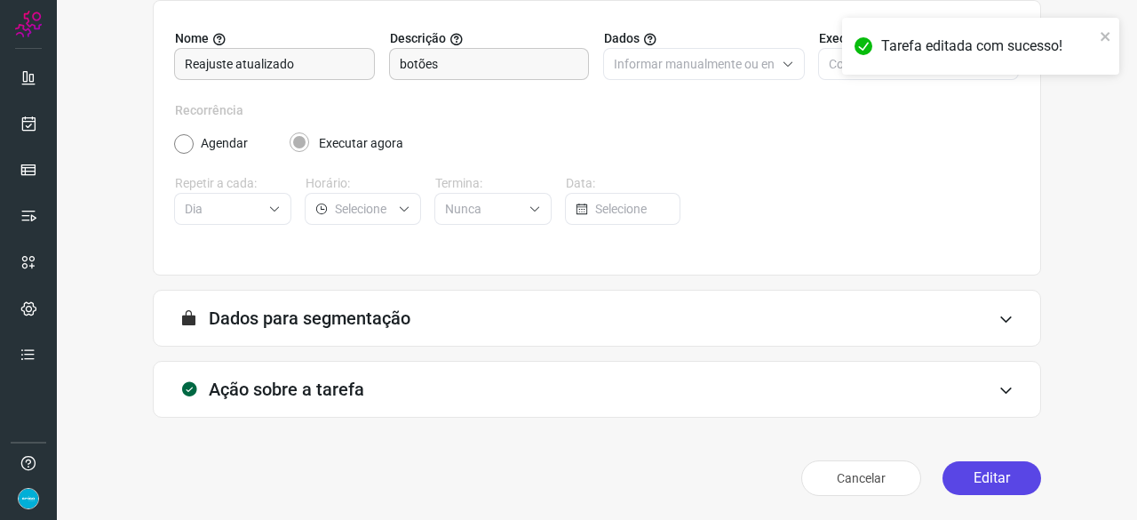
click at [966, 474] on button "Editar" at bounding box center [992, 478] width 99 height 34
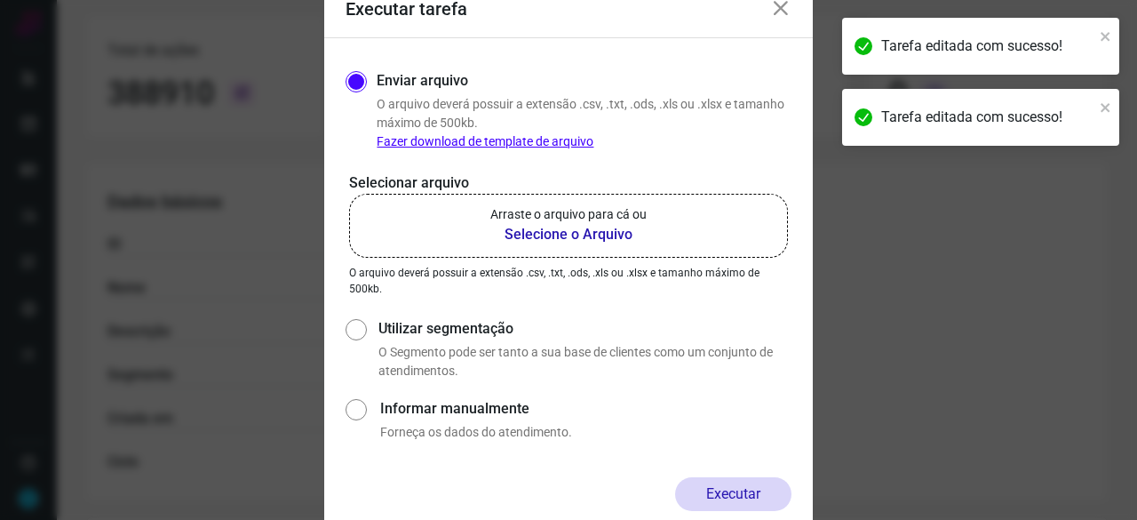
click at [584, 232] on b "Selecione o Arquivo" at bounding box center [569, 234] width 156 height 21
click at [0, 0] on input "Arraste o arquivo para cá ou Selecione o Arquivo" at bounding box center [0, 0] width 0 height 0
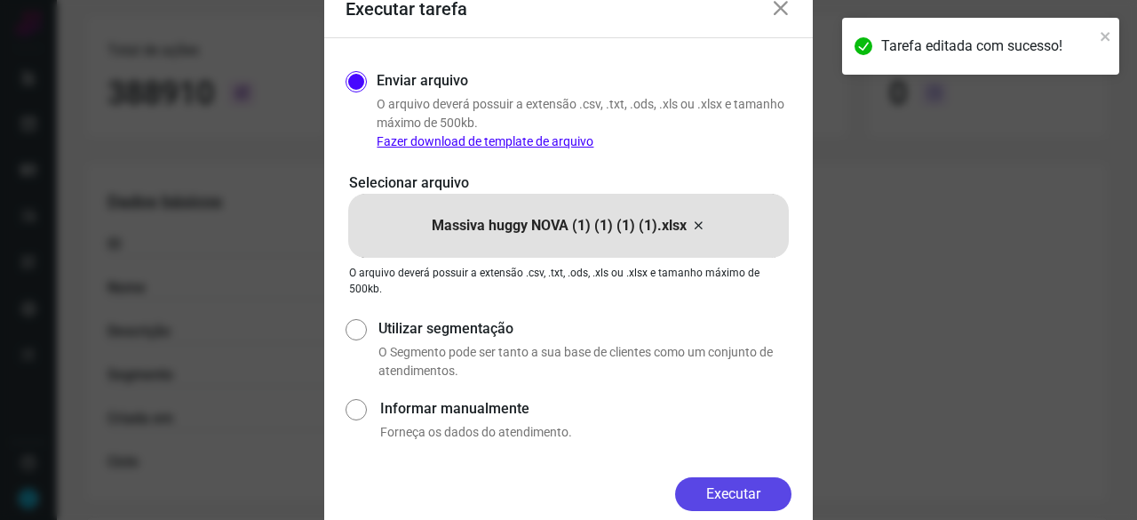
click at [746, 483] on button "Executar" at bounding box center [733, 494] width 116 height 34
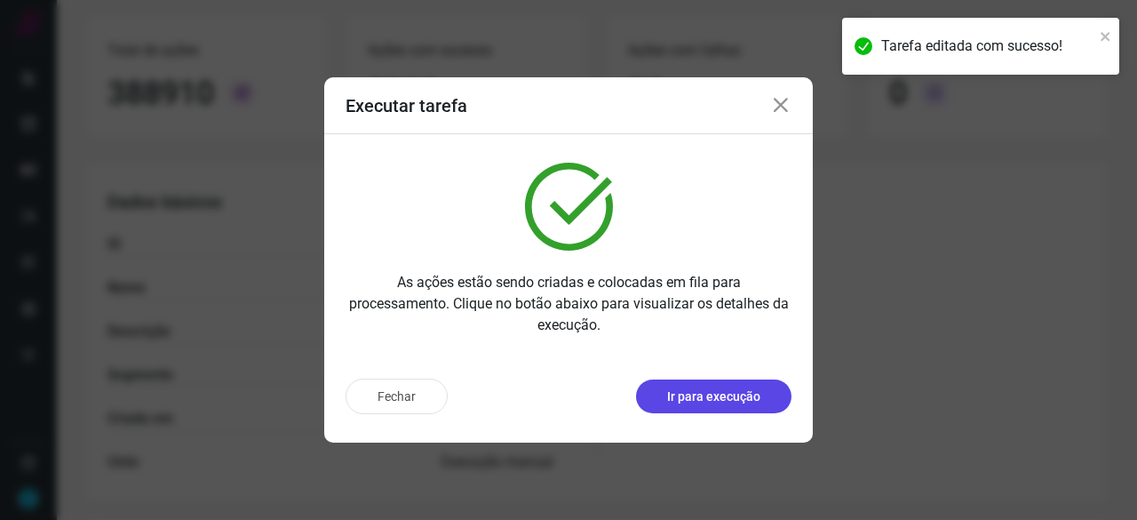
click at [751, 394] on p "Ir para execução" at bounding box center [713, 396] width 93 height 19
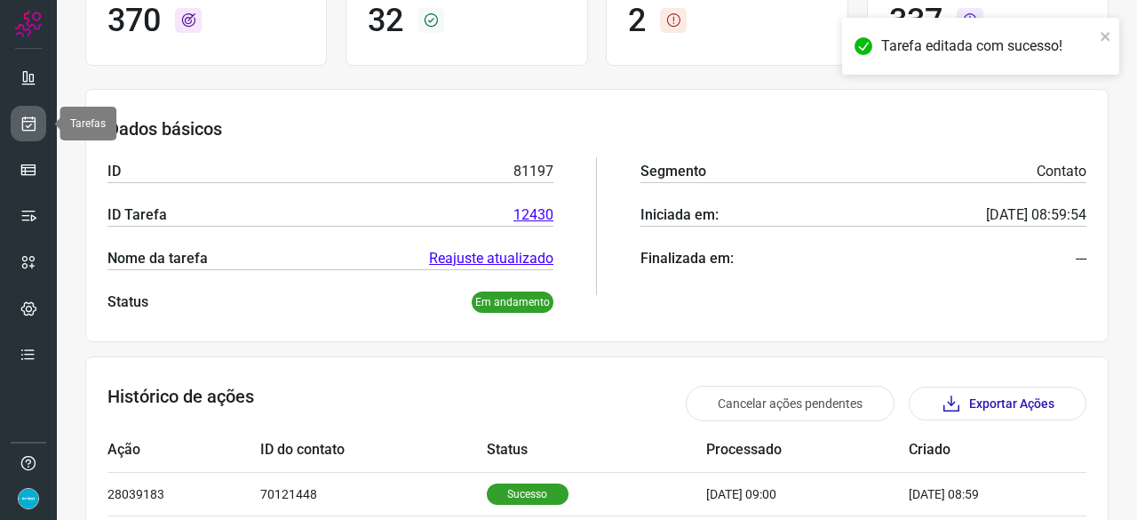
click at [28, 125] on icon at bounding box center [29, 124] width 19 height 18
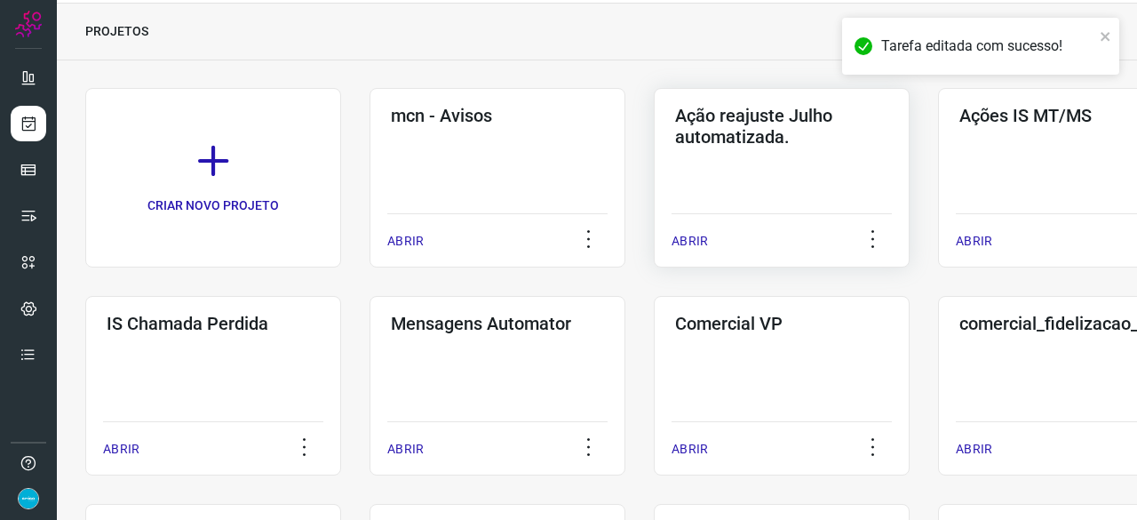
click at [699, 234] on p "ABRIR" at bounding box center [690, 241] width 36 height 19
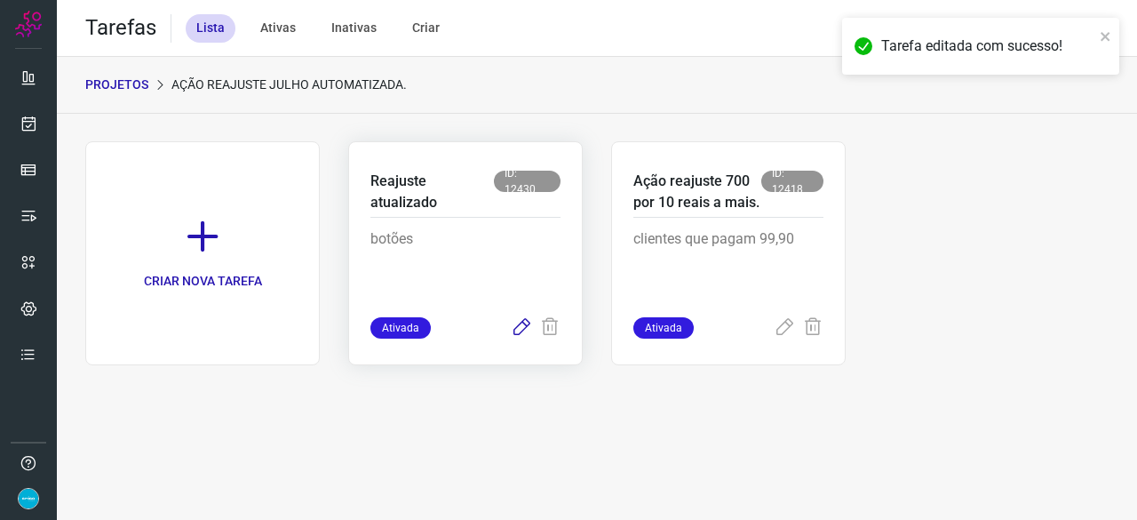
click at [520, 330] on icon at bounding box center [521, 327] width 21 height 21
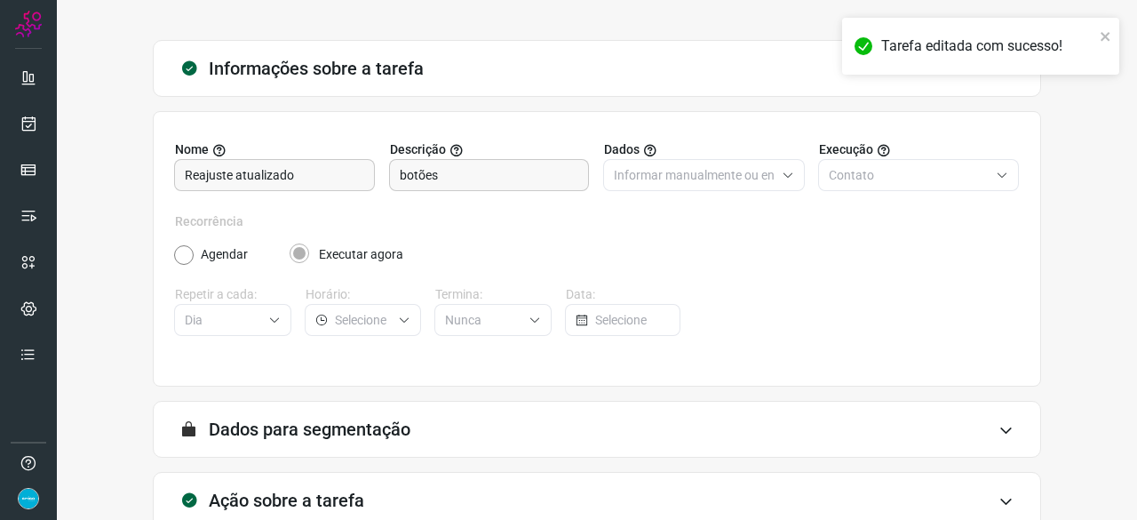
scroll to position [173, 0]
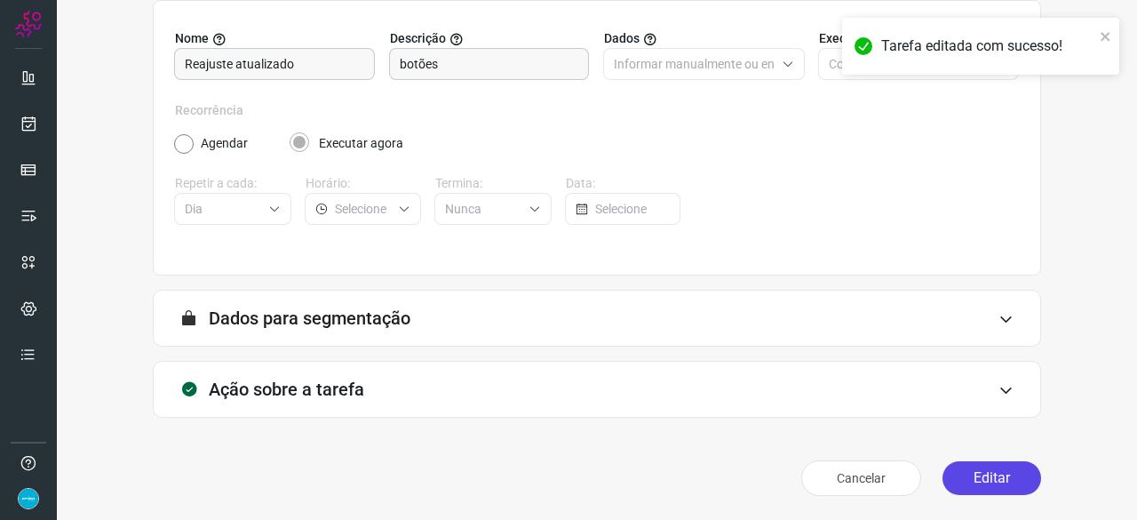
click at [999, 471] on button "Editar" at bounding box center [992, 478] width 99 height 34
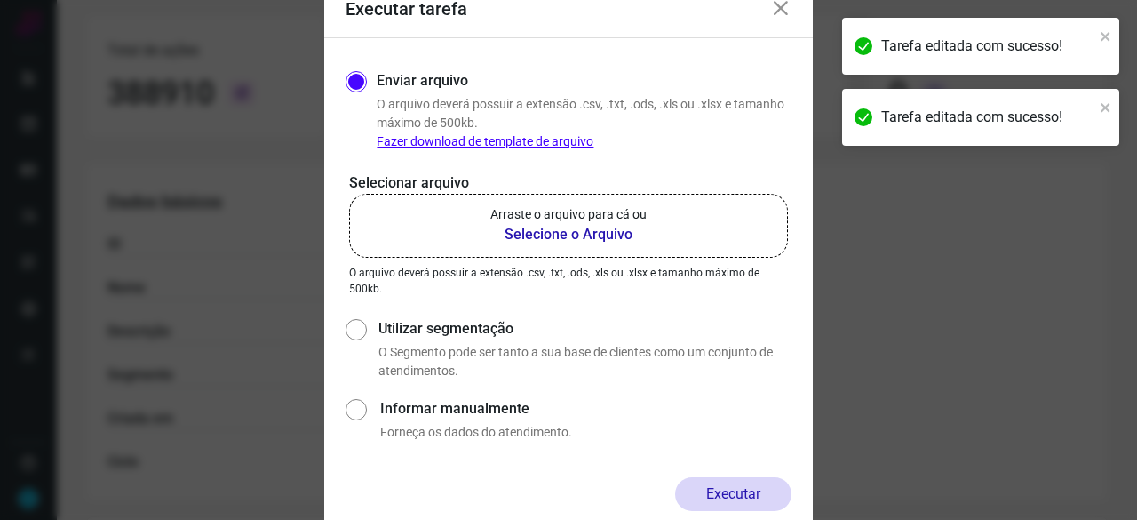
click at [564, 232] on b "Selecione o Arquivo" at bounding box center [569, 234] width 156 height 21
click at [0, 0] on input "Arraste o arquivo para cá ou Selecione o Arquivo" at bounding box center [0, 0] width 0 height 0
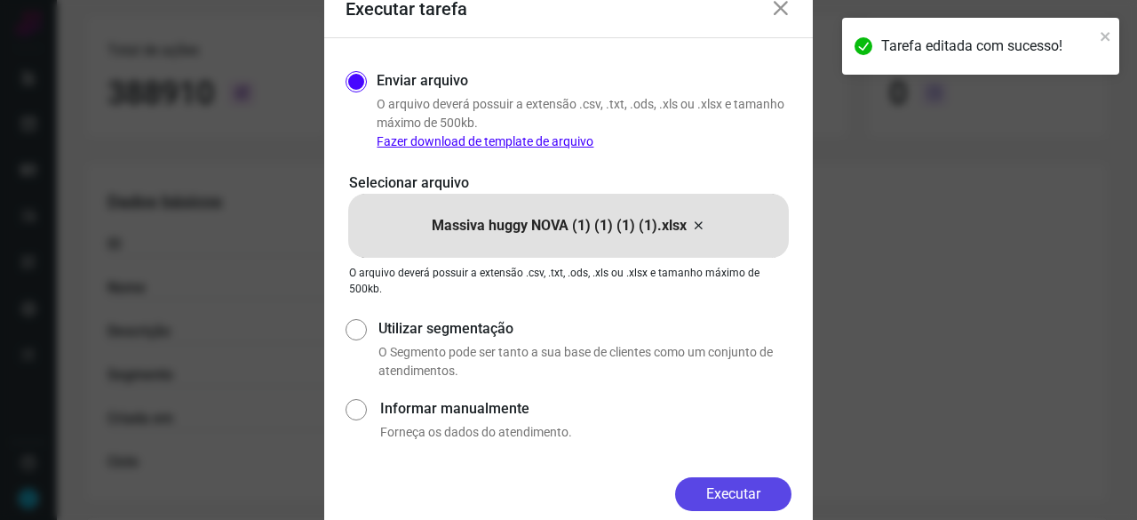
click at [768, 489] on button "Executar" at bounding box center [733, 494] width 116 height 34
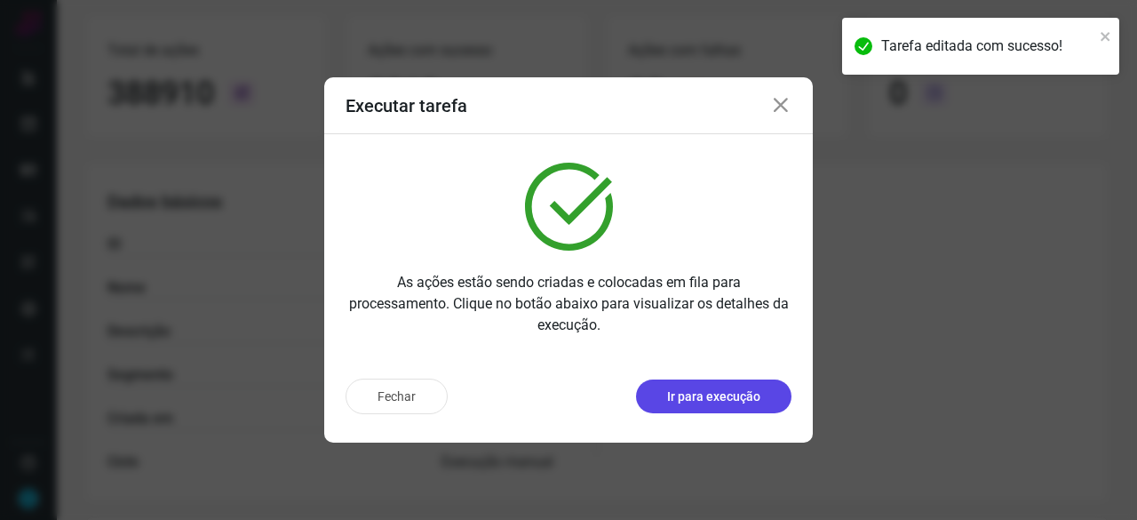
click at [714, 395] on p "Ir para execução" at bounding box center [713, 396] width 93 height 19
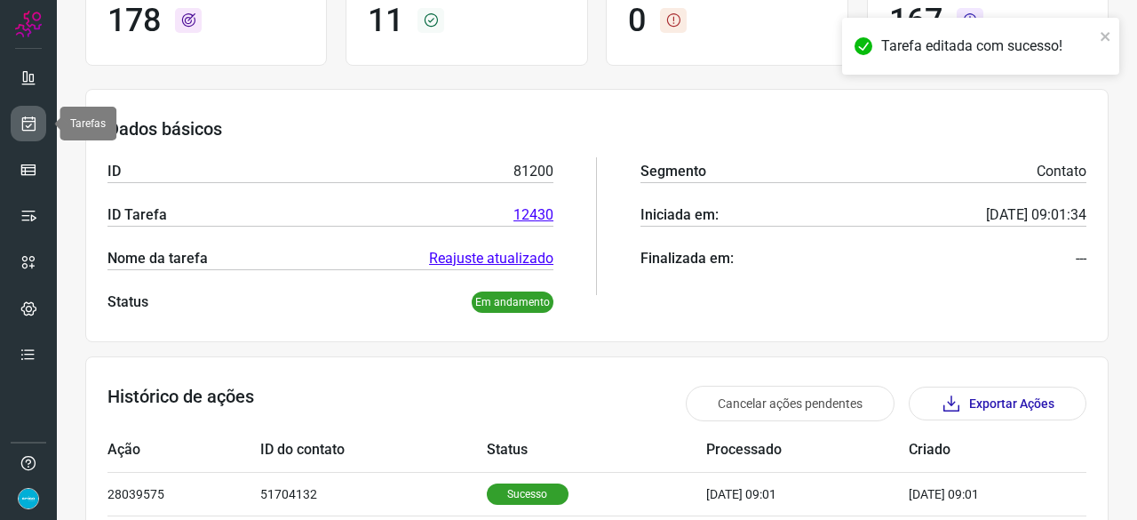
click at [36, 121] on icon at bounding box center [29, 124] width 19 height 18
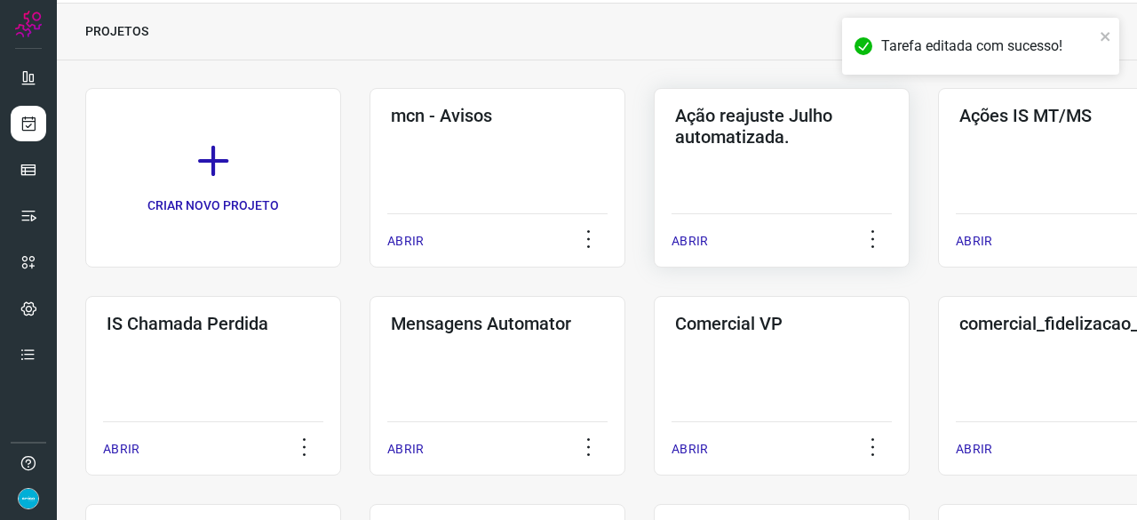
click at [704, 238] on p "ABRIR" at bounding box center [690, 241] width 36 height 19
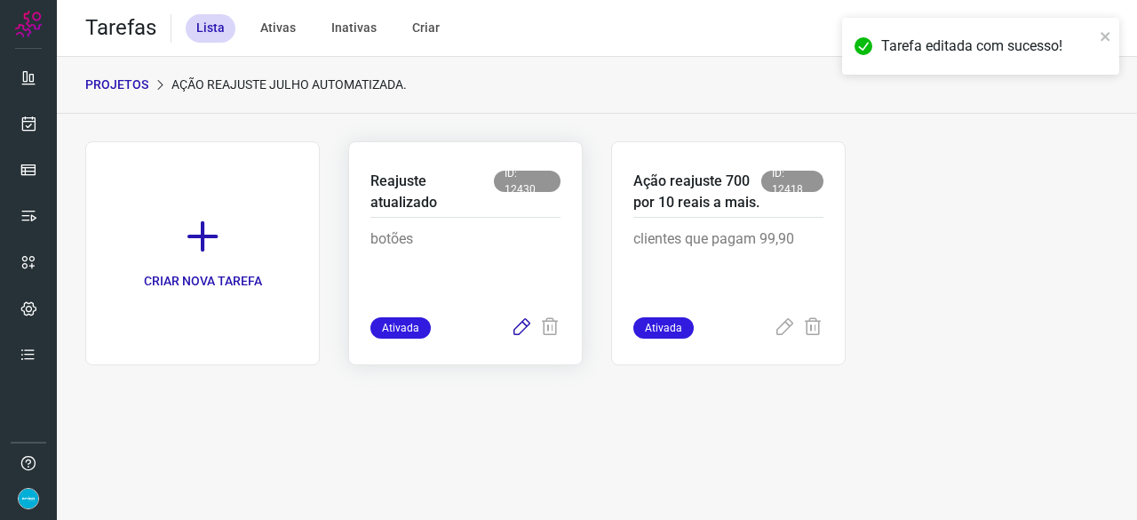
click at [520, 324] on icon at bounding box center [521, 327] width 21 height 21
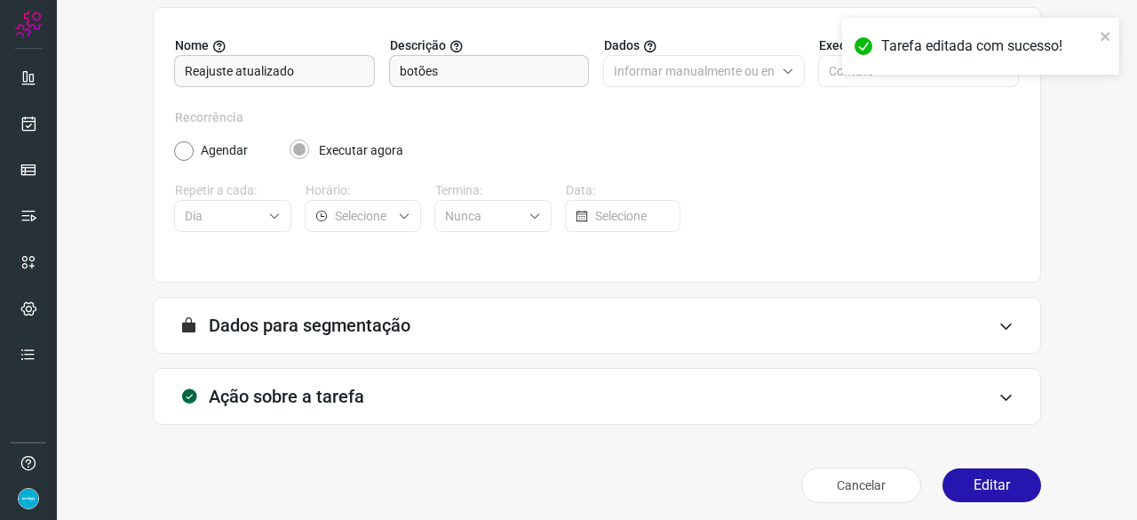
scroll to position [173, 0]
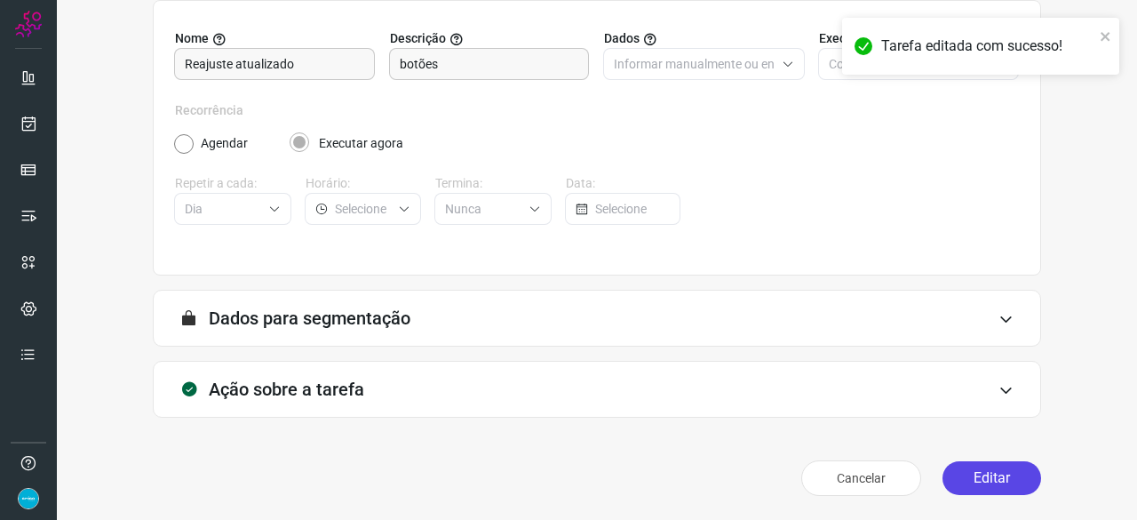
click at [992, 473] on button "Editar" at bounding box center [992, 478] width 99 height 34
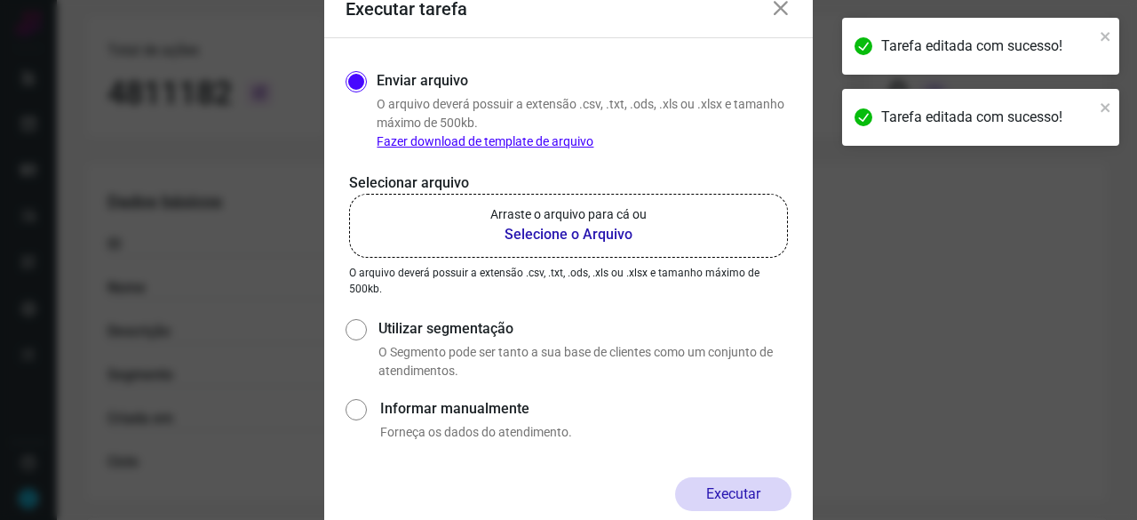
click at [546, 232] on b "Selecione o Arquivo" at bounding box center [569, 234] width 156 height 21
click at [0, 0] on input "Arraste o arquivo para cá ou Selecione o Arquivo" at bounding box center [0, 0] width 0 height 0
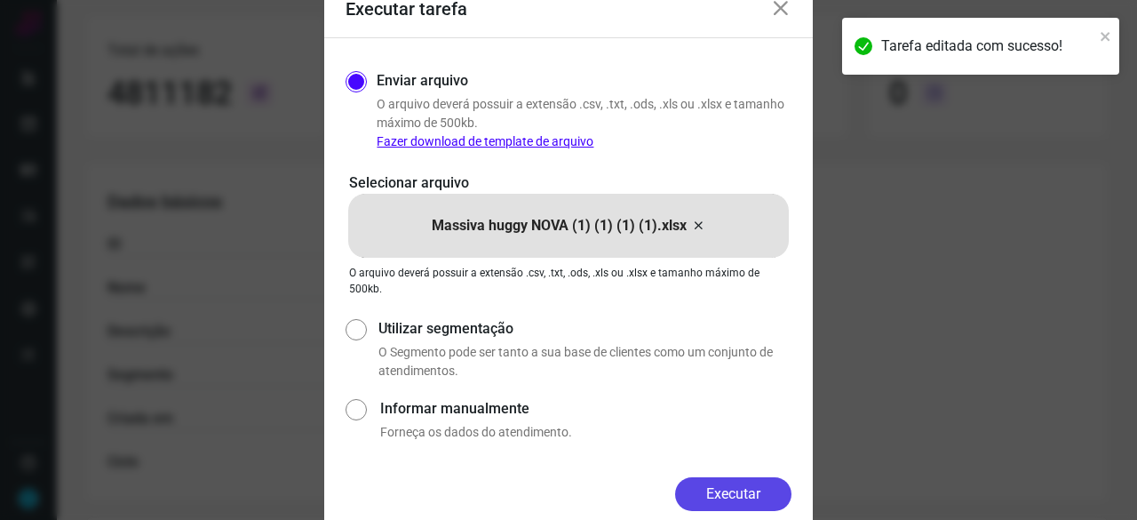
click at [746, 486] on button "Executar" at bounding box center [733, 494] width 116 height 34
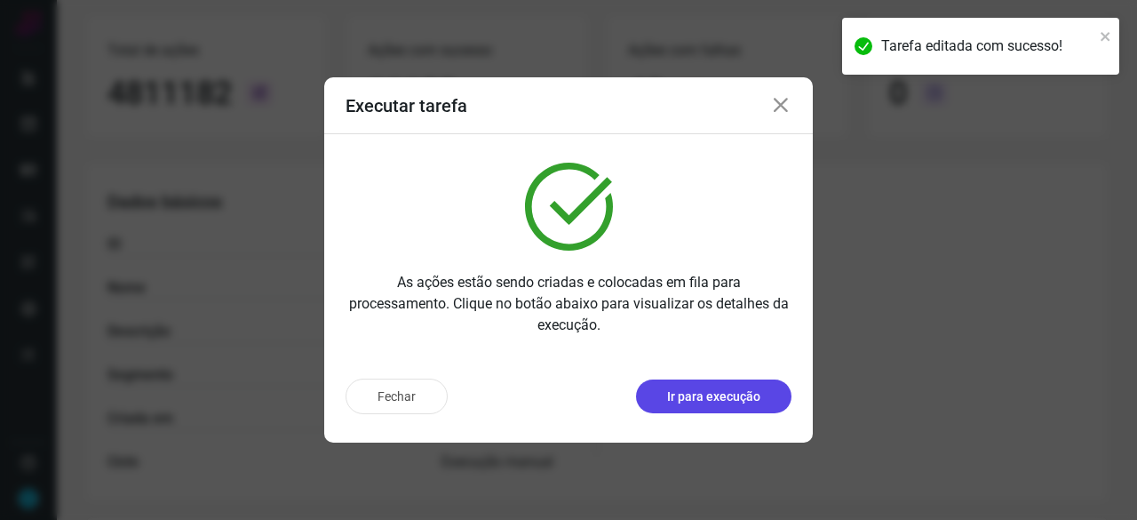
click at [702, 395] on p "Ir para execução" at bounding box center [713, 396] width 93 height 19
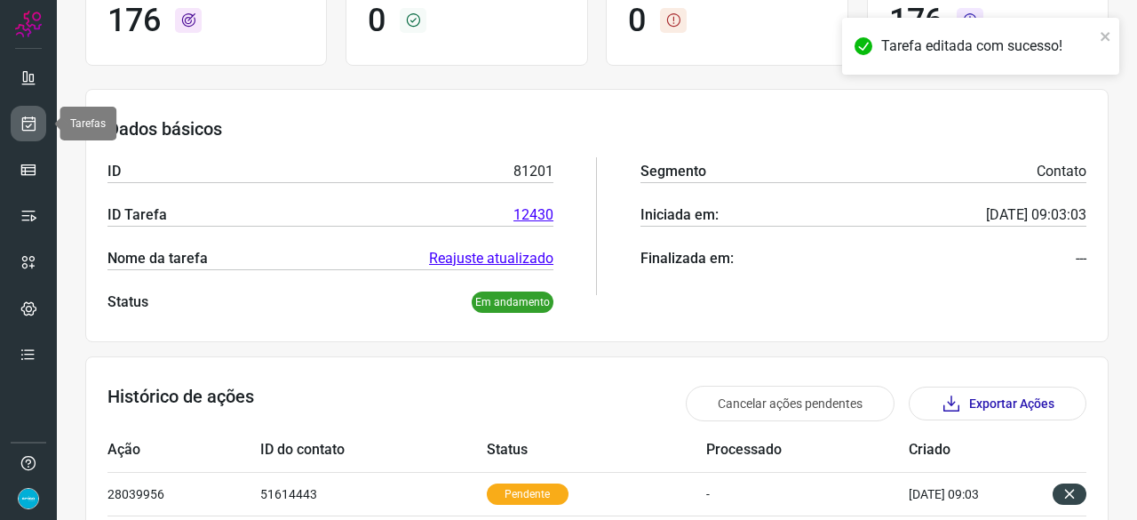
click at [36, 115] on icon at bounding box center [29, 124] width 19 height 18
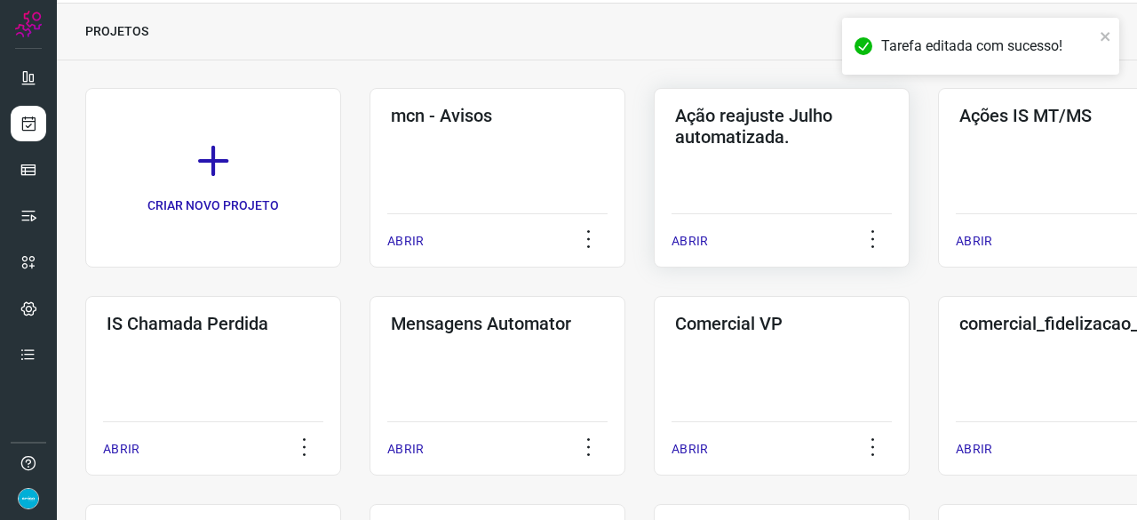
click at [691, 235] on p "ABRIR" at bounding box center [690, 241] width 36 height 19
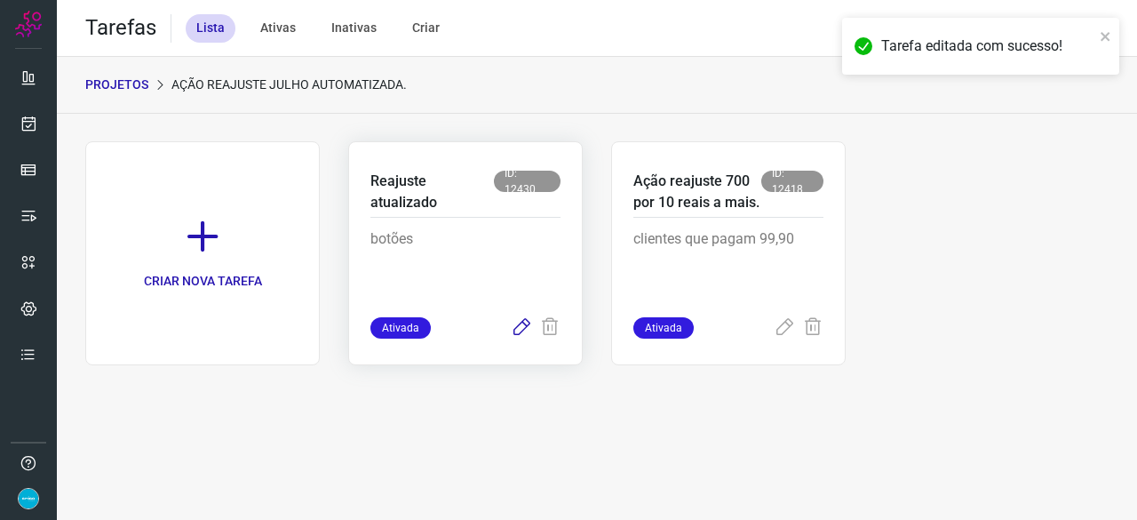
click at [518, 327] on icon at bounding box center [521, 327] width 21 height 21
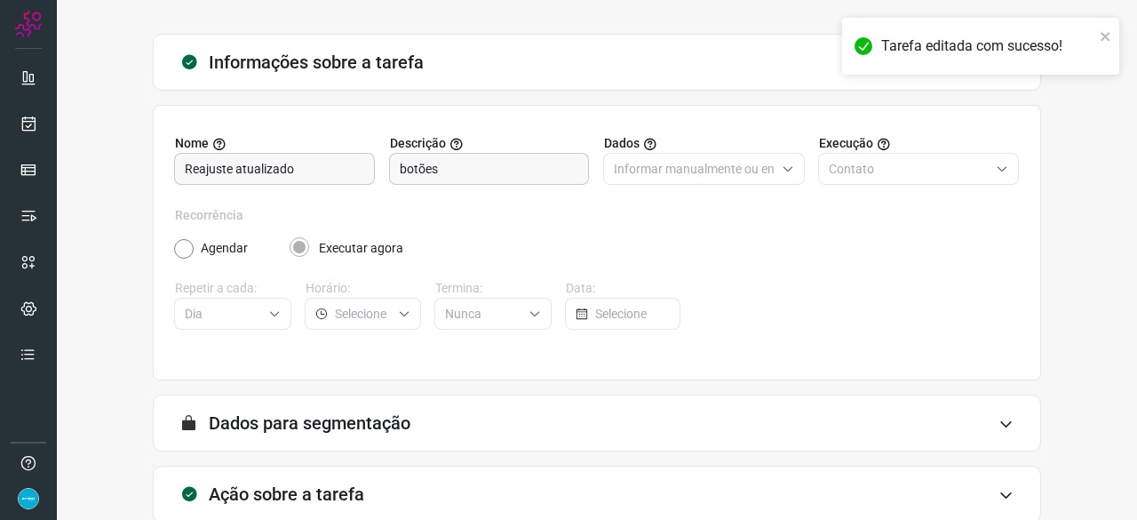
scroll to position [173, 0]
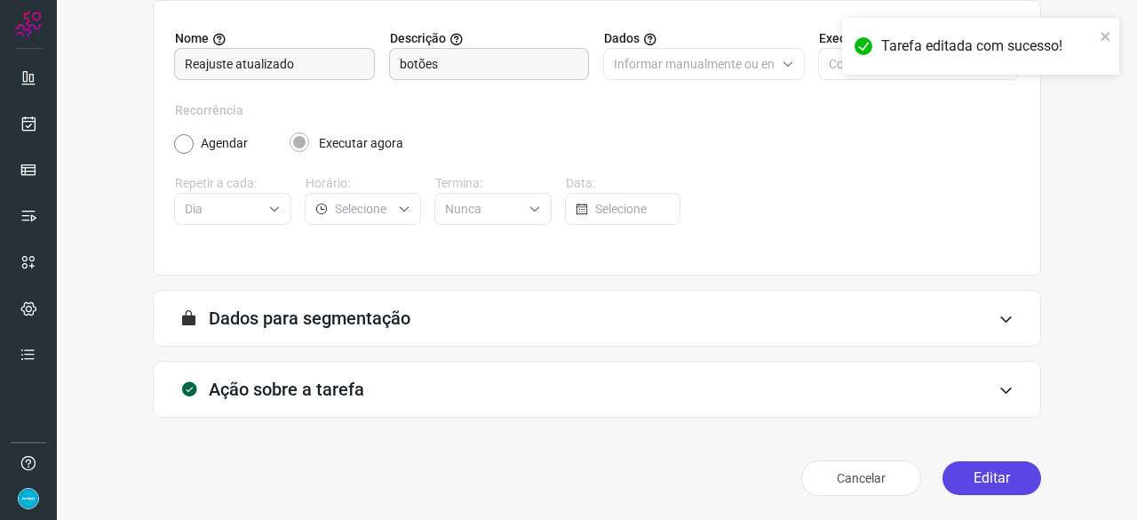
click at [1003, 465] on button "Editar" at bounding box center [992, 478] width 99 height 34
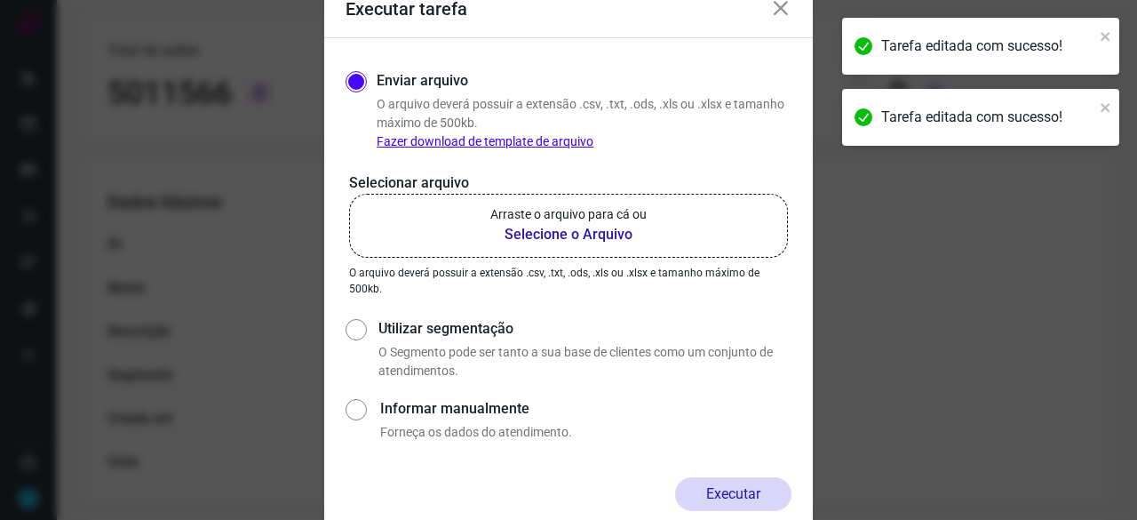
click at [526, 232] on b "Selecione o Arquivo" at bounding box center [569, 234] width 156 height 21
click at [0, 0] on input "Arraste o arquivo para cá ou Selecione o Arquivo" at bounding box center [0, 0] width 0 height 0
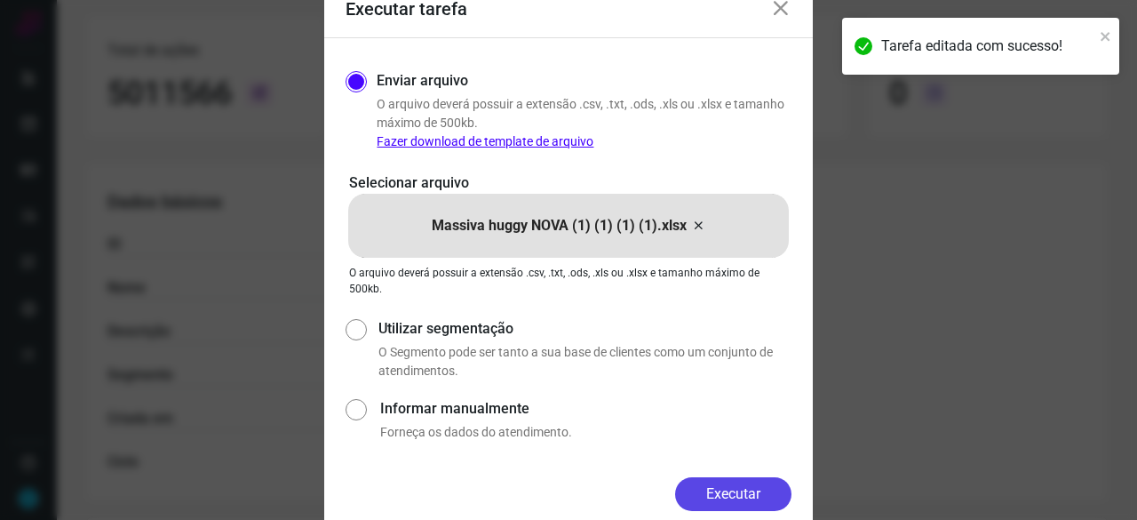
click at [770, 486] on button "Executar" at bounding box center [733, 494] width 116 height 34
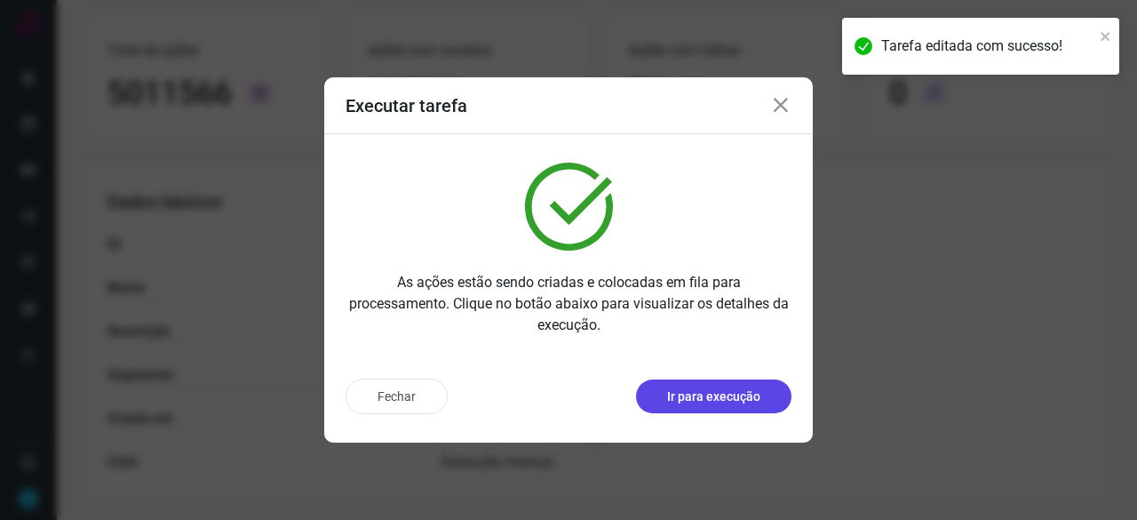
click at [718, 399] on p "Ir para execução" at bounding box center [713, 396] width 93 height 19
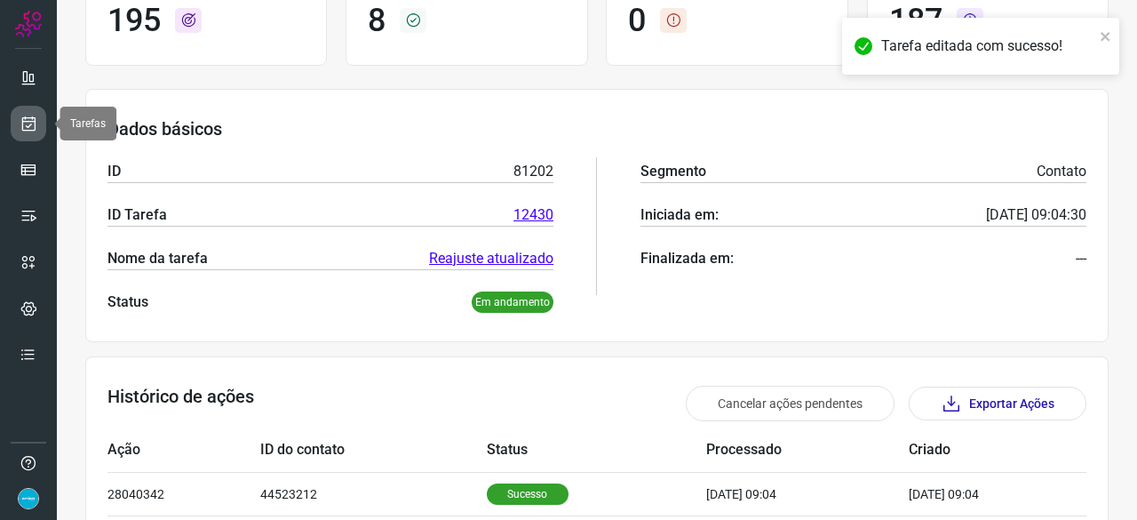
click at [34, 118] on icon at bounding box center [29, 124] width 19 height 18
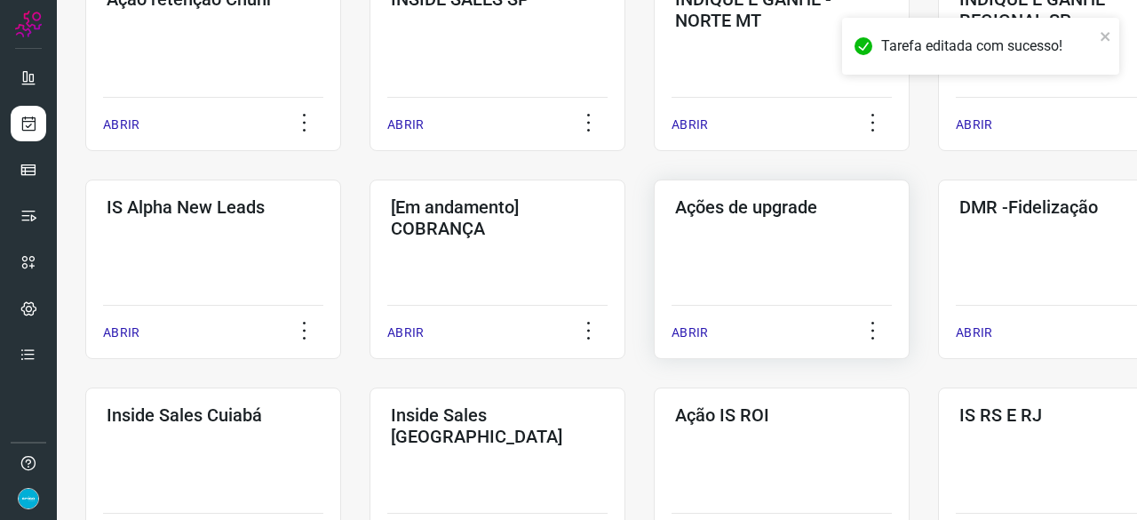
scroll to position [587, 0]
click at [982, 326] on p "ABRIR" at bounding box center [974, 332] width 36 height 19
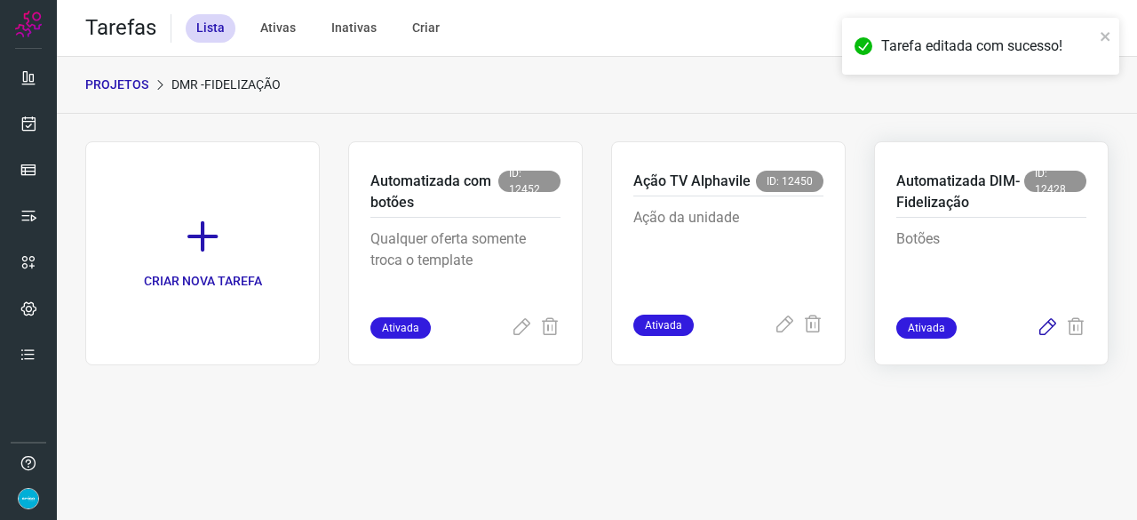
click at [1049, 326] on icon at bounding box center [1047, 327] width 21 height 21
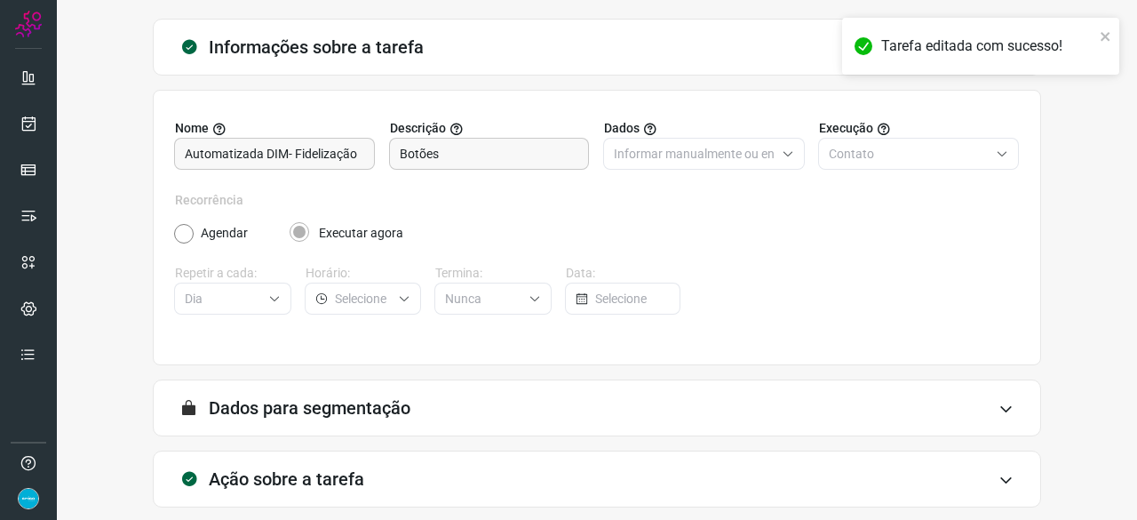
scroll to position [173, 0]
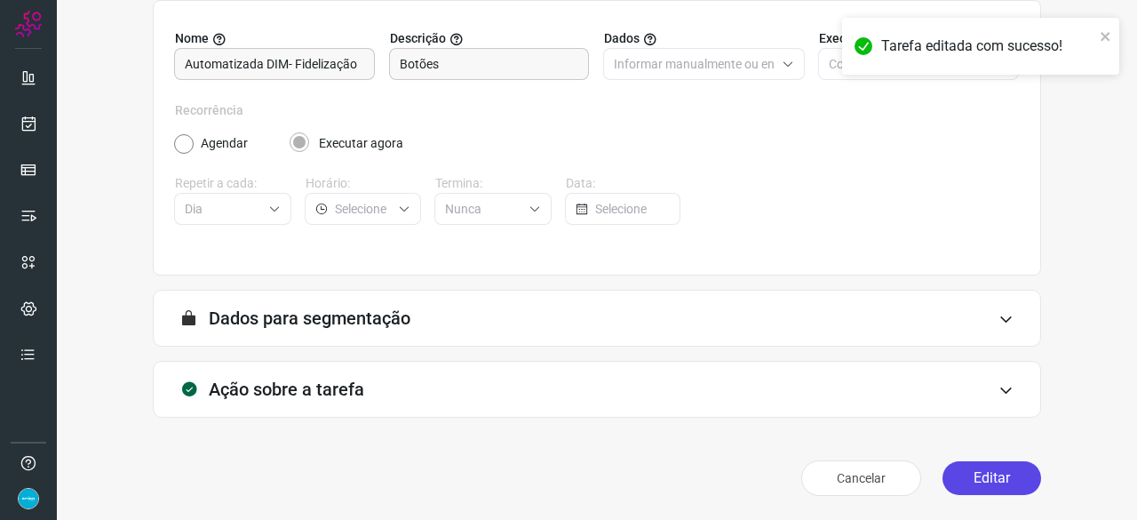
click at [991, 484] on button "Editar" at bounding box center [992, 478] width 99 height 34
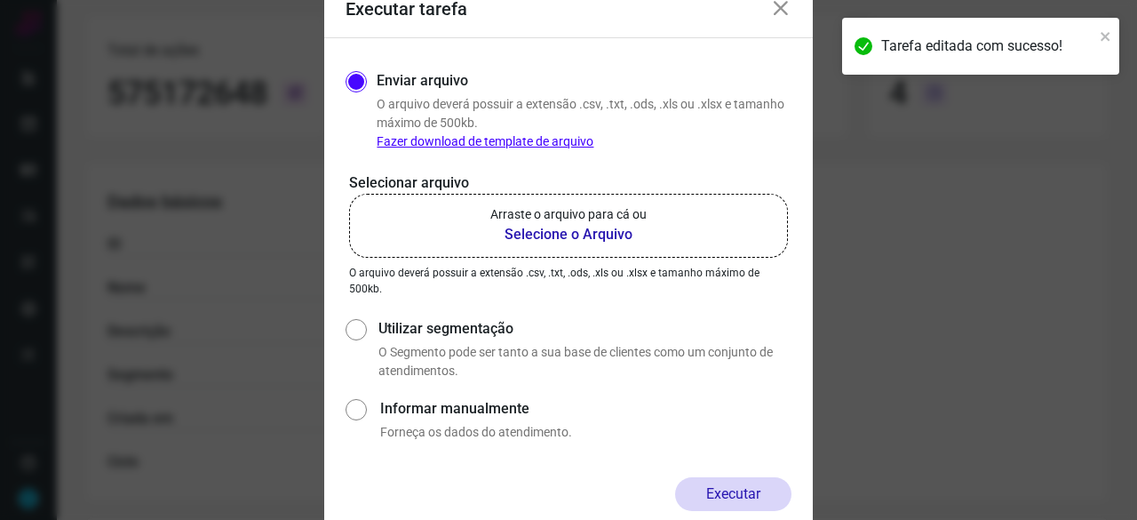
click at [524, 231] on b "Selecione o Arquivo" at bounding box center [569, 234] width 156 height 21
click at [0, 0] on input "Arraste o arquivo para cá ou Selecione o Arquivo" at bounding box center [0, 0] width 0 height 0
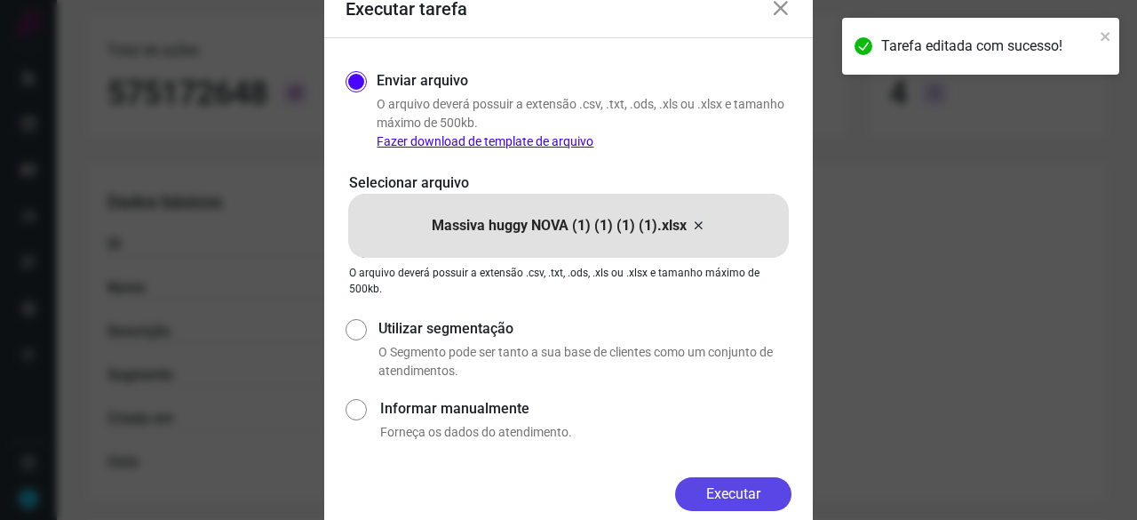
click at [715, 493] on button "Executar" at bounding box center [733, 494] width 116 height 34
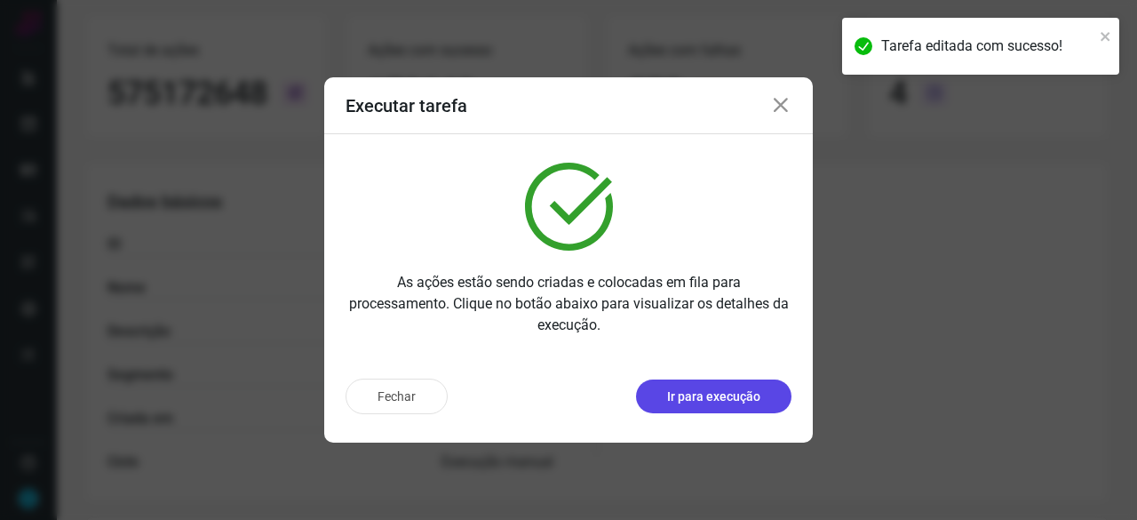
click at [744, 399] on p "Ir para execução" at bounding box center [713, 396] width 93 height 19
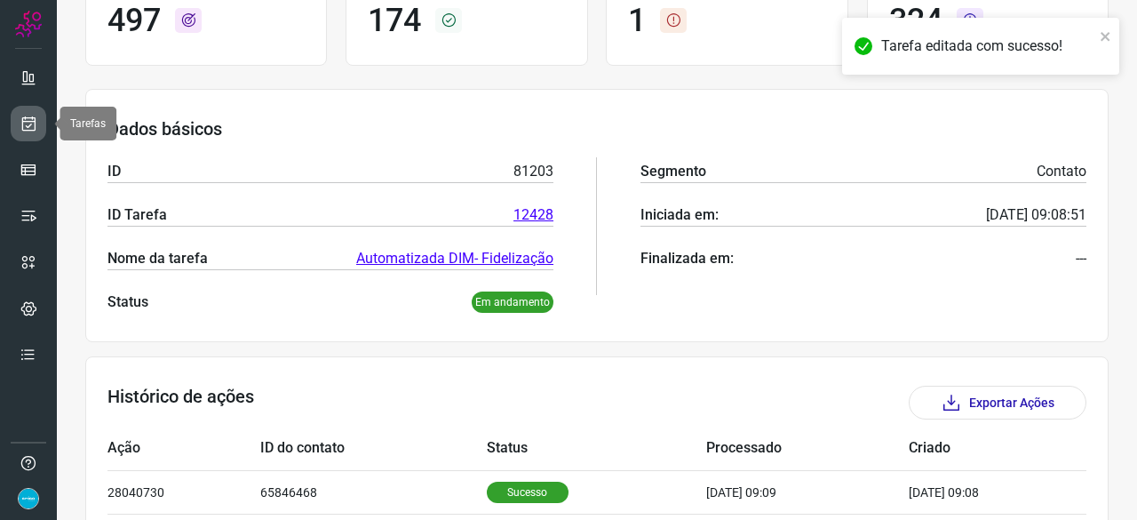
click at [25, 120] on icon at bounding box center [29, 124] width 19 height 18
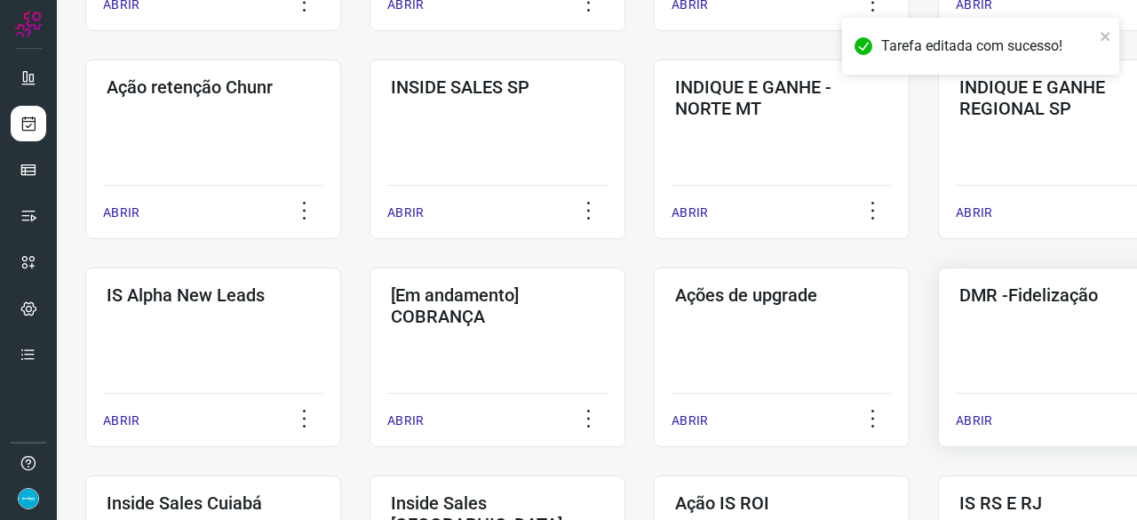
click at [974, 418] on p "ABRIR" at bounding box center [974, 420] width 36 height 19
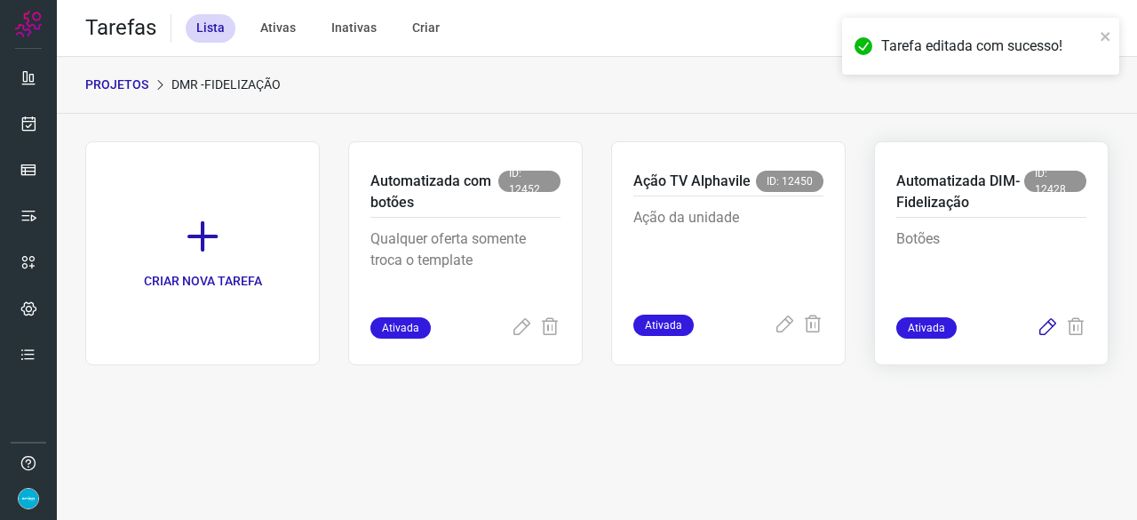
click at [1052, 321] on icon at bounding box center [1047, 327] width 21 height 21
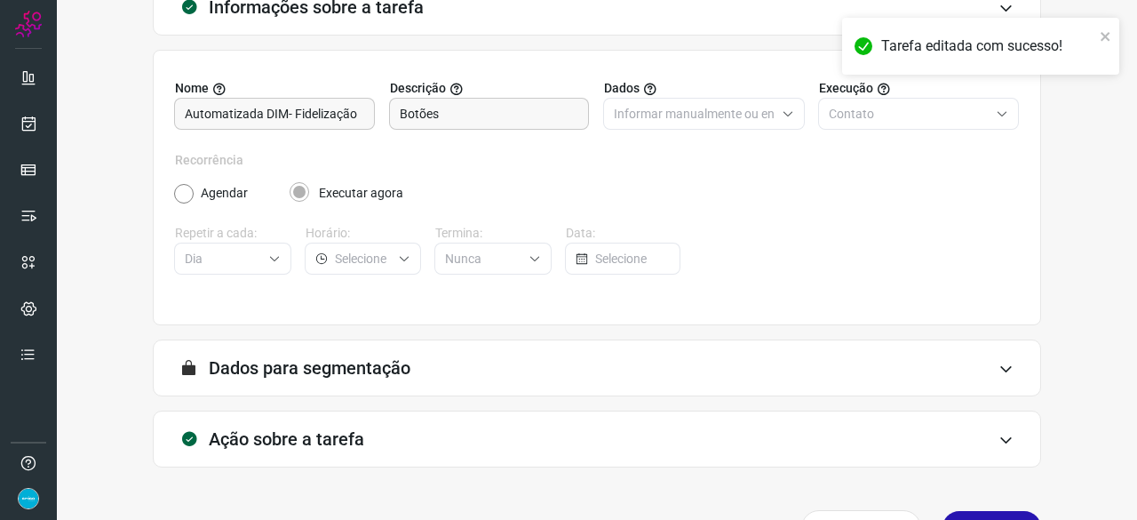
scroll to position [173, 0]
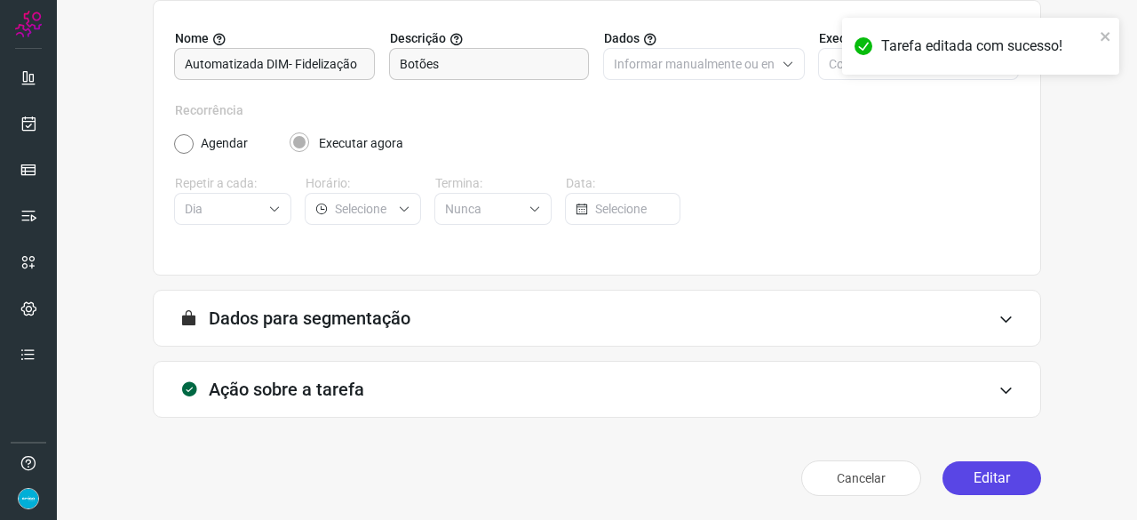
click at [986, 477] on button "Editar" at bounding box center [992, 478] width 99 height 34
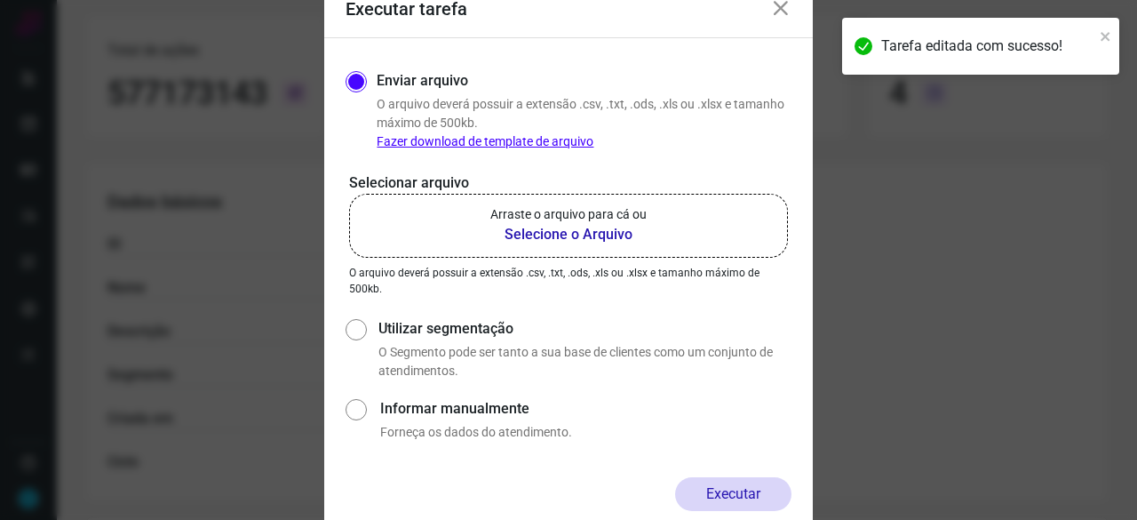
click at [583, 235] on b "Selecione o Arquivo" at bounding box center [569, 234] width 156 height 21
click at [0, 0] on input "Arraste o arquivo para cá ou Selecione o Arquivo" at bounding box center [0, 0] width 0 height 0
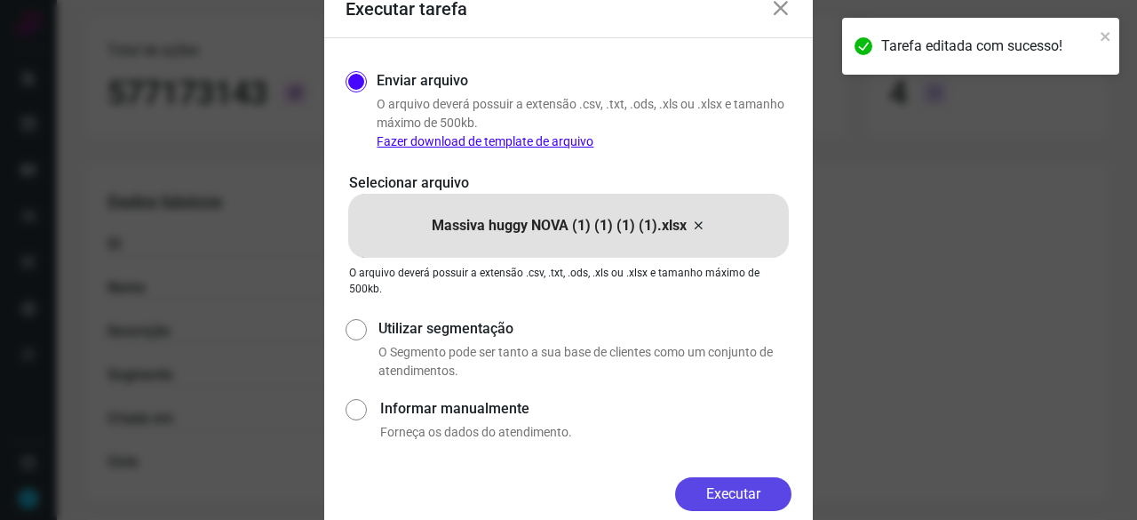
click at [738, 493] on button "Executar" at bounding box center [733, 494] width 116 height 34
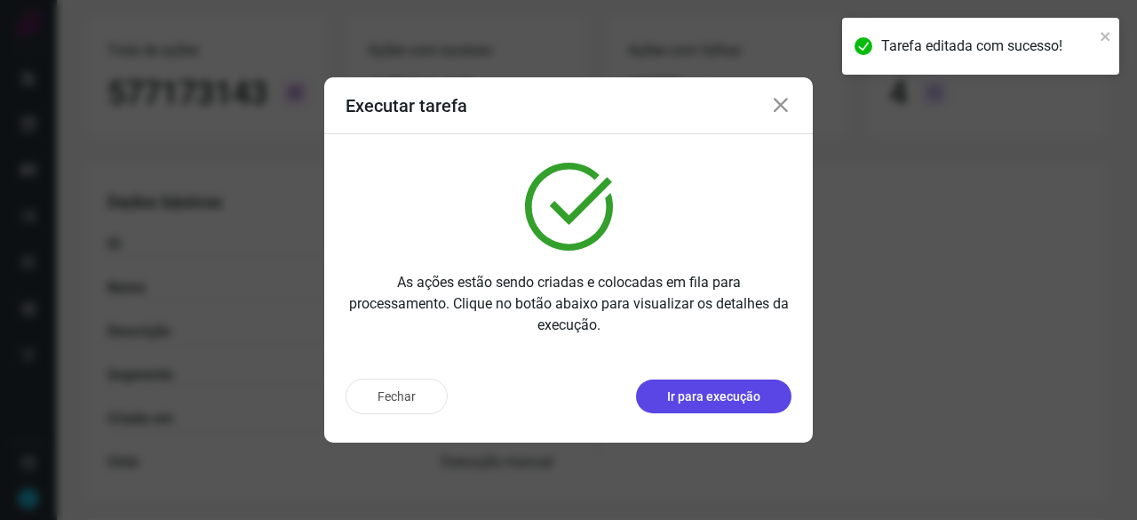
click at [701, 390] on p "Ir para execução" at bounding box center [713, 396] width 93 height 19
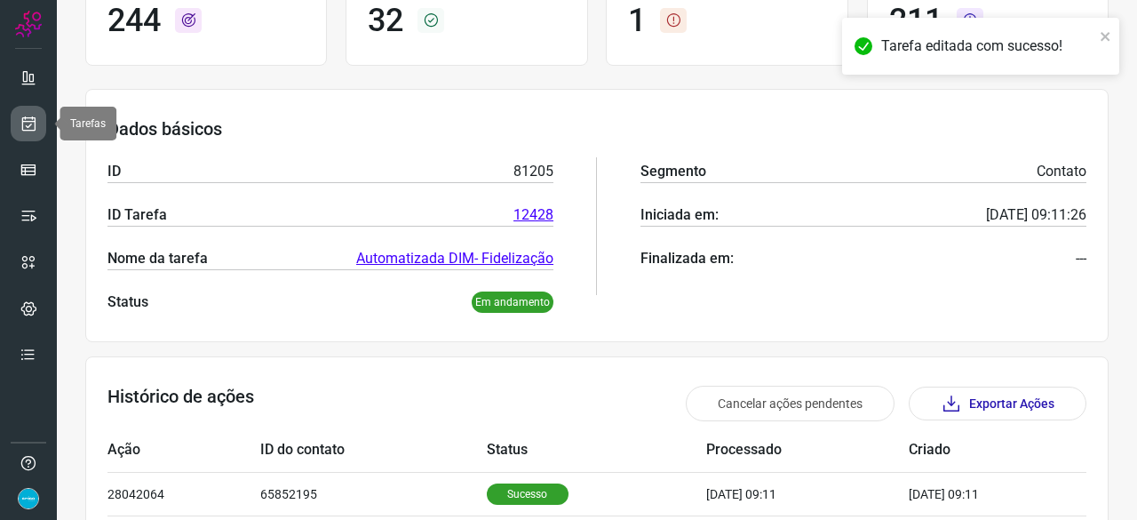
click at [27, 128] on icon at bounding box center [29, 124] width 19 height 18
